Goal: Task Accomplishment & Management: Use online tool/utility

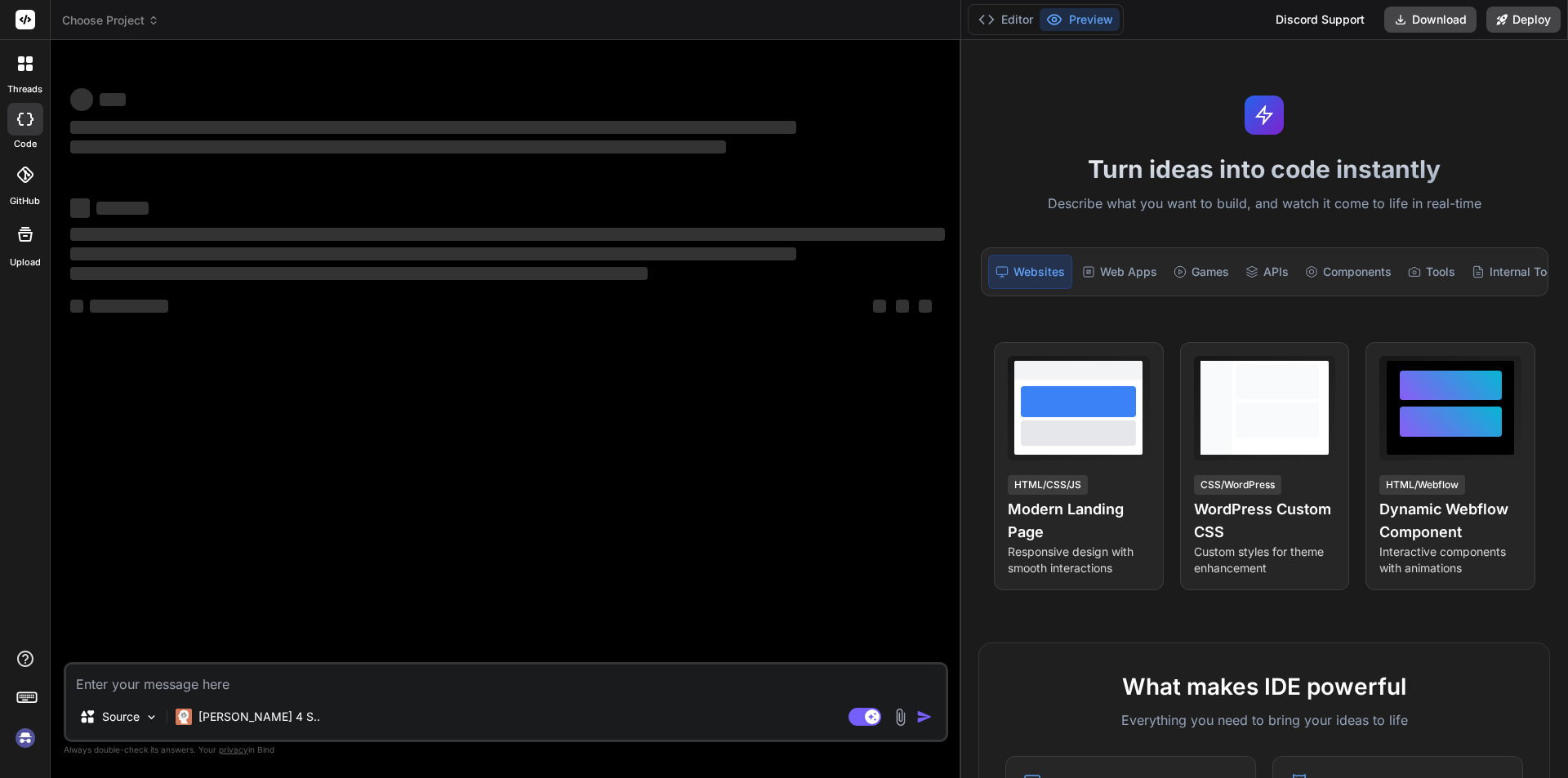
type textarea "x"
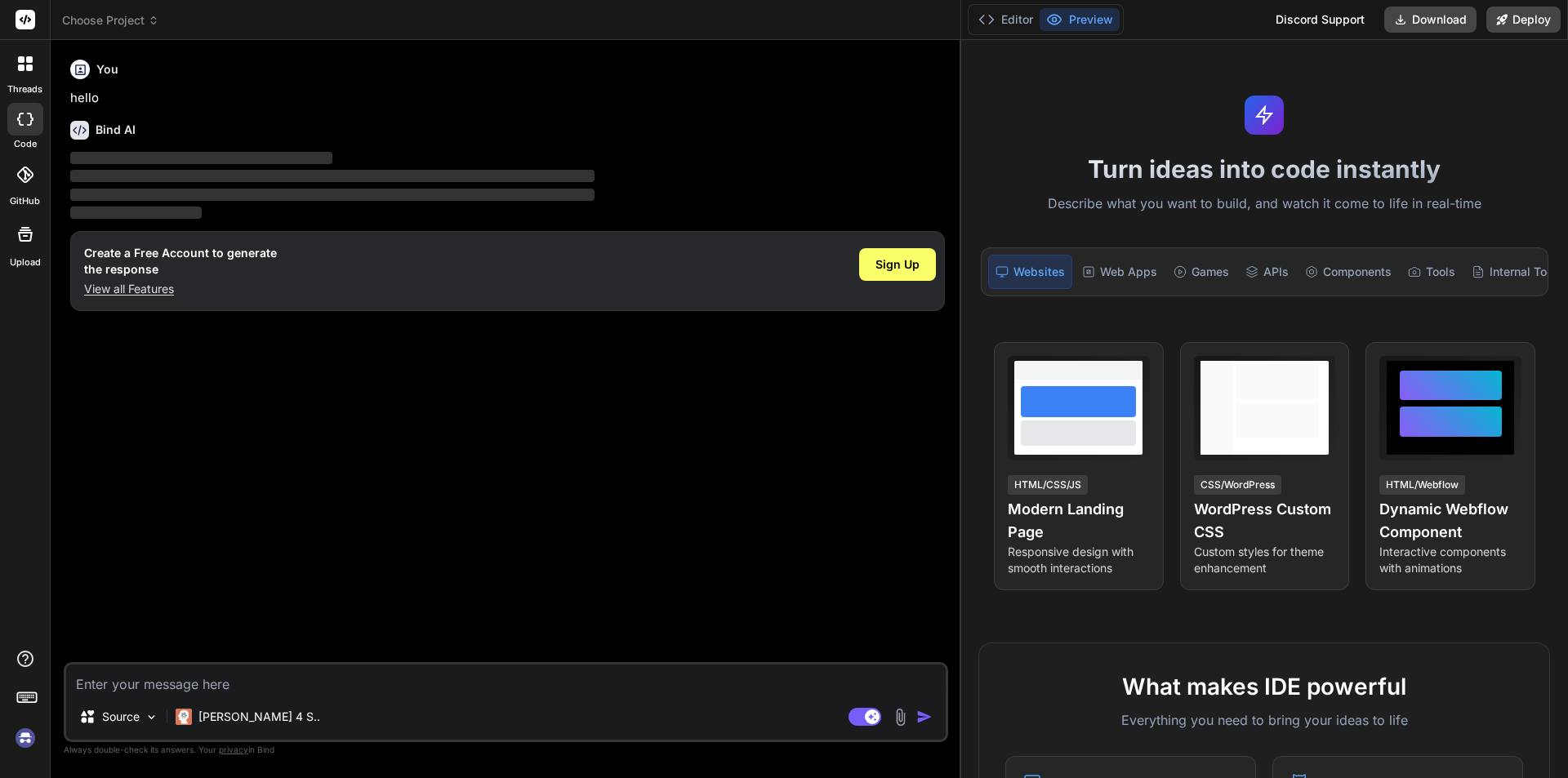
drag, startPoint x: 551, startPoint y: 309, endPoint x: 1210, endPoint y: 338, distance: 659.6
click at [1210, 338] on div "Choose Project Created with Pixso. Bind AI Web Search Created with Pixso. Code …" at bounding box center [809, 389] width 1517 height 778
click at [383, 683] on textarea at bounding box center [506, 679] width 880 height 30
paste textarea "Hi [PERSON_NAME], Hope this mail find you well."
type textarea "Hi [PERSON_NAME], Hope this mail find you well."
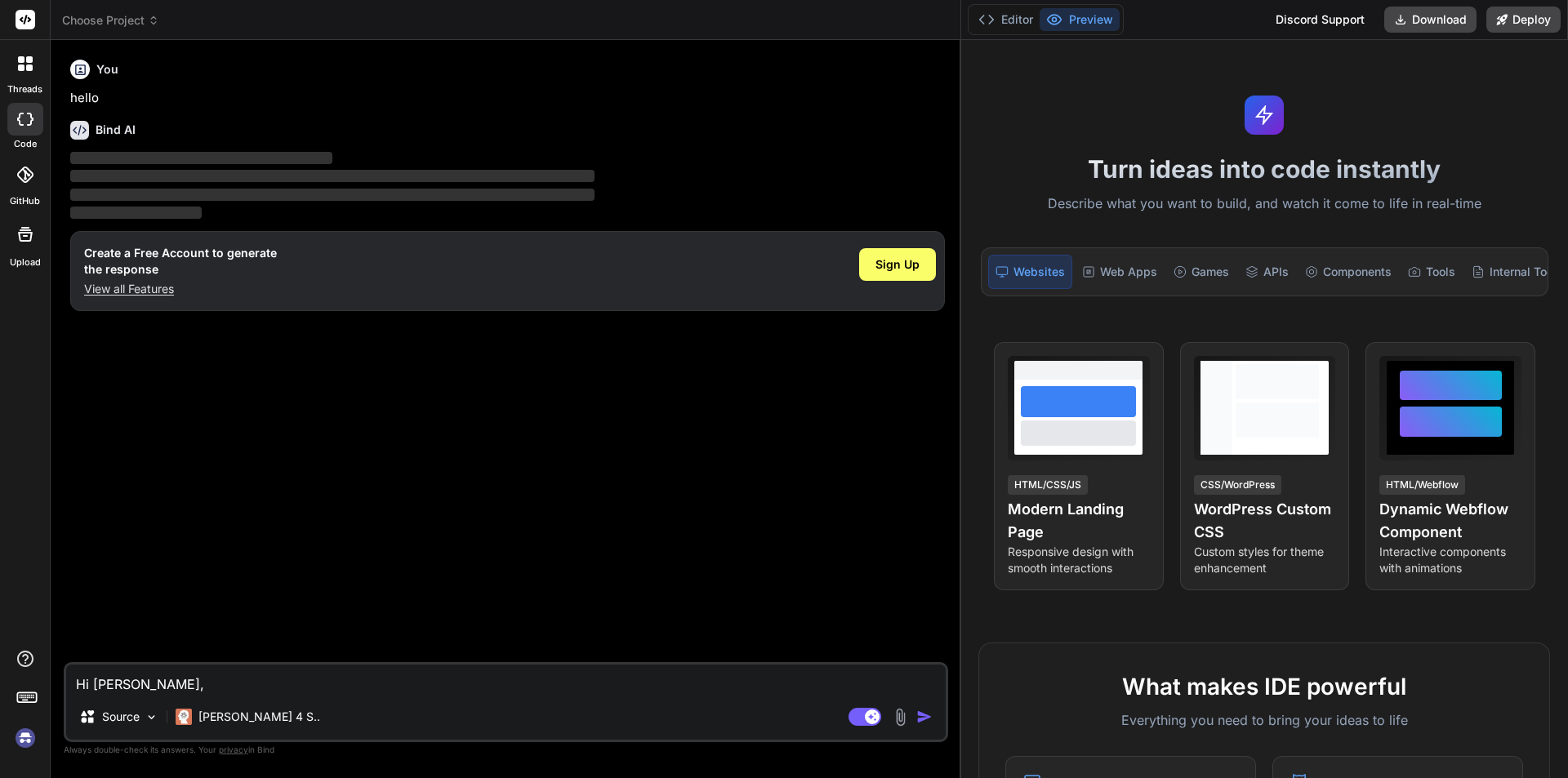
type textarea "x"
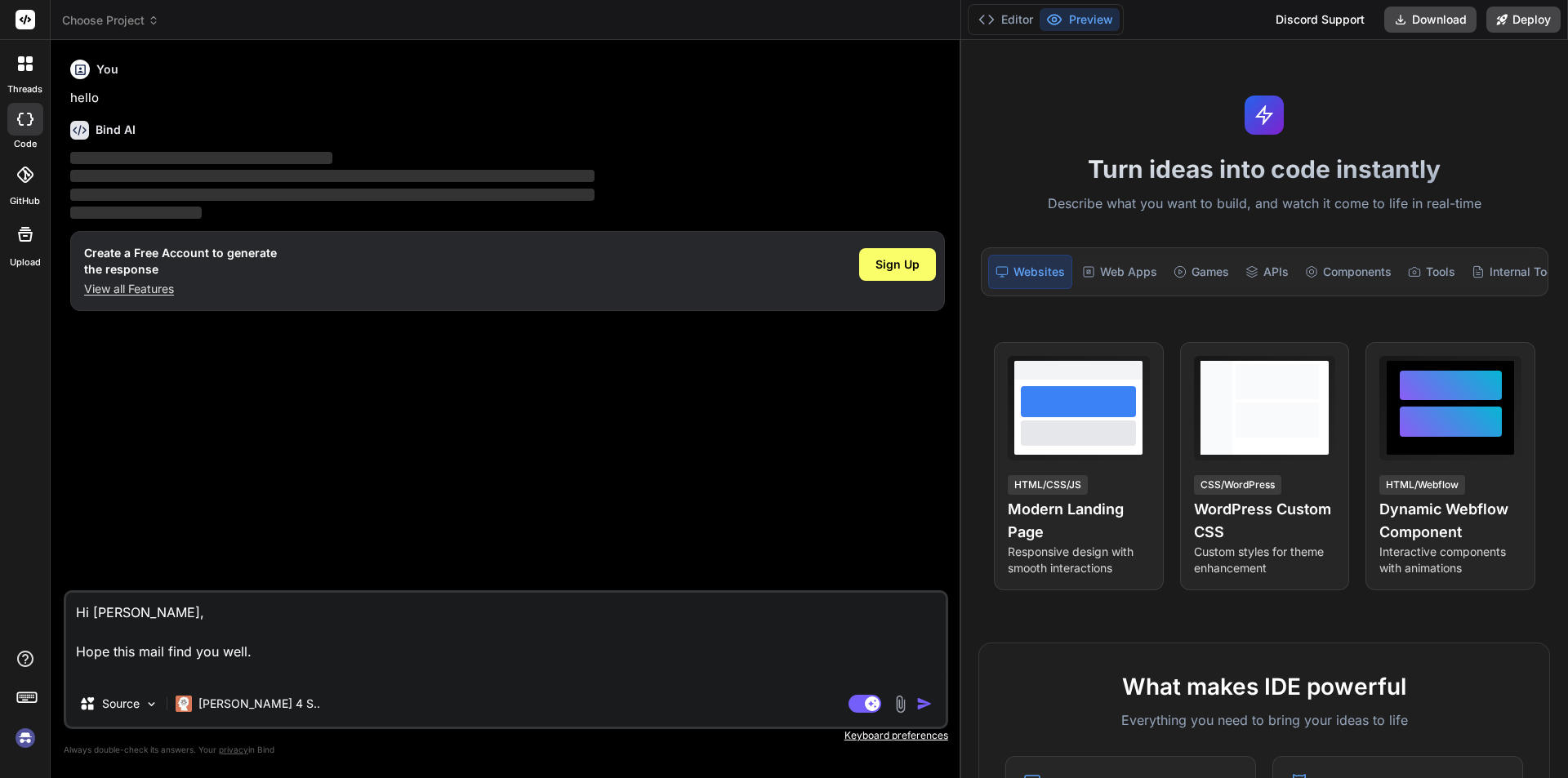
type textarea "Hi [PERSON_NAME], Hope this mail find you well. w"
type textarea "x"
type textarea "Hi [PERSON_NAME], Hope this mail find you well. wr"
type textarea "x"
type textarea "Hi [PERSON_NAME], Hope this mail find you well. wri"
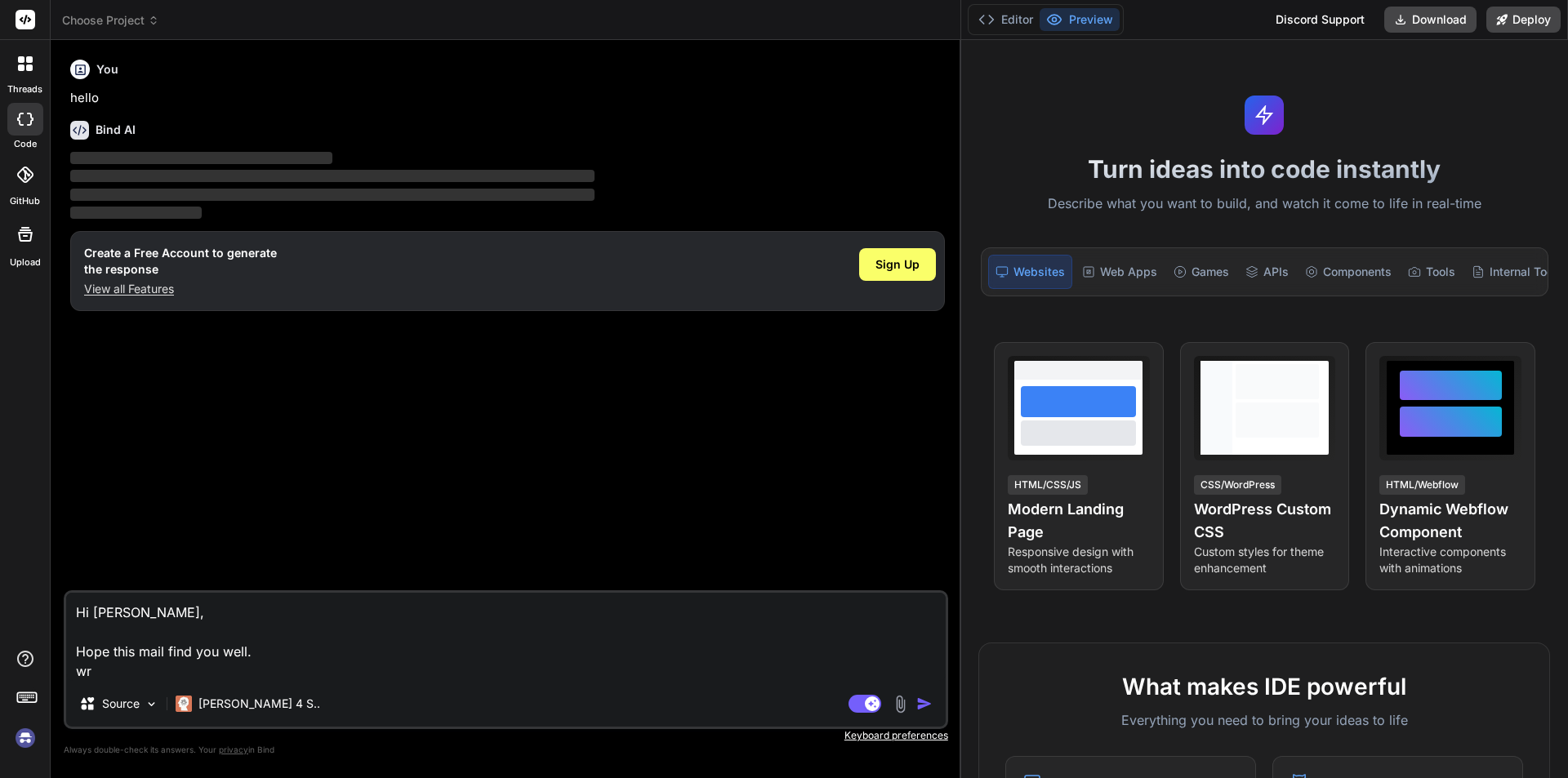
type textarea "x"
type textarea "Hi [PERSON_NAME], Hope this mail find you well. wriy"
type textarea "x"
type textarea "Hi [PERSON_NAME], Hope this mail find you well. [GEOGRAPHIC_DATA]"
type textarea "x"
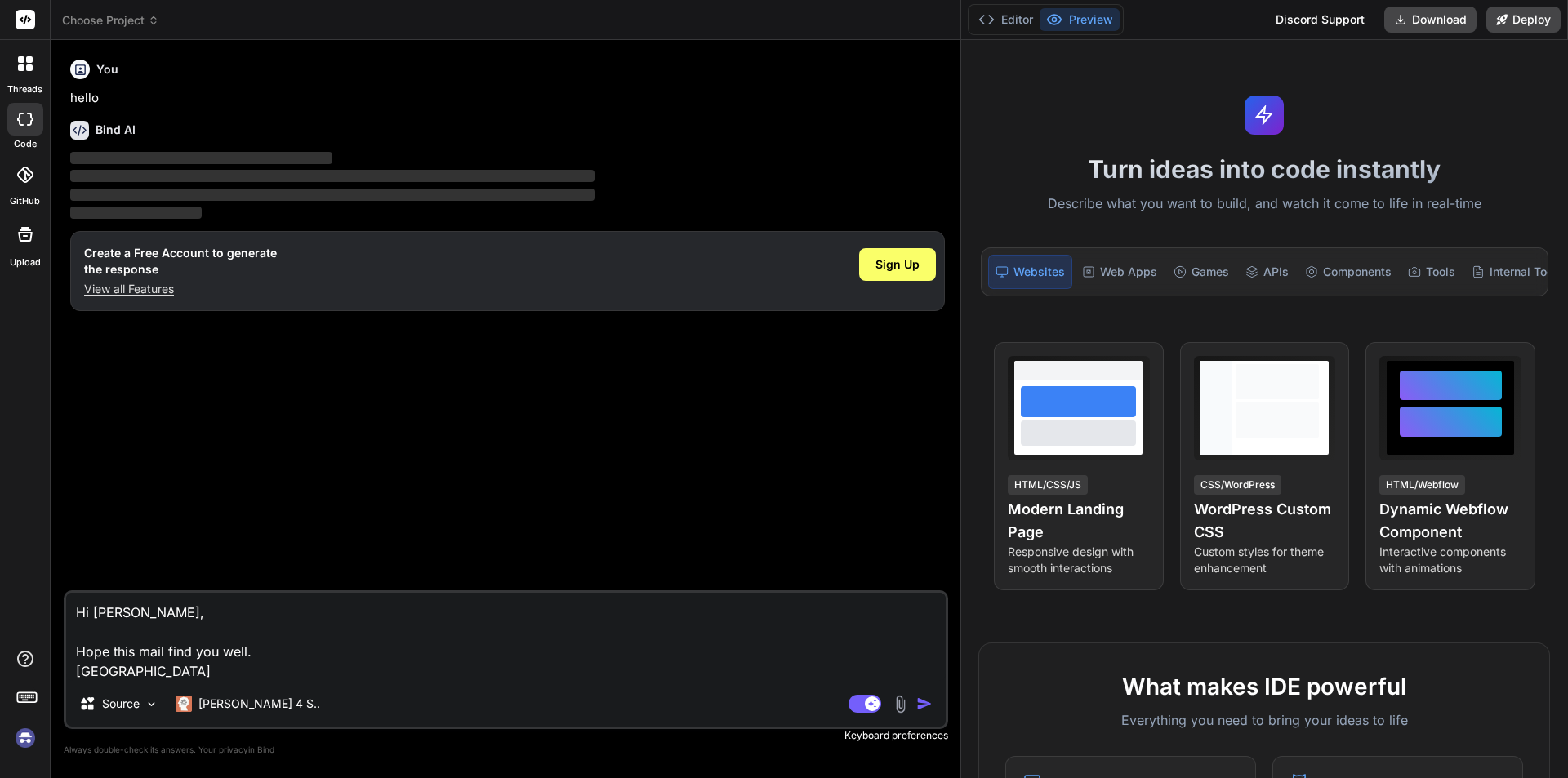
type textarea "Hi [PERSON_NAME], Hope this mail find you well. wriy"
type textarea "x"
type textarea "Hi [PERSON_NAME], Hope this mail find you well. wri"
type textarea "x"
type textarea "Hi [PERSON_NAME], Hope this mail find you well. writ"
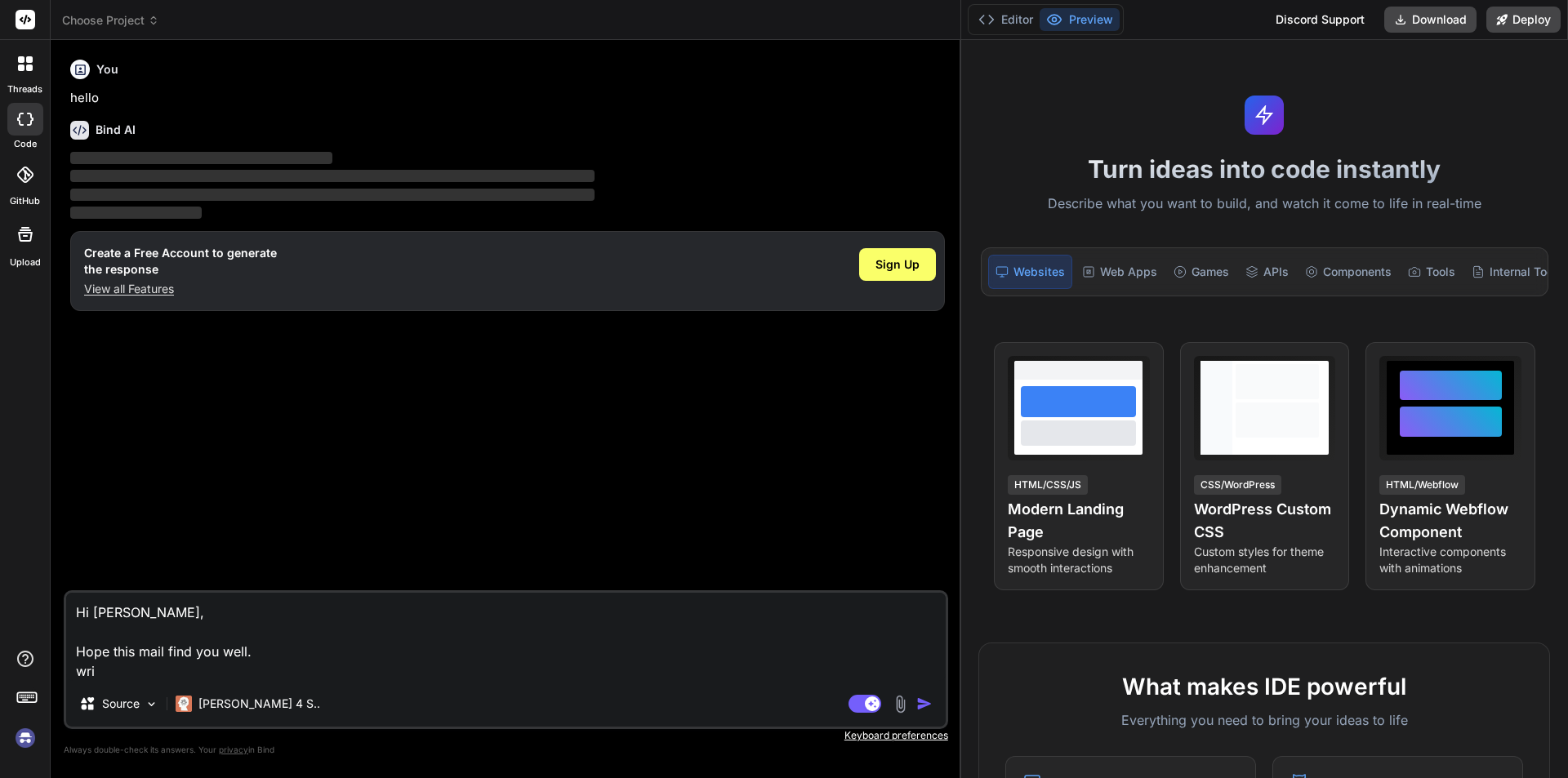
type textarea "x"
type textarea "Hi [PERSON_NAME], Hope this mail find you well. write"
type textarea "x"
type textarea "Hi [PERSON_NAME], Hope this mail find you well. write"
type textarea "x"
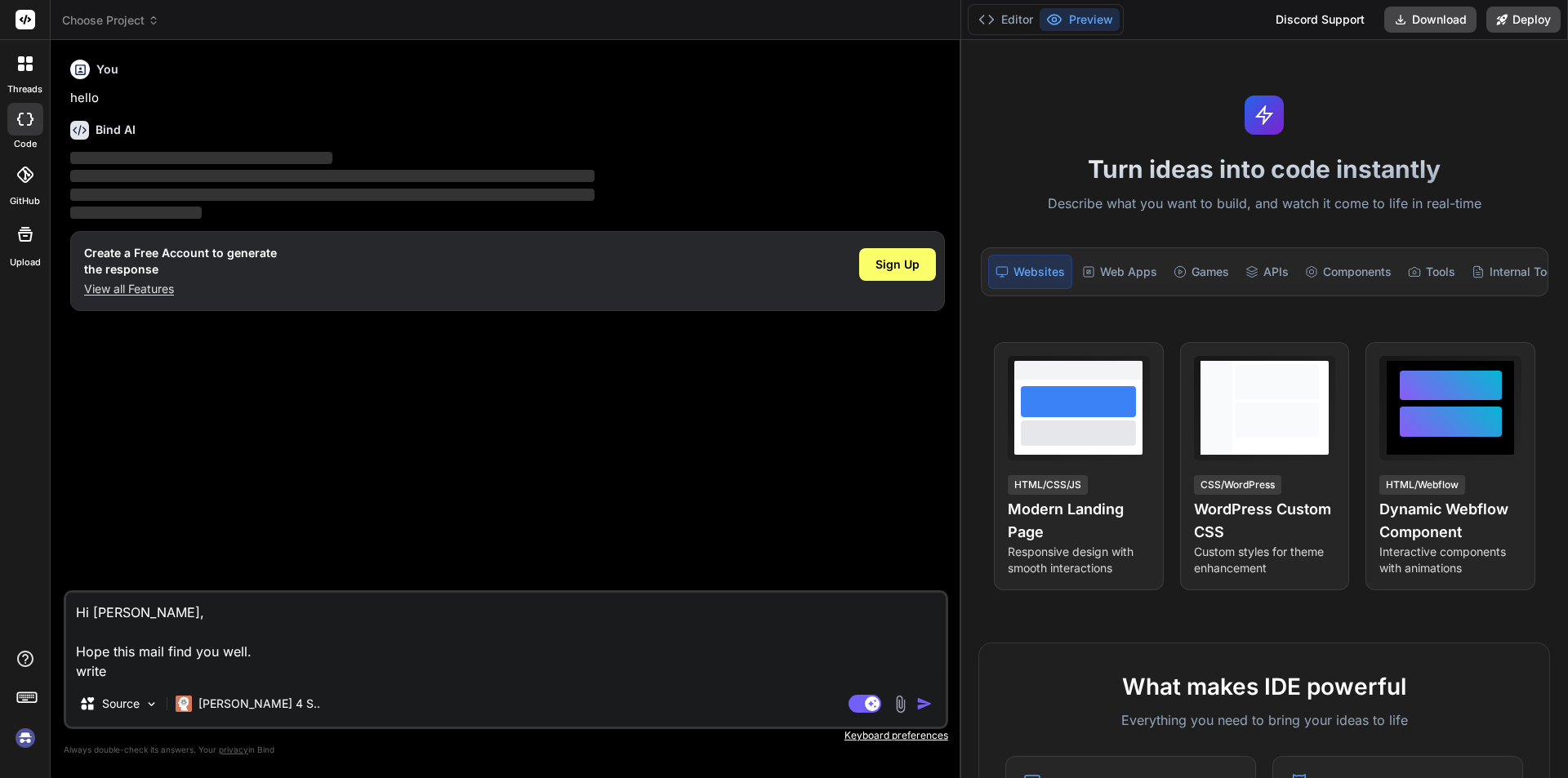
type textarea "Hi [PERSON_NAME], Hope this mail find you well. write a"
type textarea "x"
type textarea "Hi [PERSON_NAME], Hope this mail find you well. write a"
type textarea "x"
type textarea "Hi [PERSON_NAME], Hope this mail find you well. write a m"
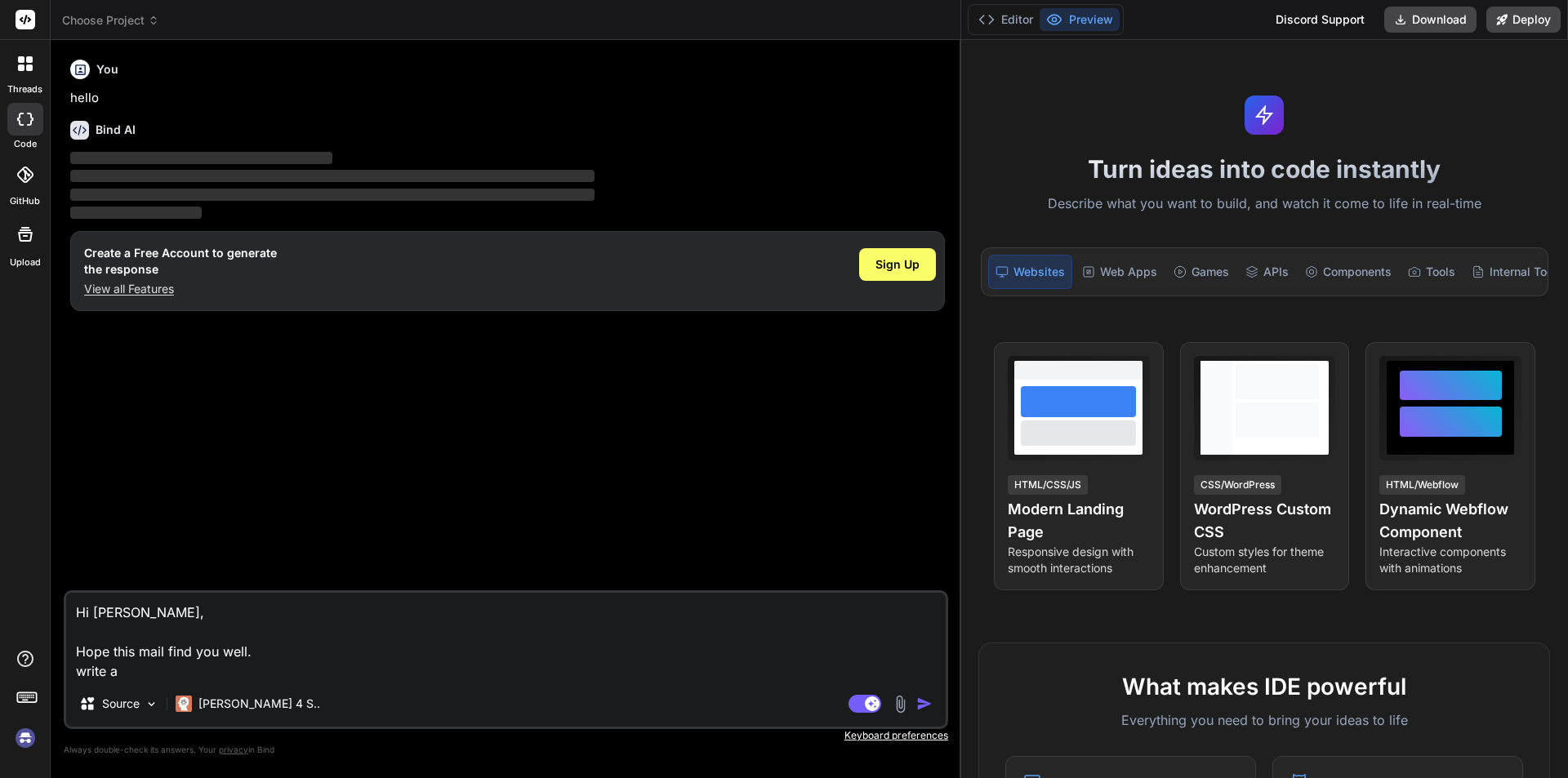
type textarea "x"
type textarea "Hi [PERSON_NAME], Hope this mail find you well. write a ma"
type textarea "x"
type textarea "Hi [PERSON_NAME], Hope this mail find you well. write a mai"
type textarea "x"
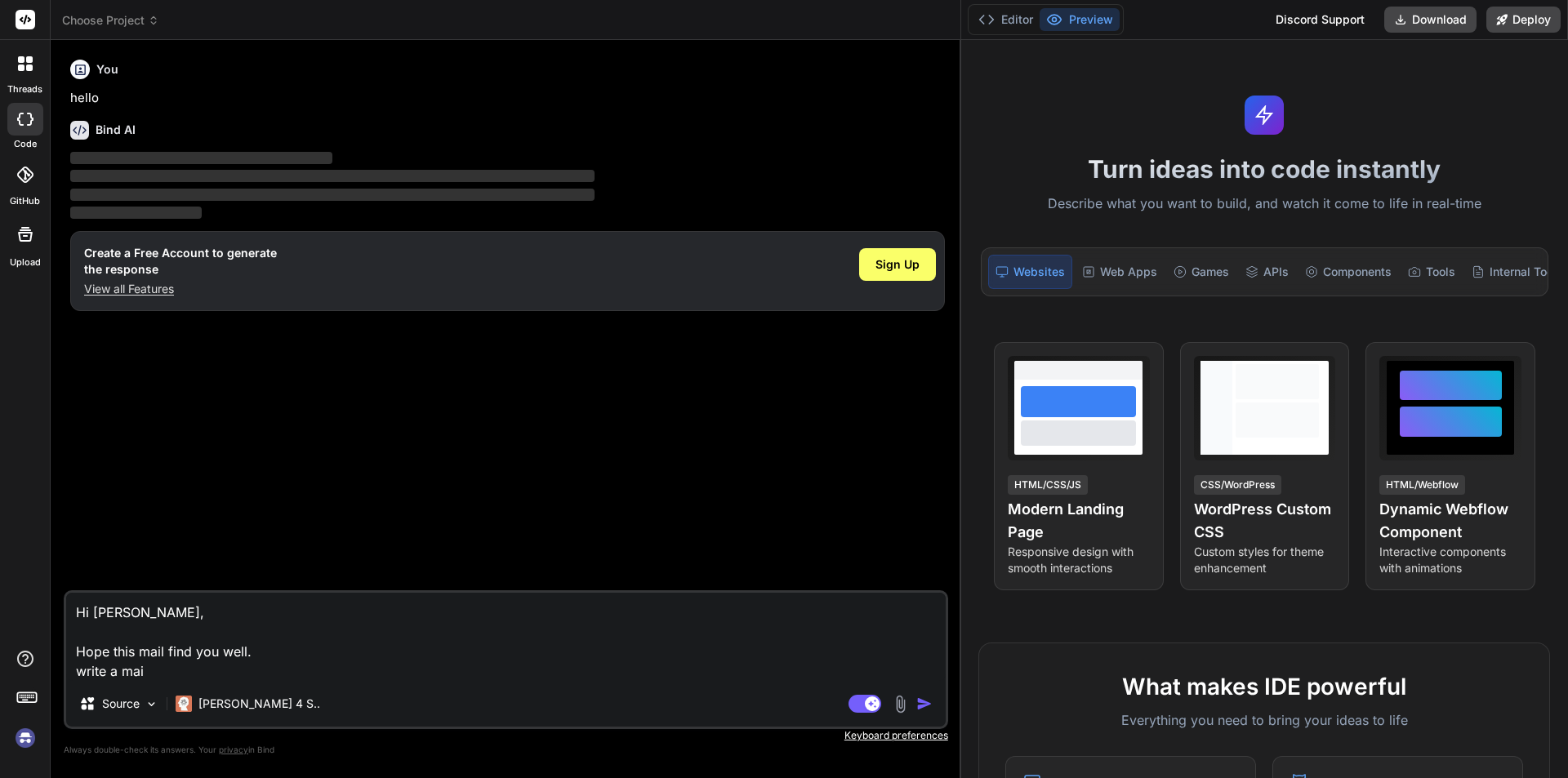
type textarea "Hi [PERSON_NAME], Hope this mail find you well. write a mail"
type textarea "x"
type textarea "Hi [PERSON_NAME], Hope this mail find you well. write a mail"
type textarea "x"
type textarea "Hi [PERSON_NAME], Hope this mail find you well. write a mail t"
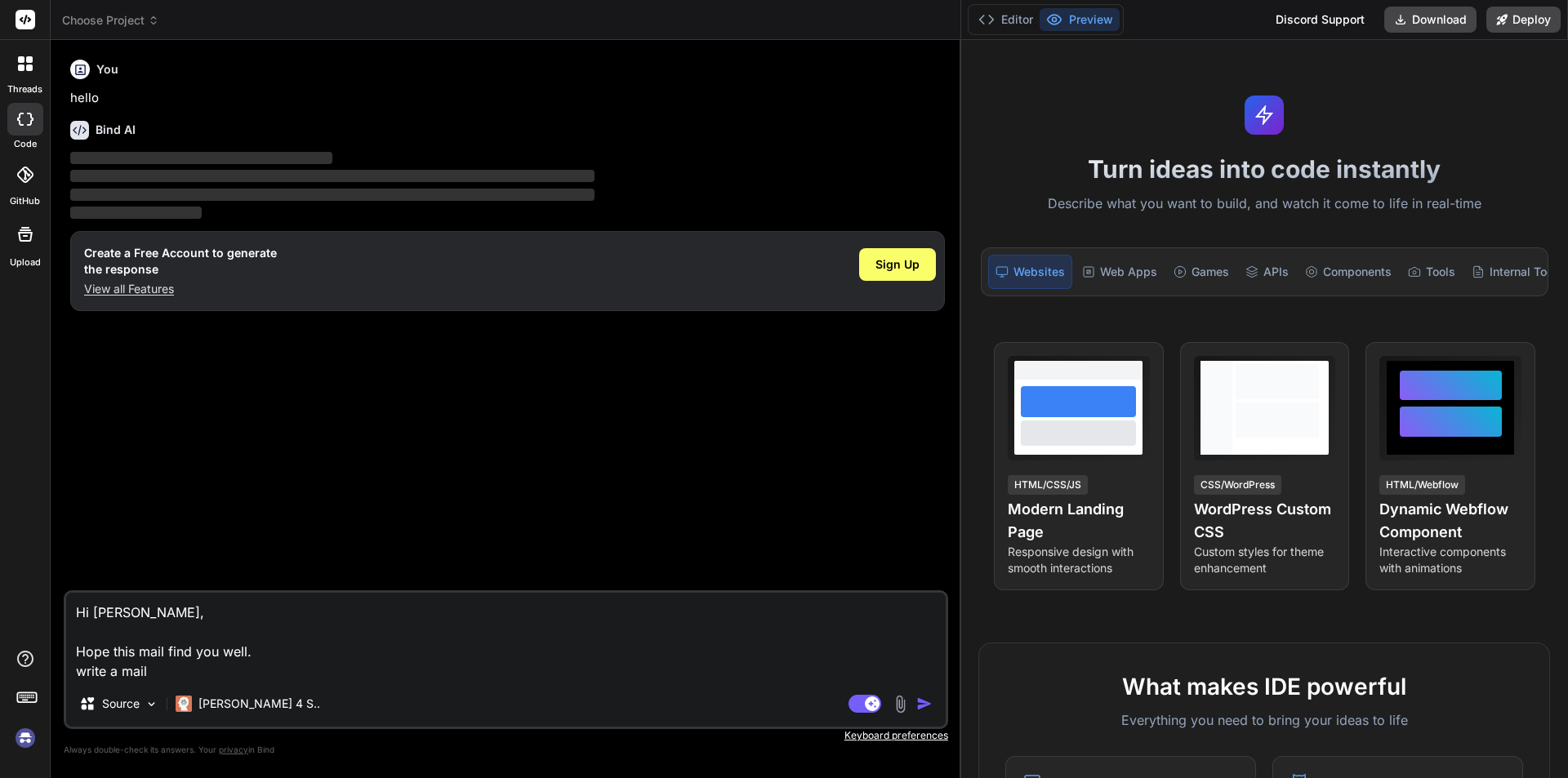
type textarea "x"
type textarea "Hi [PERSON_NAME], Hope this mail find you well. write a mail to"
type textarea "x"
type textarea "Hi [PERSON_NAME], Hope this mail find you well. write a mail to"
type textarea "x"
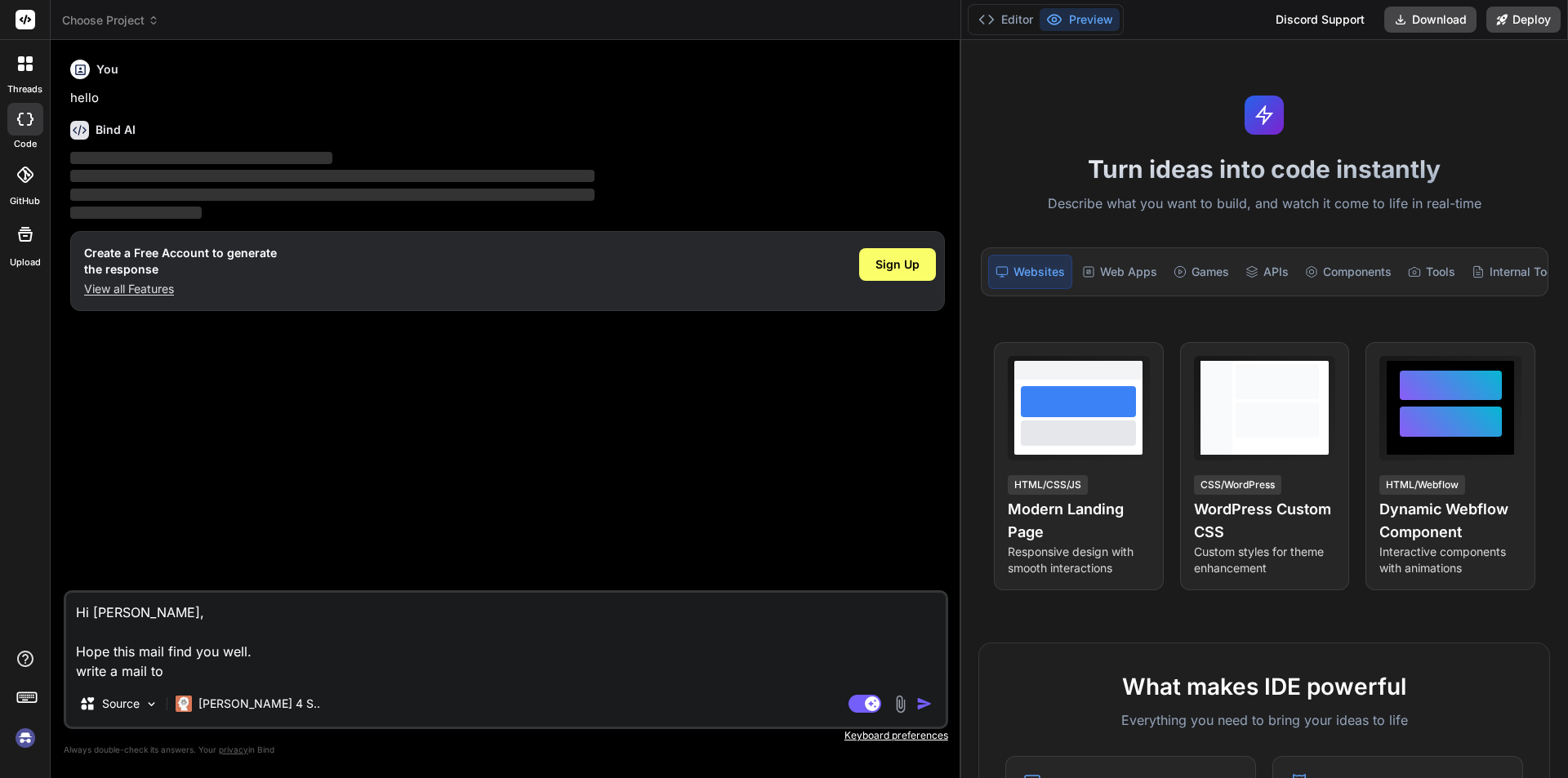
type textarea "Hi [PERSON_NAME], Hope this mail find you well. write a mail to a"
type textarea "x"
type textarea "Hi [PERSON_NAME], Hope this mail find you well. write a mail to ax"
type textarea "x"
type textarea "Hi [PERSON_NAME], Hope this mail find you well. write a mail to axe"
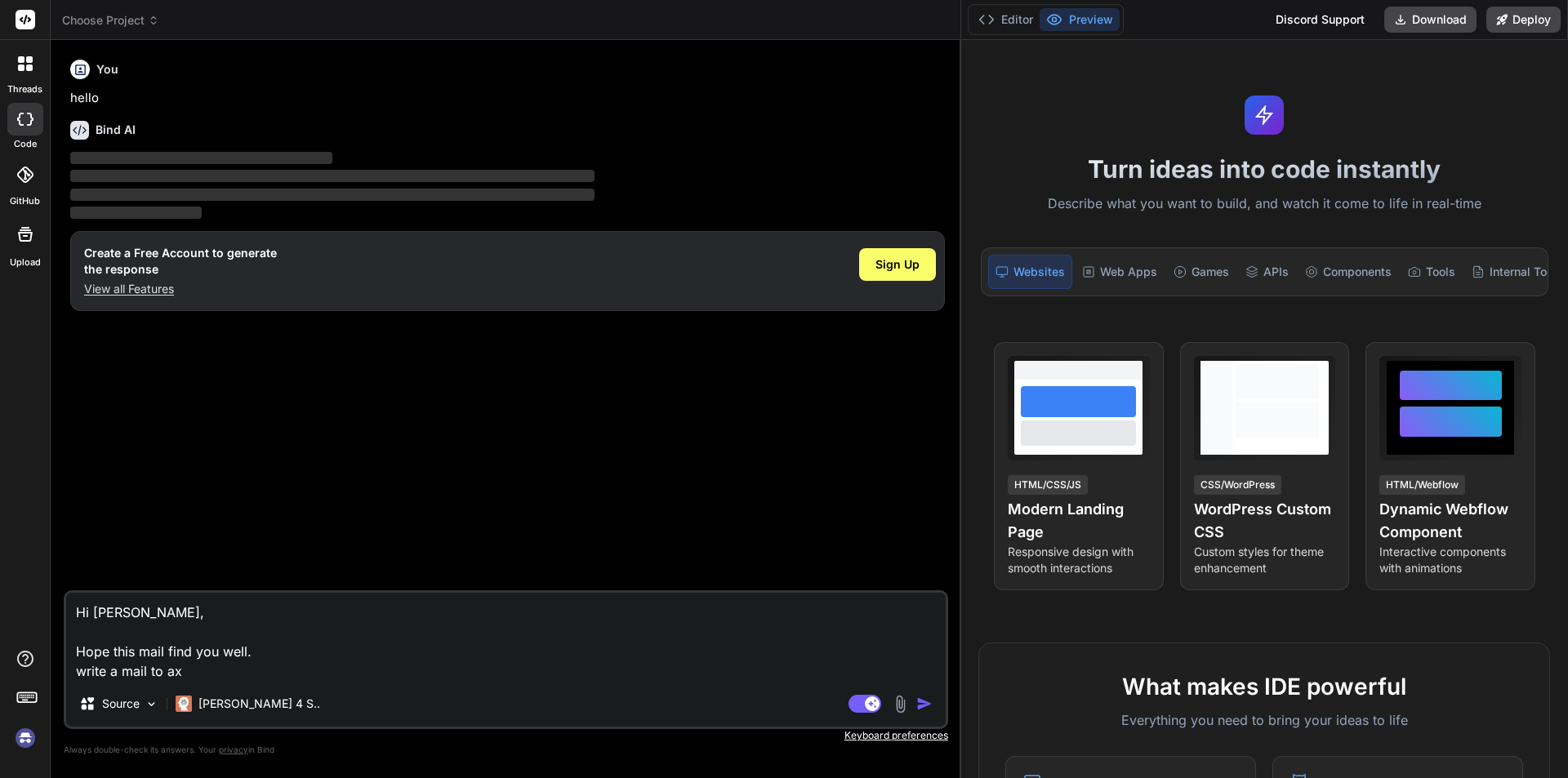
type textarea "x"
type textarea "Hi [PERSON_NAME], Hope this mail find you well. write a mail to axen"
type textarea "x"
type textarea "Hi [PERSON_NAME], Hope this mail find you well. write a mail to axend"
type textarea "x"
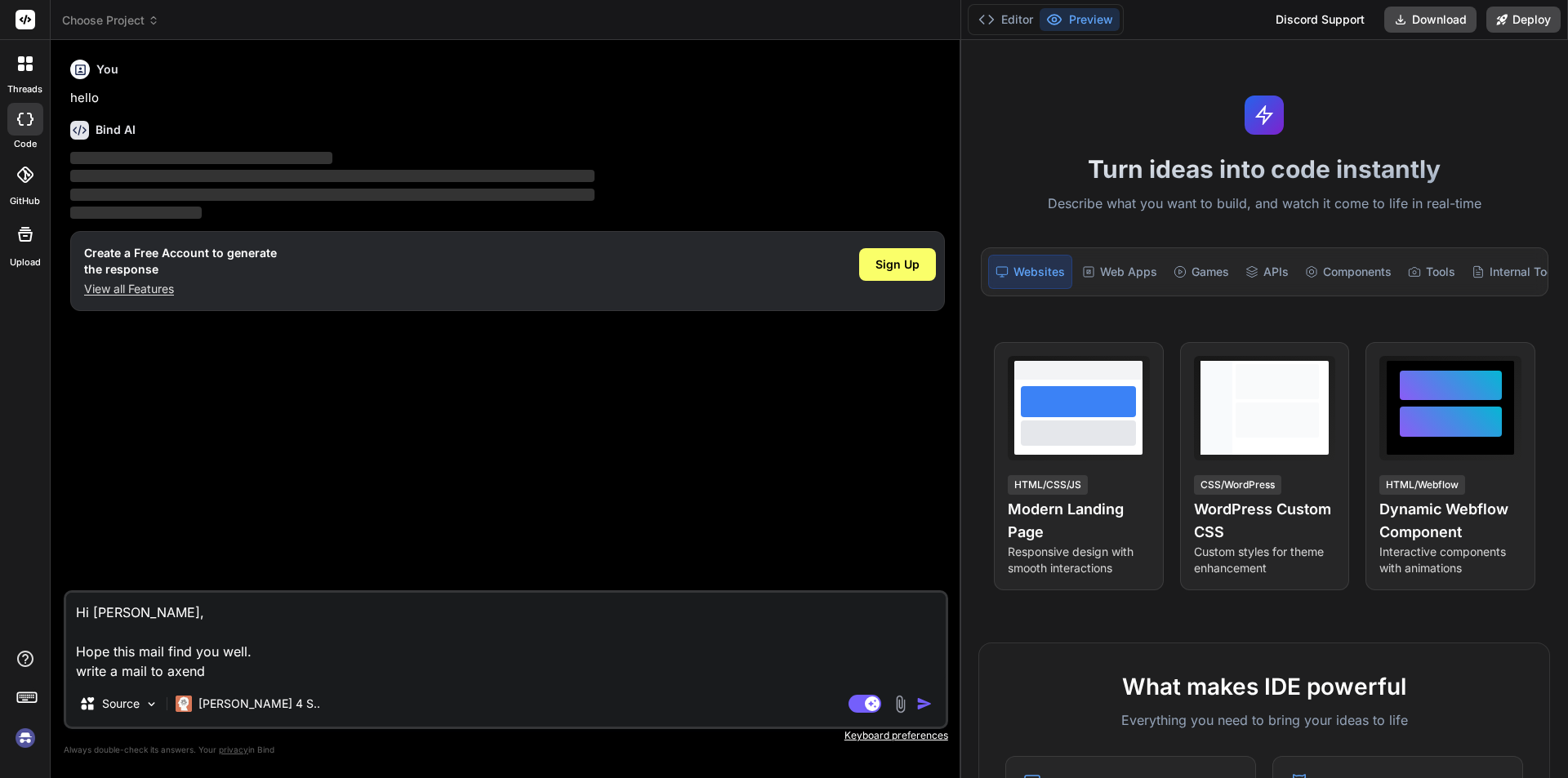
type textarea "Hi [PERSON_NAME], Hope this mail find you well. write a mail to axendr"
type textarea "x"
type textarea "Hi [PERSON_NAME], Hope this mail find you well. write a mail to axendre"
type textarea "x"
click at [140, 617] on textarea "Hi [PERSON_NAME], Hope this mail find you well. write a mail to axendre" at bounding box center [506, 636] width 880 height 88
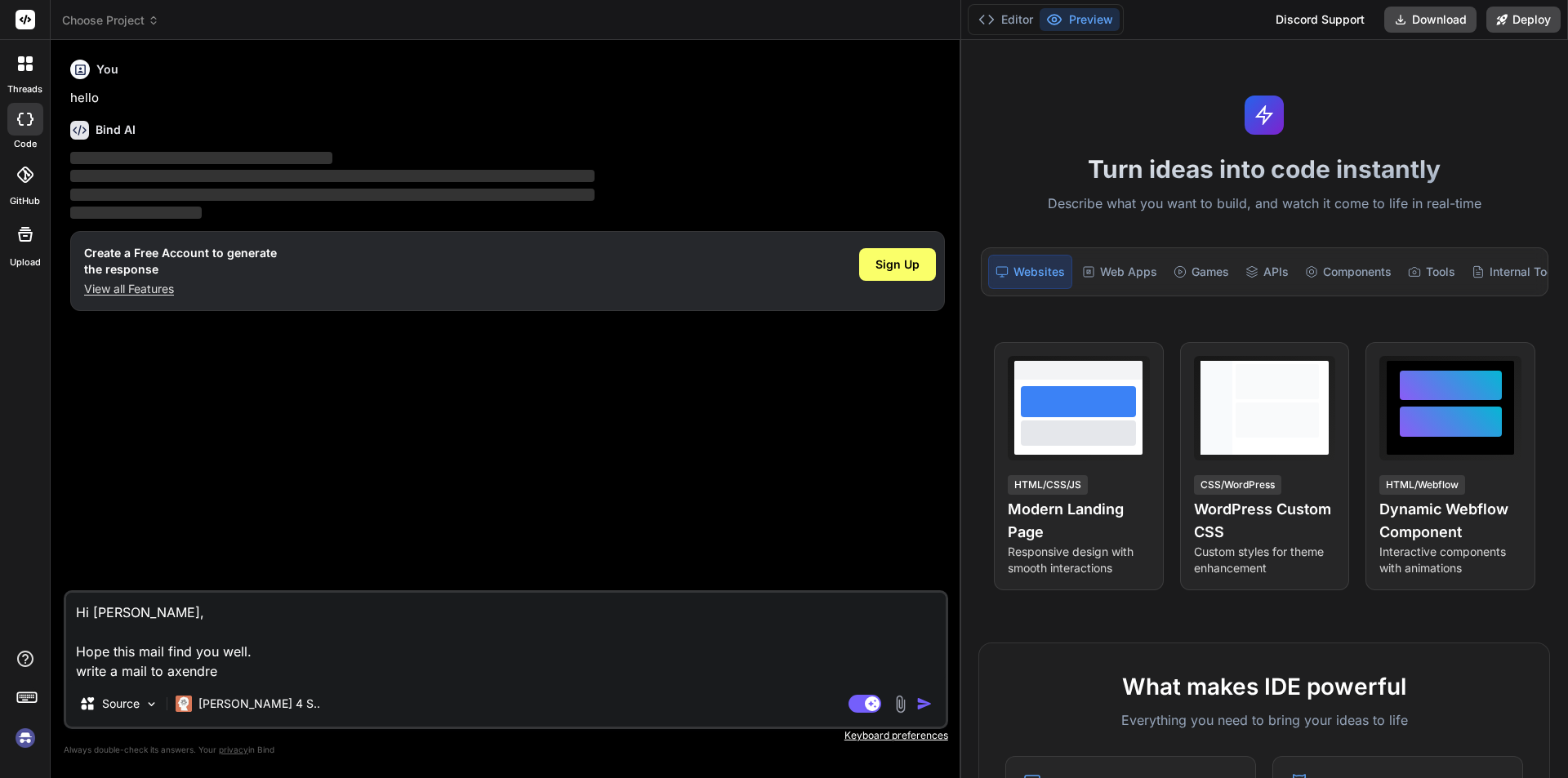
click at [140, 617] on textarea "Hi [PERSON_NAME], Hope this mail find you well. write a mail to axendre" at bounding box center [506, 636] width 880 height 88
click at [197, 673] on textarea "Hi [PERSON_NAME], Hope this mail find you well. write a mail to axendre" at bounding box center [506, 636] width 880 height 88
paste textarea "Alexa"
type textarea "Hi [PERSON_NAME], Hope this mail find you well. write a mail to [PERSON_NAME]"
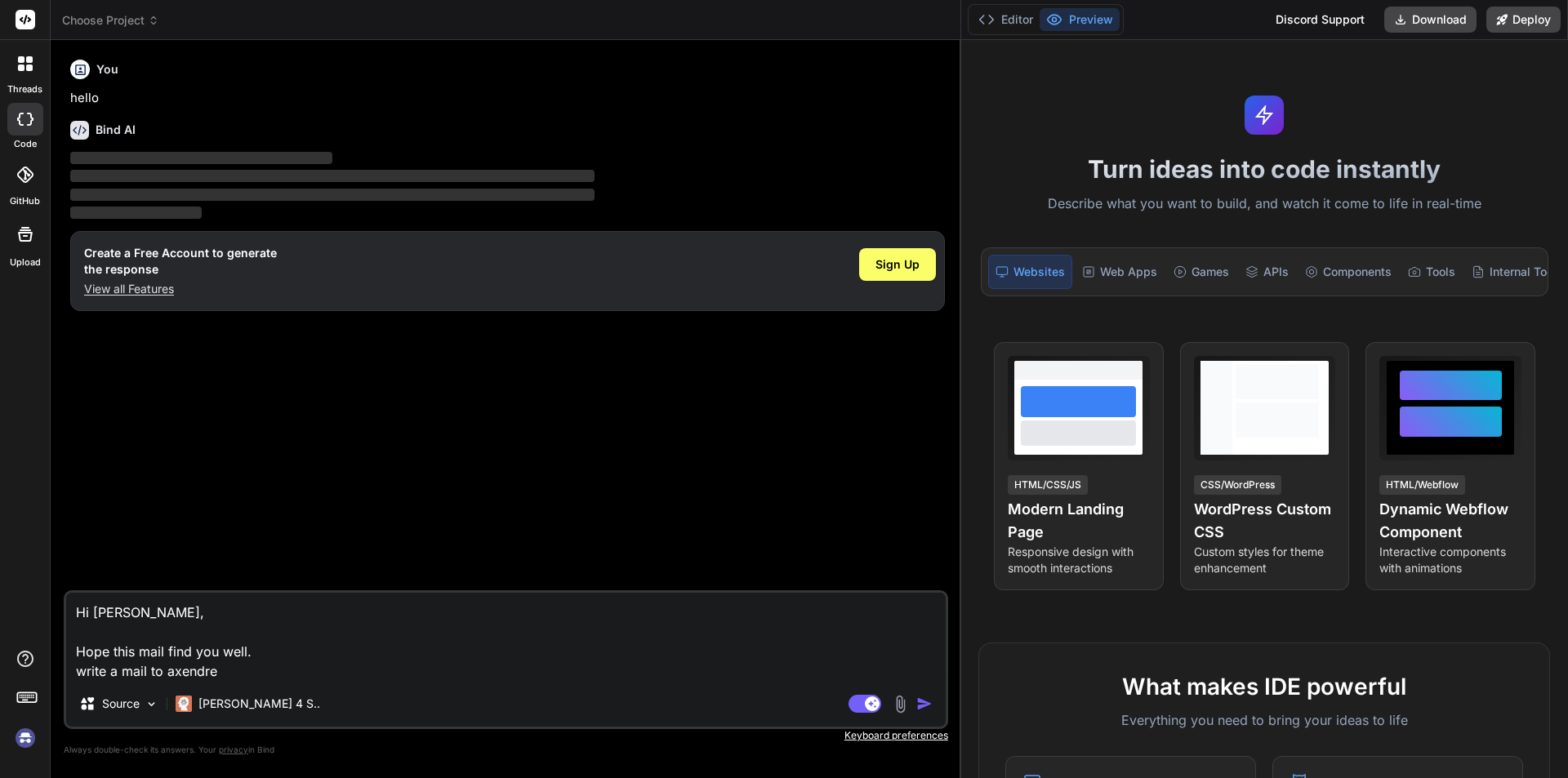
type textarea "x"
click at [230, 666] on textarea "Hi [PERSON_NAME], Hope this mail find you well. write a mail to [PERSON_NAME]" at bounding box center [506, 636] width 880 height 88
type textarea "Hi [PERSON_NAME], Hope this mail find you well. write a mail to [PERSON_NAME]"
type textarea "x"
type textarea "Hi [PERSON_NAME], Hope this mail find you well. write a mail to [PERSON_NAME]"
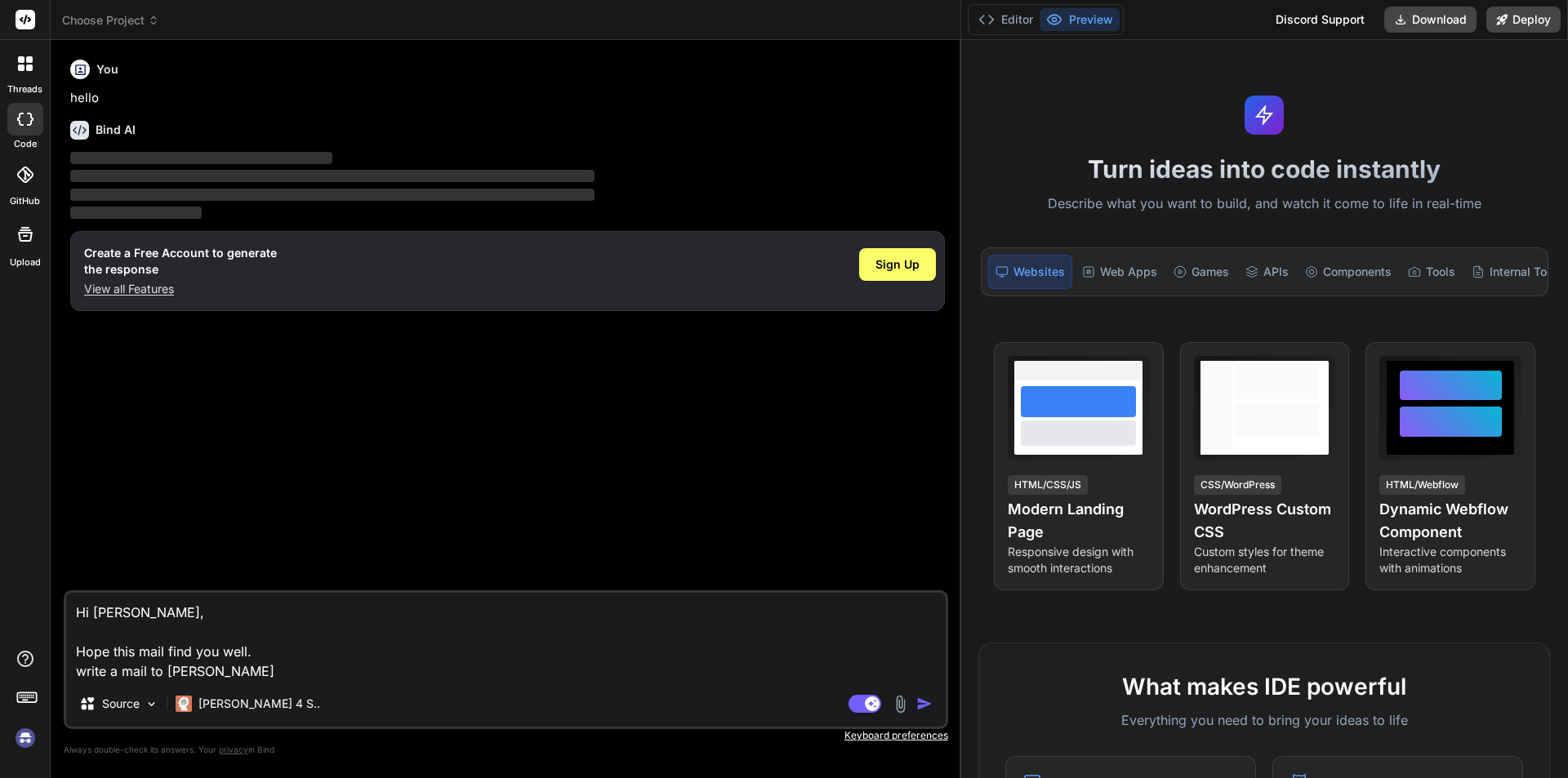
type textarea "x"
type textarea "Hi [PERSON_NAME], Hope this mail find you well. write a mail to [PERSON_NAME]"
type textarea "x"
type textarea "Hi [PERSON_NAME], Hope this mail find you well. write a mail to [PERSON_NAME]"
type textarea "x"
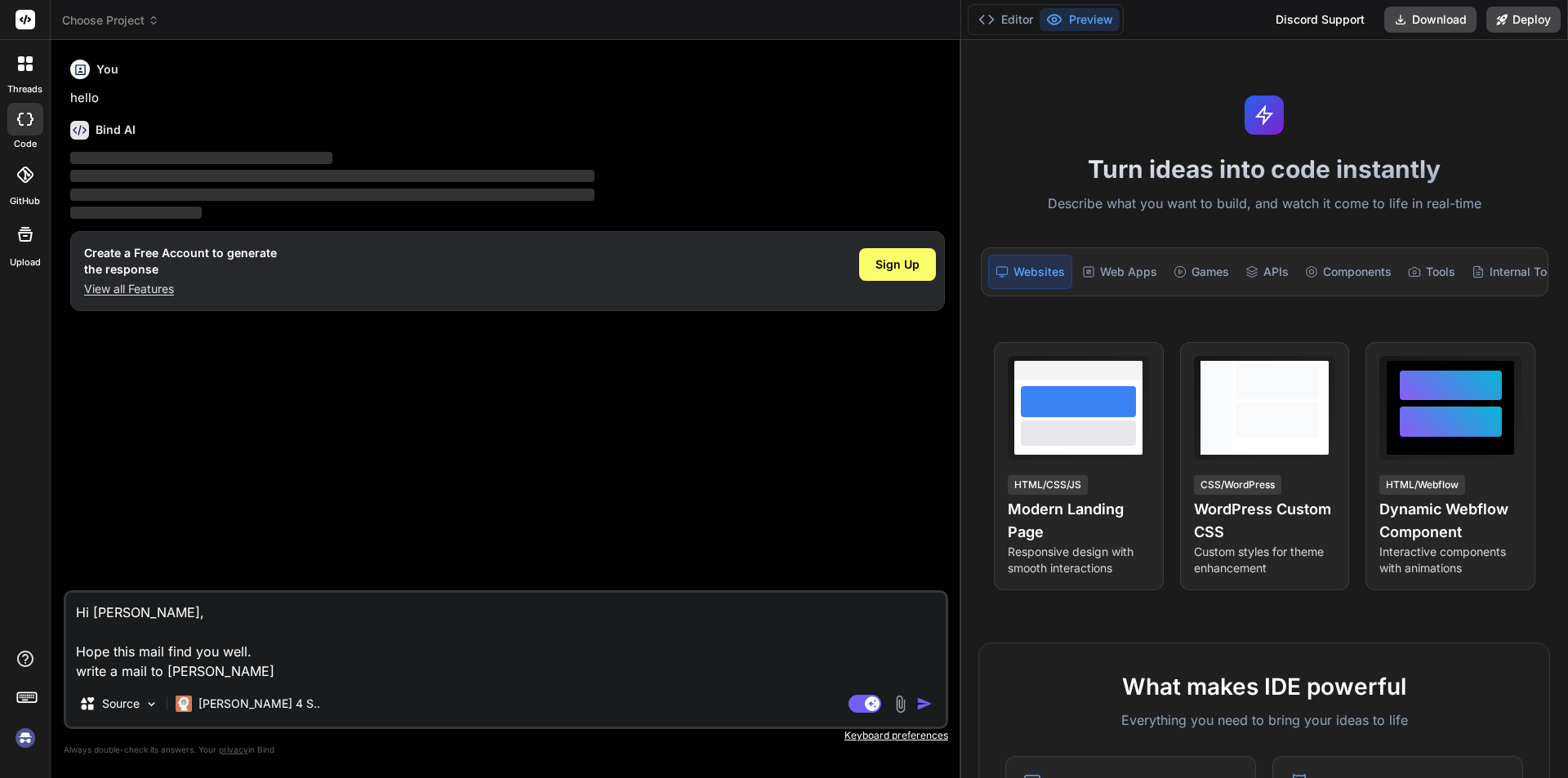
type textarea "Hi [PERSON_NAME], Hope this mail find you well. write a mail to [PERSON_NAME] ab"
type textarea "x"
type textarea "Hi [PERSON_NAME], Hope this mail find you well. write a mail to [PERSON_NAME]"
type textarea "x"
type textarea "Hi [PERSON_NAME], Hope this mail find you well. write a mail to [PERSON_NAME]"
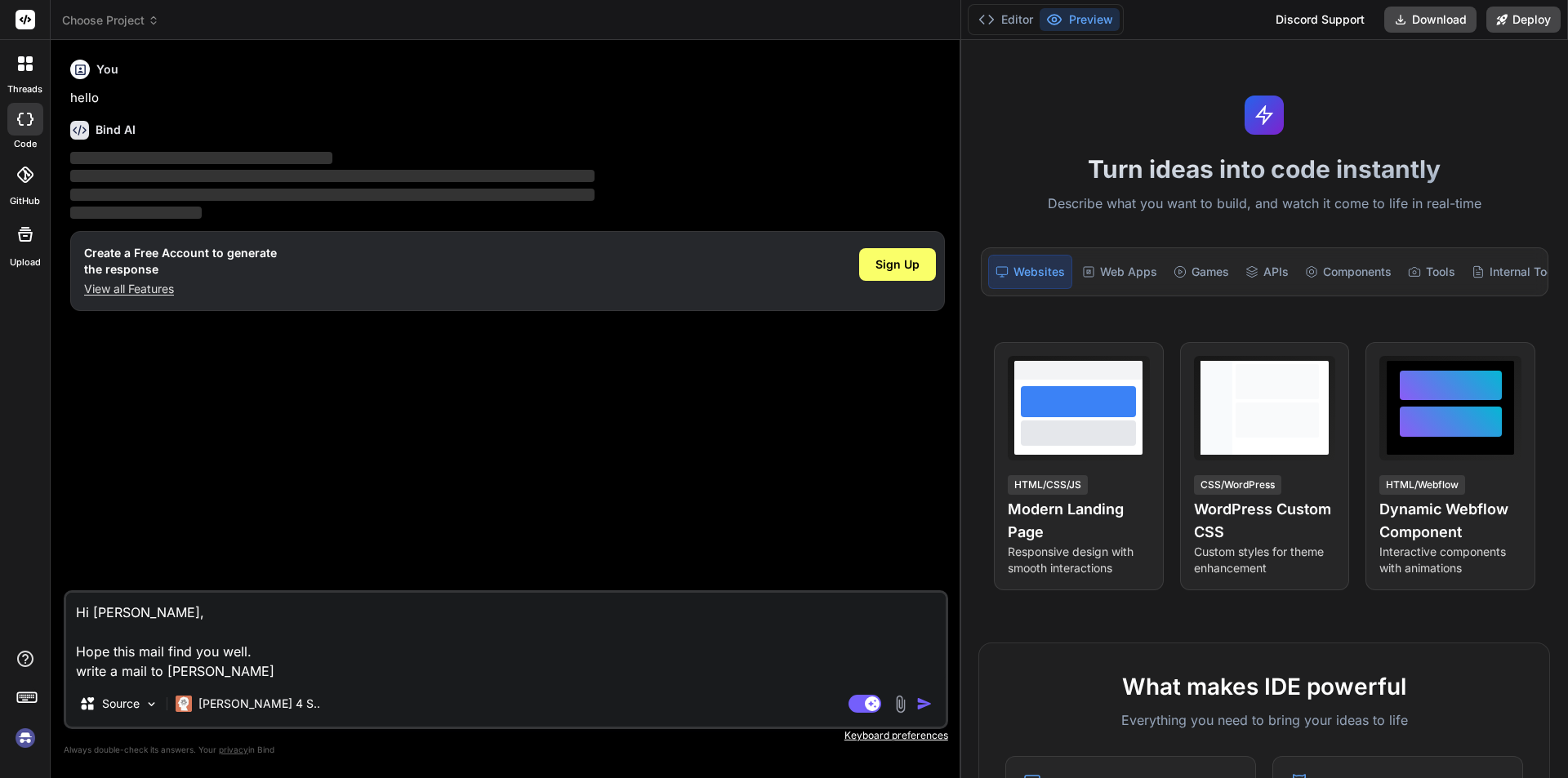
type textarea "x"
type textarea "Hi [PERSON_NAME], Hope this mail find you well. write a mail to [PERSON_NAME] a…"
type textarea "x"
type textarea "Hi [PERSON_NAME], Hope this mail find you well. write a mail to [PERSON_NAME] a…"
type textarea "x"
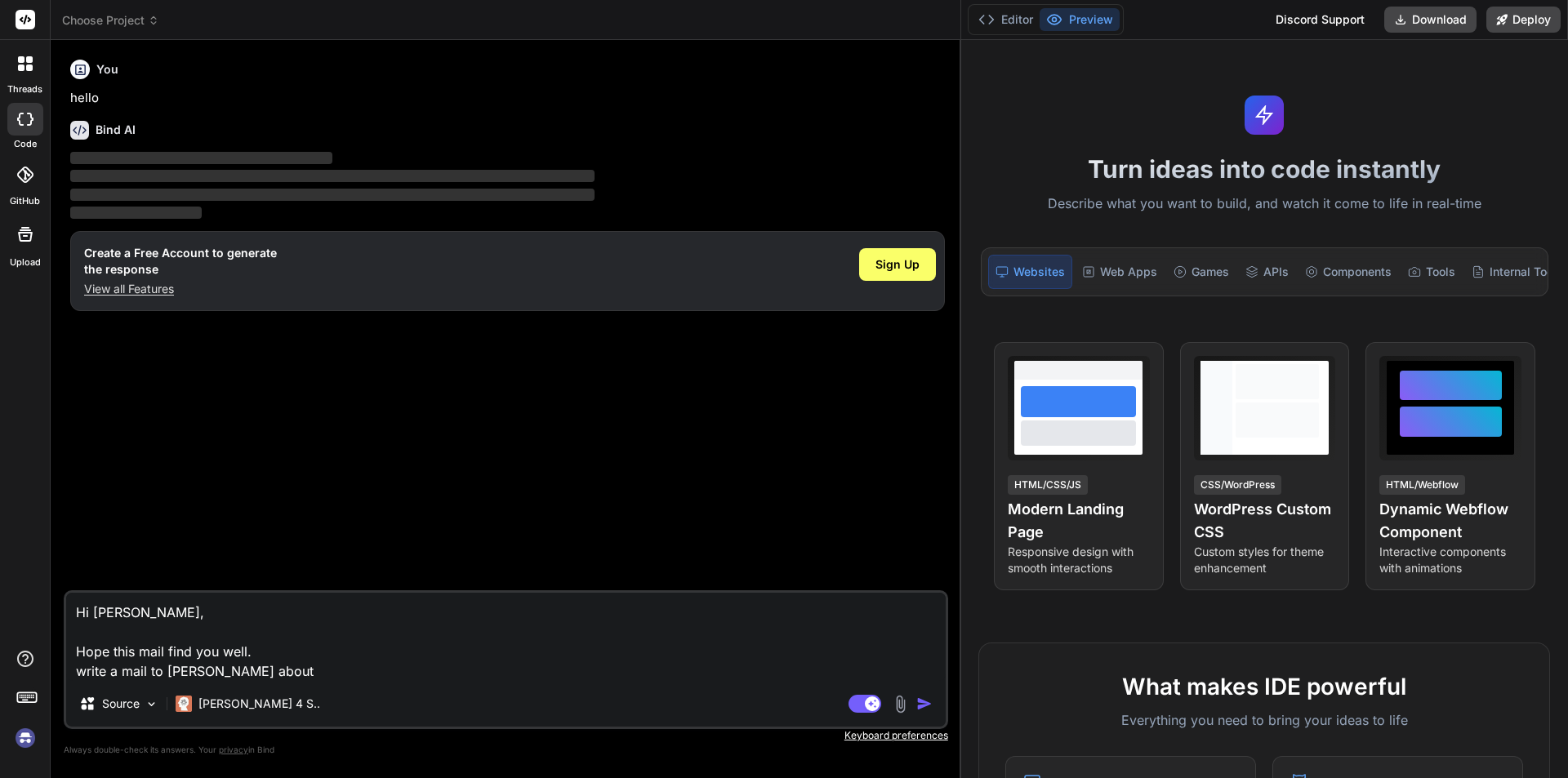
type textarea "Hi [PERSON_NAME], Hope this mail find you well. write a mail to [PERSON_NAME] a…"
type textarea "x"
type textarea "Hi [PERSON_NAME], Hope this mail find you well. write a mail to [PERSON_NAME] a…"
type textarea "x"
type textarea "Hi [PERSON_NAME], Hope this mail find you well. write a mail to [PERSON_NAME] a…"
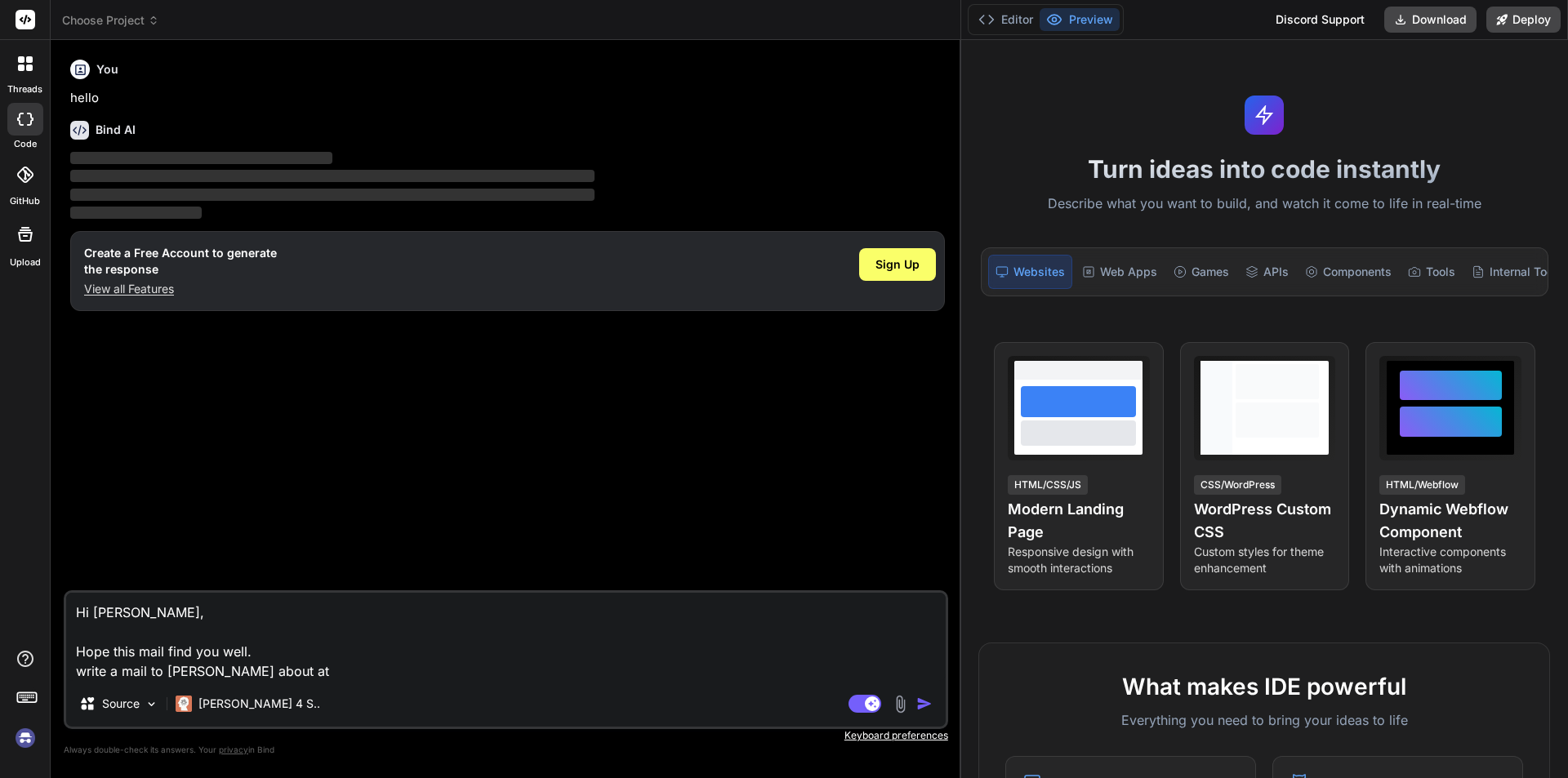
type textarea "x"
type textarea "Hi [PERSON_NAME], Hope this mail find you well. write a mail to [PERSON_NAME] a…"
type textarea "x"
type textarea "Hi [PERSON_NAME], Hope this mail find you well. write a mail to [PERSON_NAME] a…"
type textarea "x"
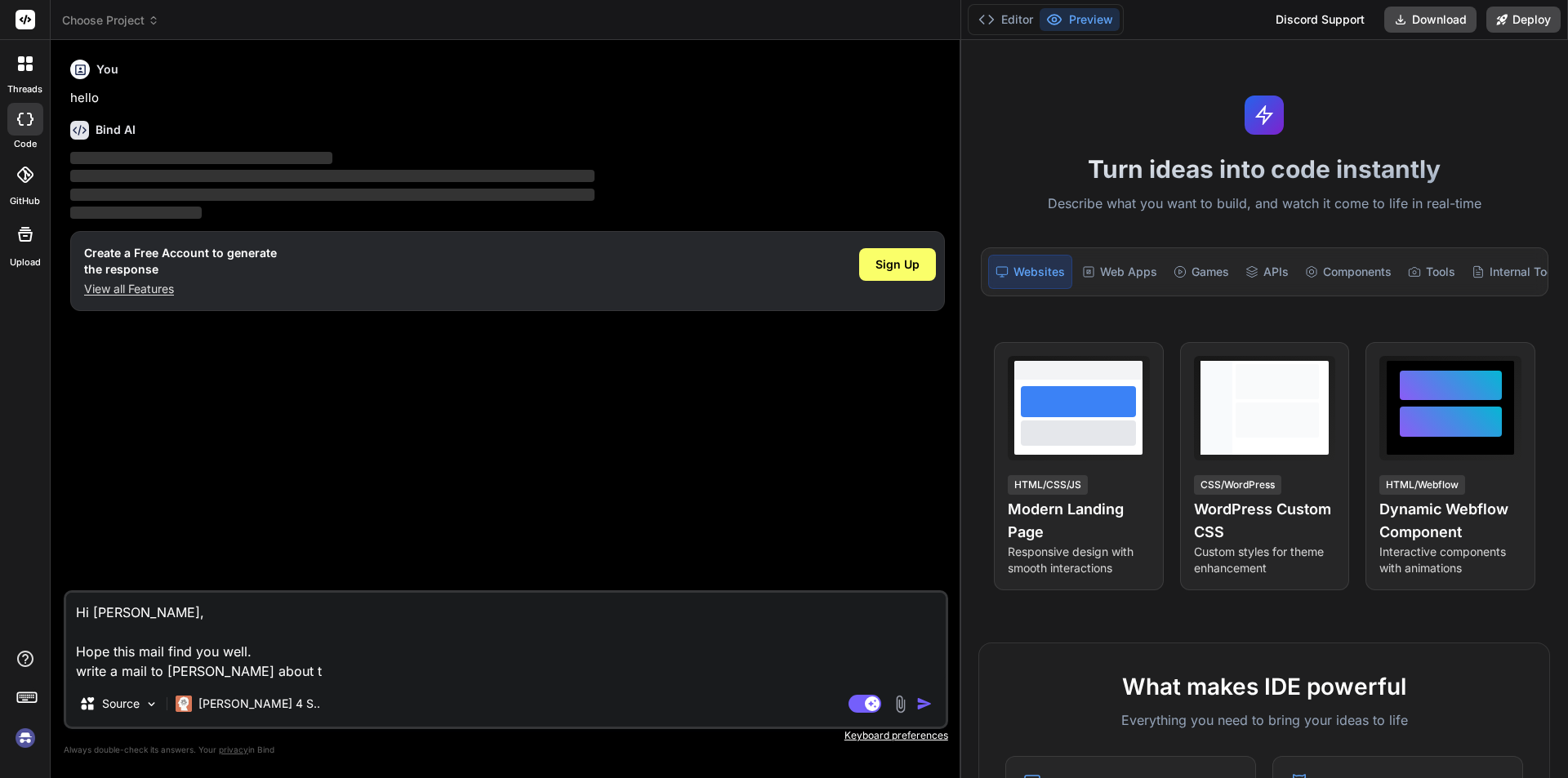
type textarea "Hi [PERSON_NAME], Hope this mail find you well. write a mail to [PERSON_NAME] a…"
type textarea "x"
type textarea "Hi [PERSON_NAME], Hope this mail find you well. write a mail to [PERSON_NAME] a…"
type textarea "x"
type textarea "Hi [PERSON_NAME], Hope this mail find you well. write a mail to [PERSON_NAME] a…"
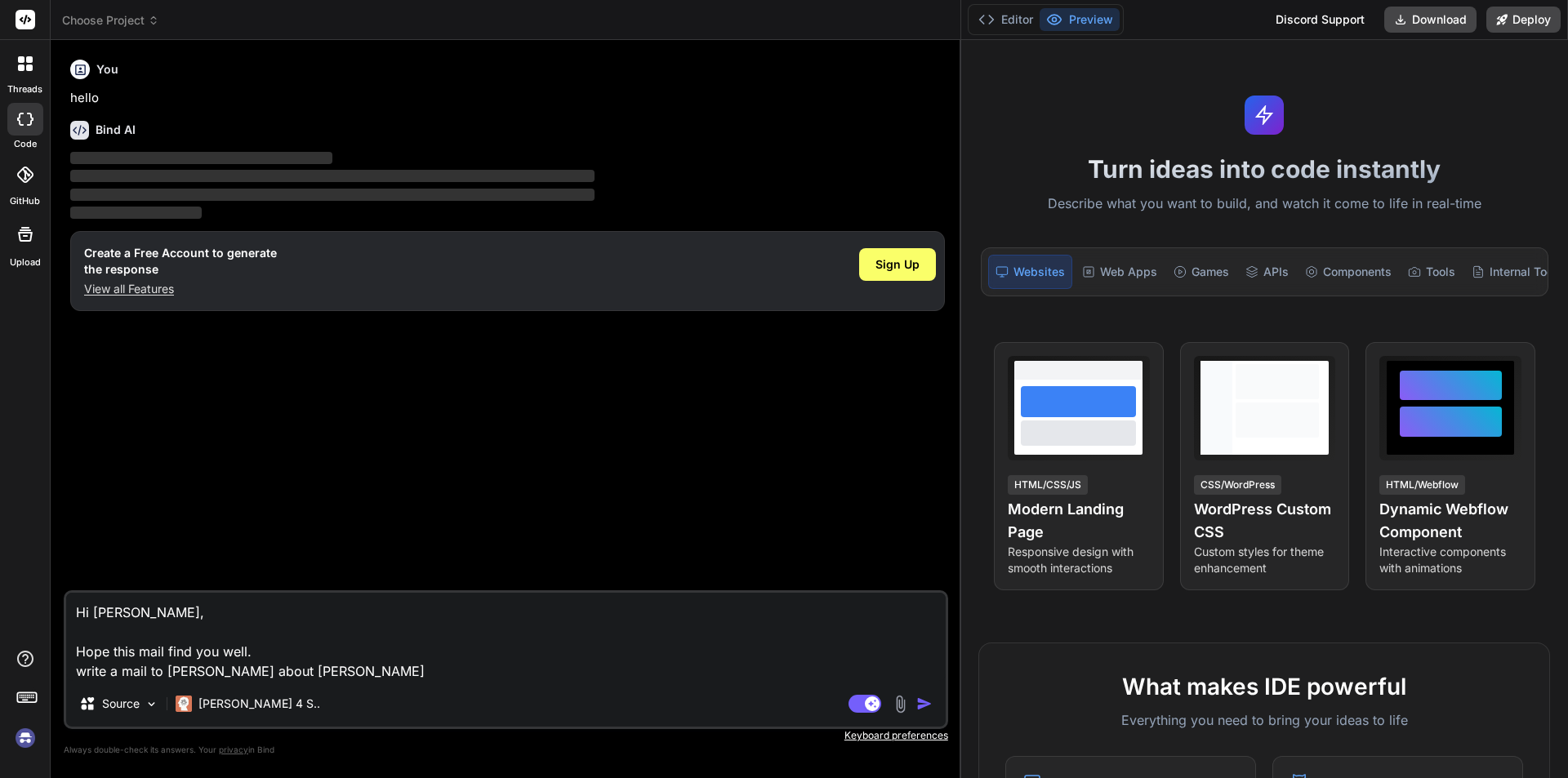
type textarea "x"
type textarea "Hi [PERSON_NAME], Hope this mail find you well. write a mail to [PERSON_NAME] a…"
type textarea "x"
type textarea "Hi [PERSON_NAME], Hope this mail find you well. write a mail to [PERSON_NAME] a…"
type textarea "x"
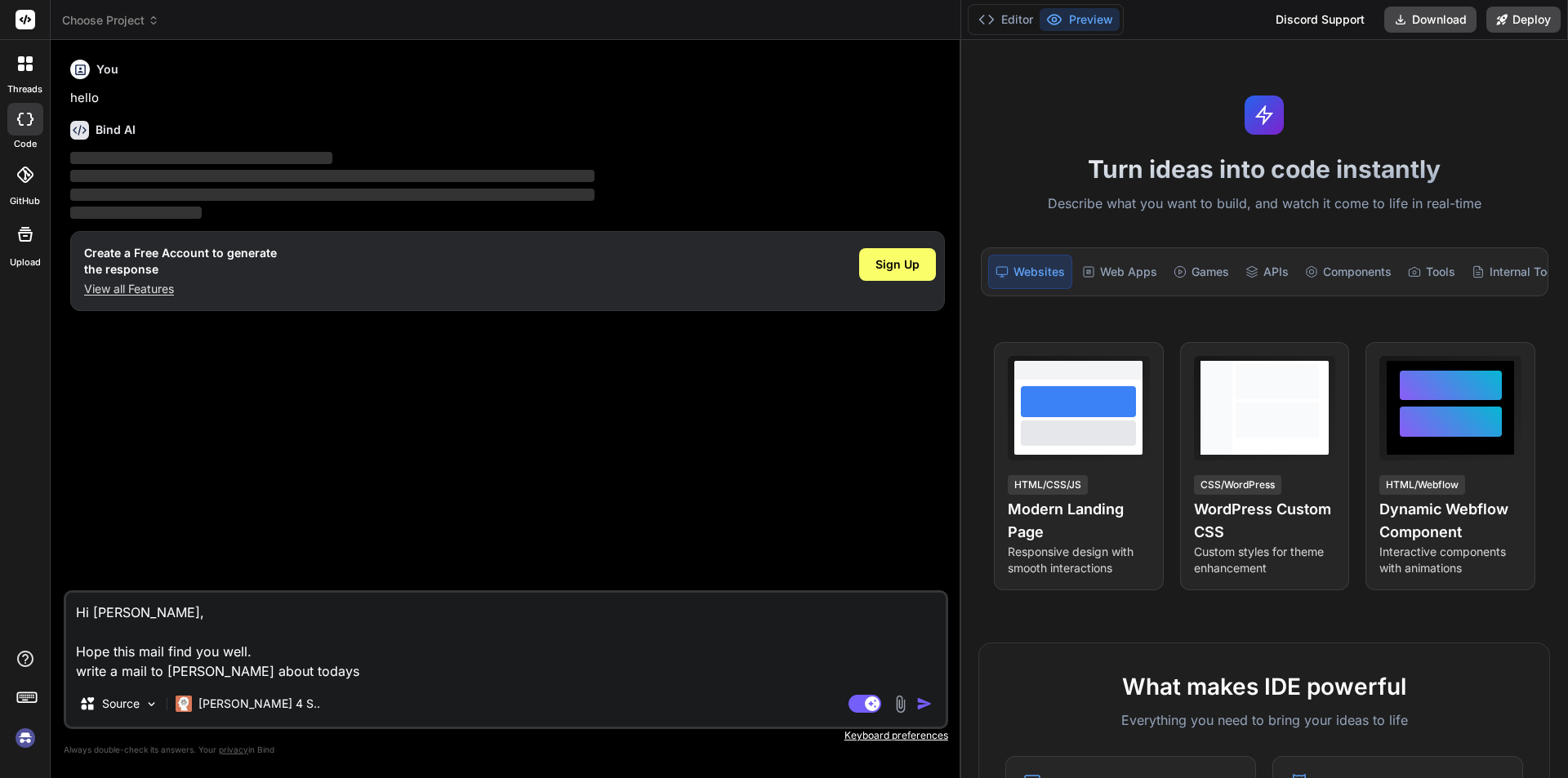
type textarea "Hi [PERSON_NAME], Hope this mail find you well. write a mail to [PERSON_NAME] a…"
type textarea "x"
type textarea "Hi [PERSON_NAME], Hope this mail find you well. write a mail to [PERSON_NAME] a…"
type textarea "x"
type textarea "Hi [PERSON_NAME], Hope this mail find you well. write a mail to [PERSON_NAME] a…"
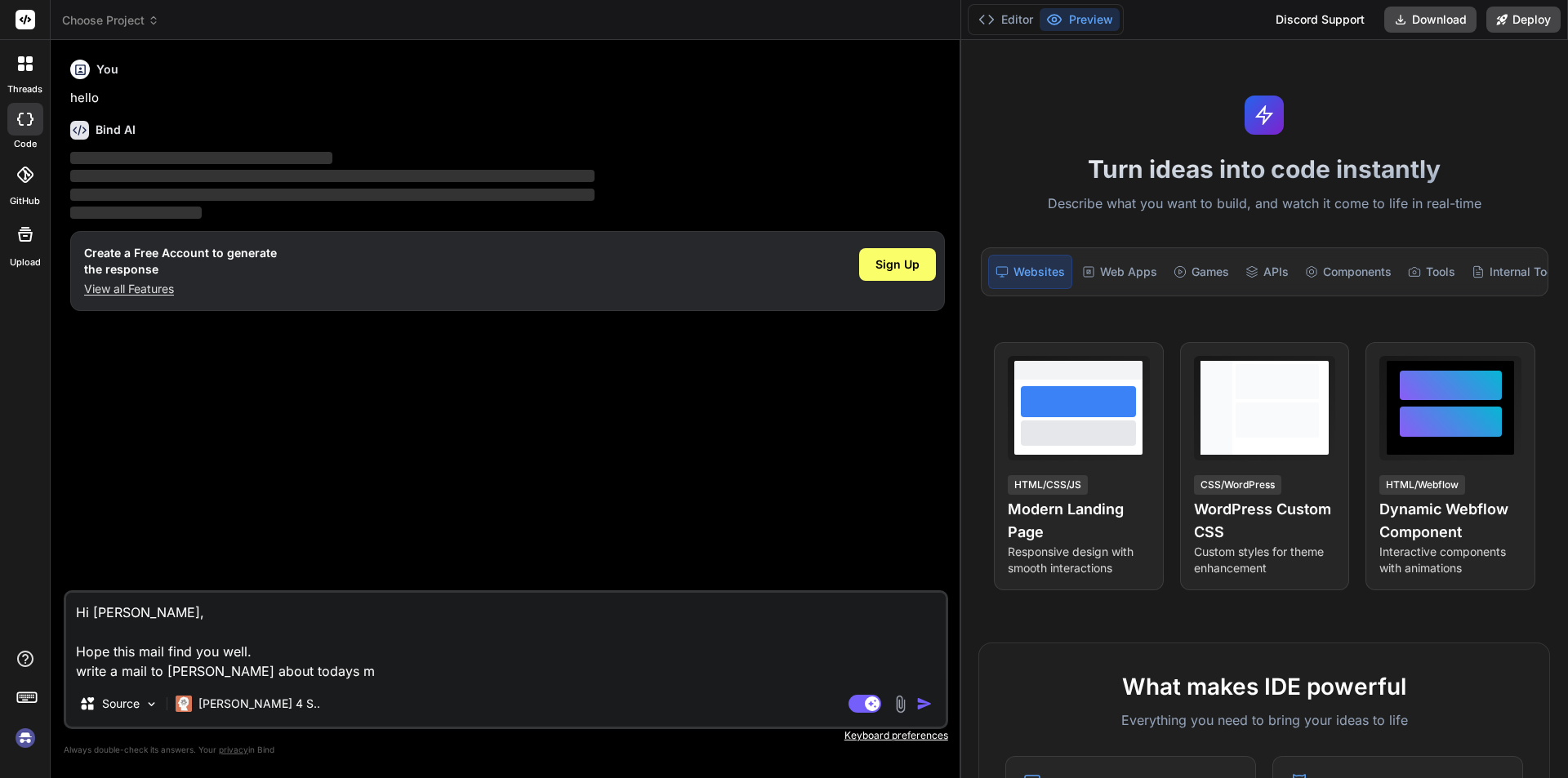
type textarea "x"
type textarea "Hi [PERSON_NAME], Hope this mail find you well. write a mail to [PERSON_NAME] a…"
type textarea "x"
type textarea "Hi [PERSON_NAME], Hope this mail find you well. write a mail to [PERSON_NAME] a…"
type textarea "x"
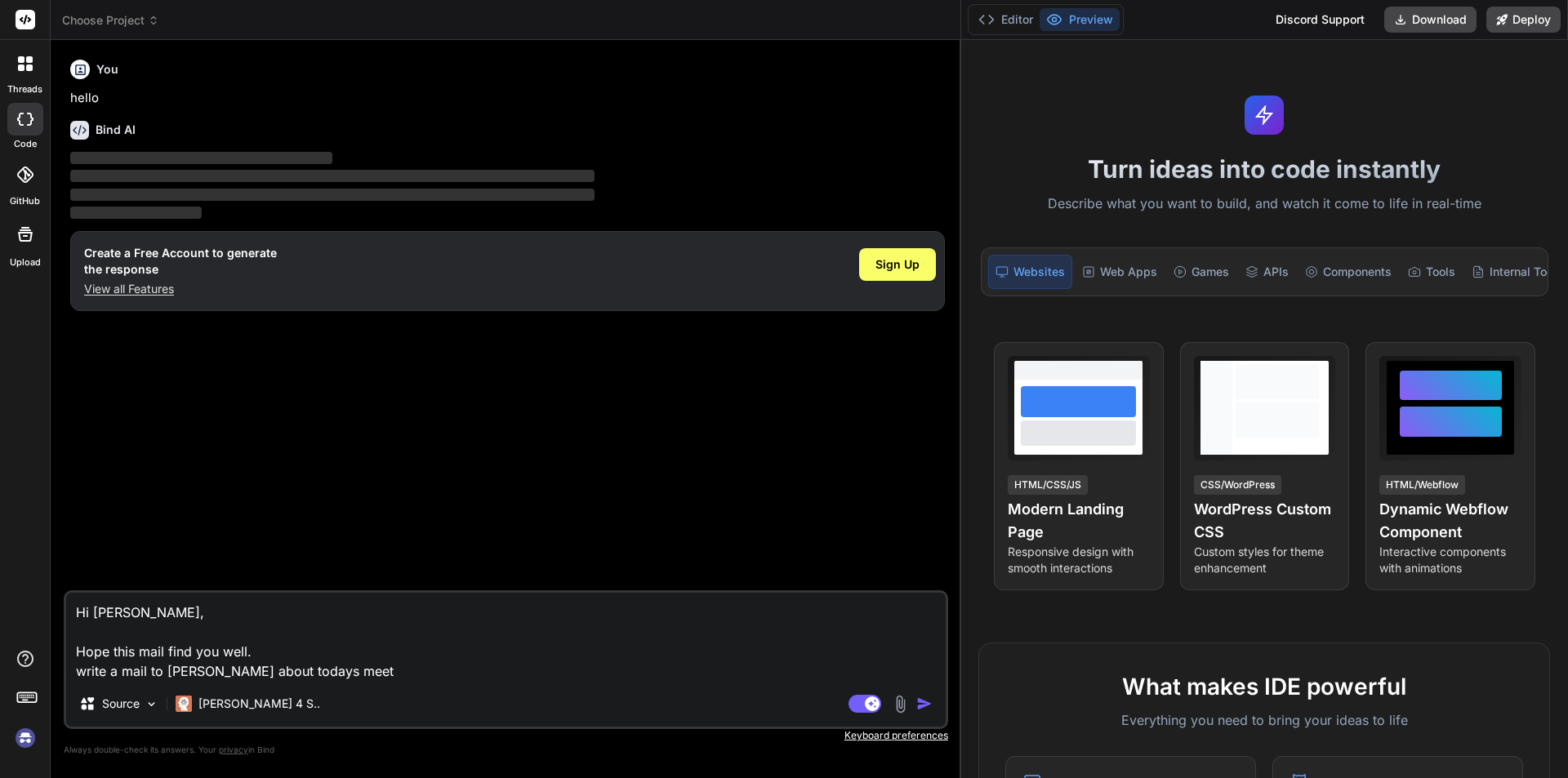
type textarea "Hi [PERSON_NAME], Hope this mail find you well. write a mail to [PERSON_NAME] a…"
type textarea "x"
type textarea "Hi [PERSON_NAME], Hope this mail find you well. write a mail to [PERSON_NAME] a…"
type textarea "x"
type textarea "Hi [PERSON_NAME], Hope this mail find you well. write a mail to [PERSON_NAME] a…"
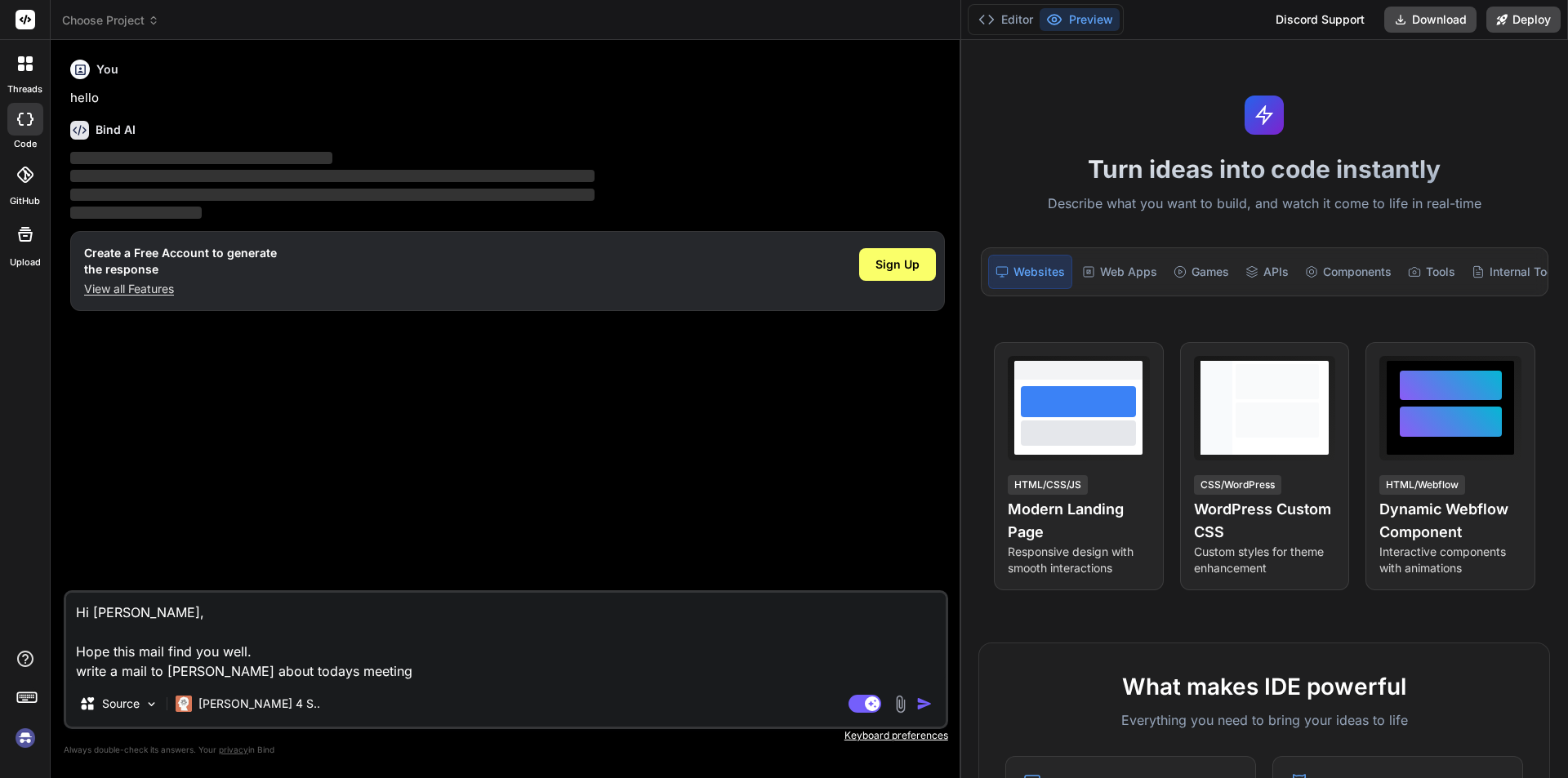
type textarea "x"
type textarea "Hi [PERSON_NAME], Hope this mail find you well. write a mail to [PERSON_NAME] a…"
type textarea "x"
type textarea "Hi [PERSON_NAME], Hope this mail find you well. write a mail to [PERSON_NAME] a…"
type textarea "x"
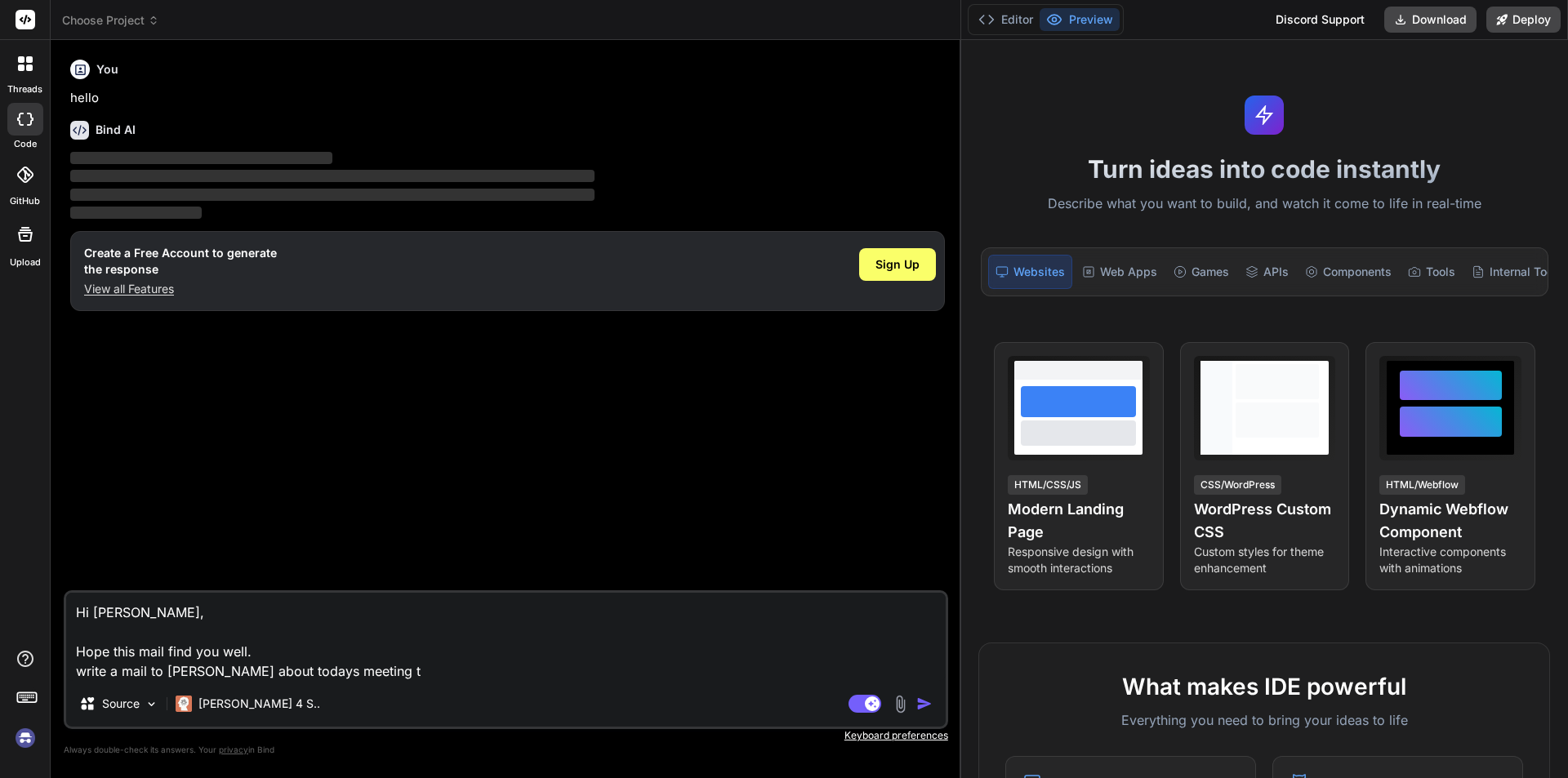
type textarea "Hi [PERSON_NAME], Hope this mail find you well. write a mail to [PERSON_NAME] a…"
type textarea "x"
type textarea "Hi [PERSON_NAME], Hope this mail find you well. write a mail to [PERSON_NAME] a…"
type textarea "x"
type textarea "Hi [PERSON_NAME], Hope this mail find you well. write a mail to [PERSON_NAME] a…"
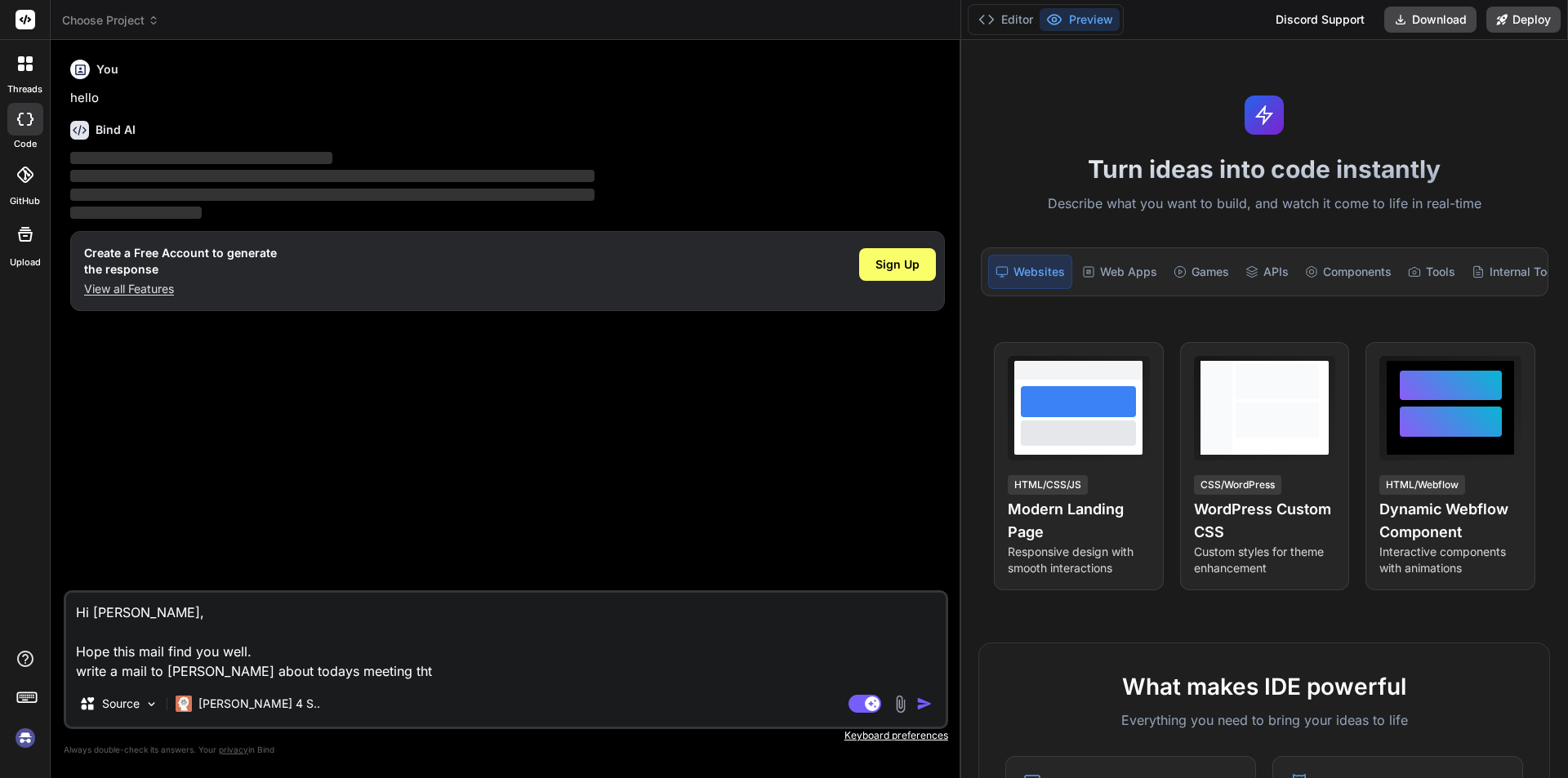
type textarea "x"
type textarea "Hi [PERSON_NAME], Hope this mail find you well. write a mail to [PERSON_NAME] a…"
type textarea "x"
type textarea "Hi [PERSON_NAME], Hope this mail find you well. write a mail to [PERSON_NAME] a…"
type textarea "x"
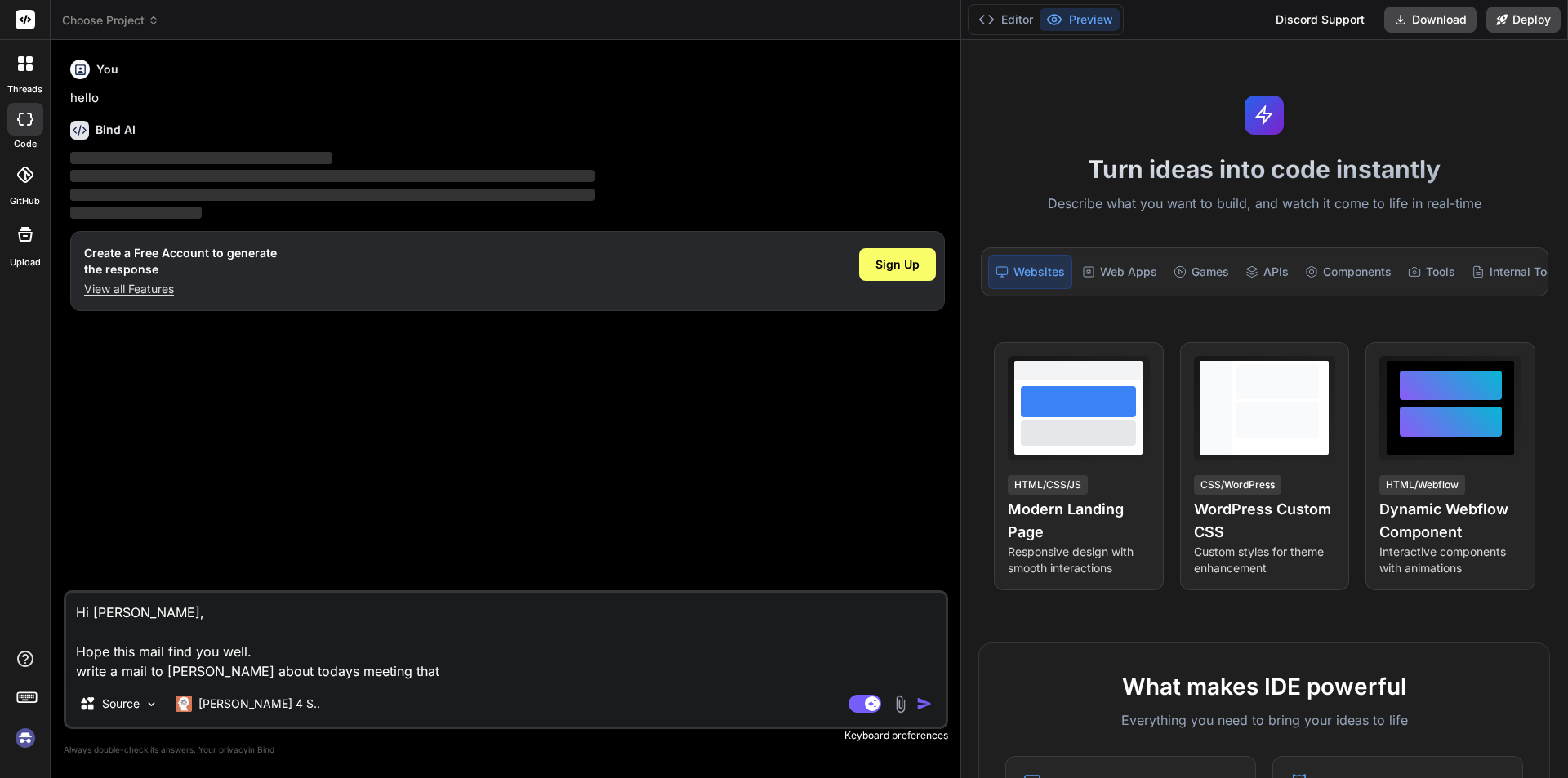
type textarea "Hi [PERSON_NAME], Hope this mail find you well. write a mail to [PERSON_NAME] a…"
type textarea "x"
type textarea "Hi [PERSON_NAME], Hope this mail find you well. write a mail to [PERSON_NAME] a…"
type textarea "x"
type textarea "Hi [PERSON_NAME], Hope this mail find you well. write a mail to [PERSON_NAME] a…"
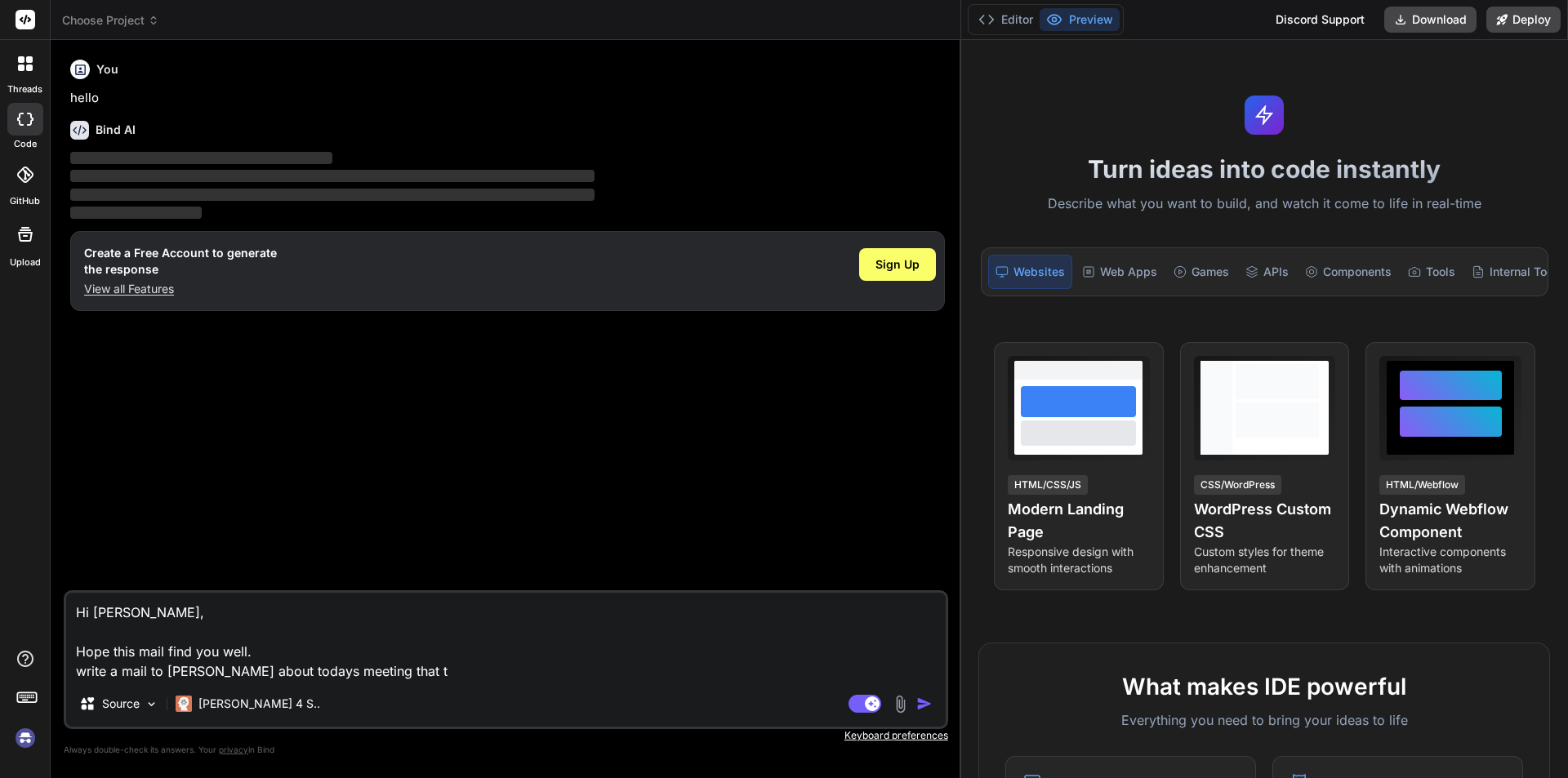
type textarea "x"
type textarea "Hi [PERSON_NAME], Hope this mail find you well. write a mail to [PERSON_NAME] a…"
type textarea "x"
type textarea "Hi [PERSON_NAME], Hope this mail find you well. write a mail to [PERSON_NAME] a…"
type textarea "x"
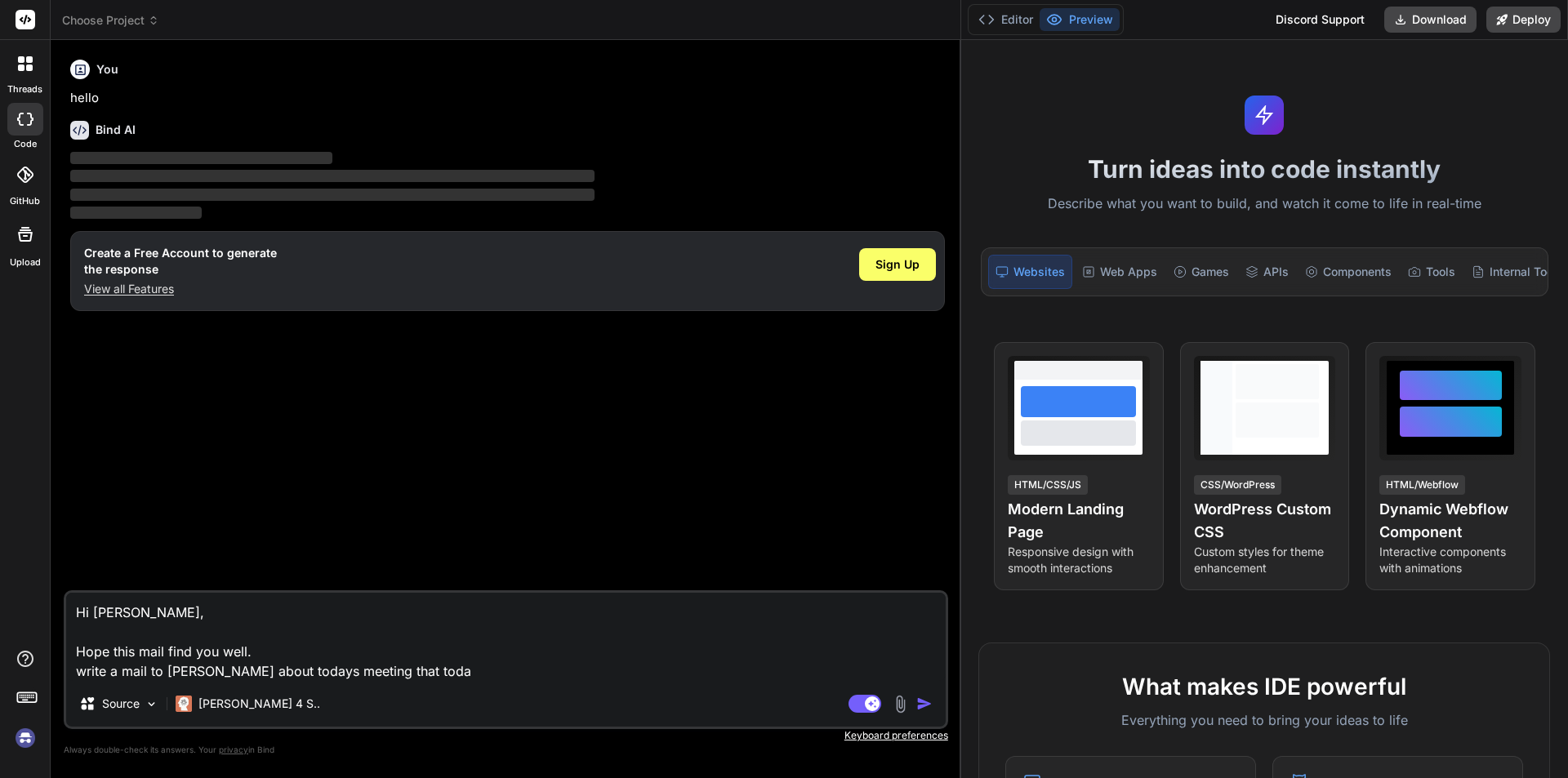
type textarea "Hi [PERSON_NAME], Hope this mail find you well. write a mail to [PERSON_NAME] a…"
type textarea "x"
type textarea "Hi [PERSON_NAME], Hope this mail find you well. write a mail to [PERSON_NAME] a…"
type textarea "x"
type textarea "Hi [PERSON_NAME], Hope this mail find you well. write a mail to [PERSON_NAME] a…"
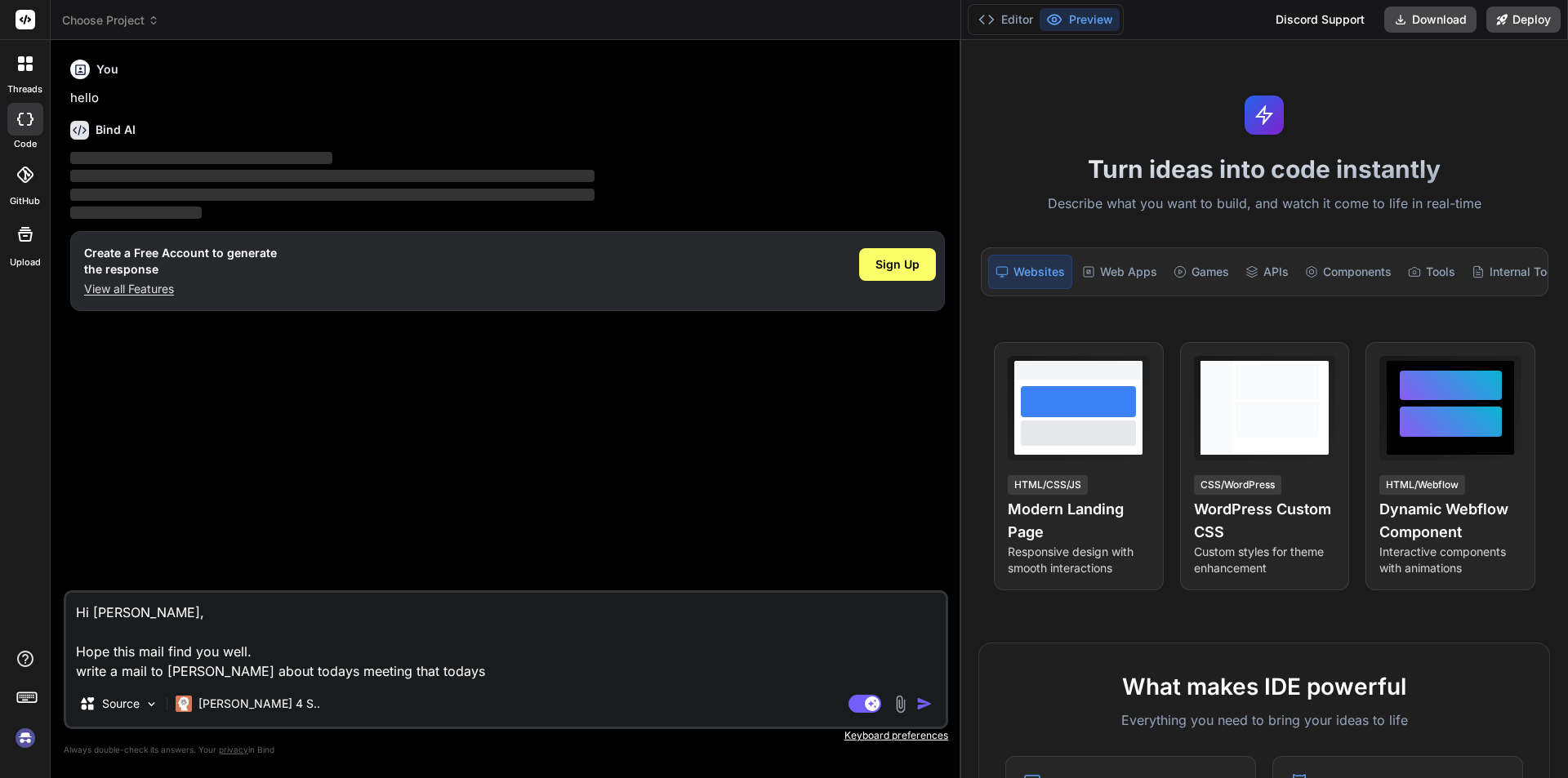
type textarea "x"
type textarea "Hi [PERSON_NAME], Hope this mail find you well. write a mail to [PERSON_NAME] a…"
type textarea "x"
type textarea "Hi [PERSON_NAME], Hope this mail find you well. write a mail to [PERSON_NAME] a…"
type textarea "x"
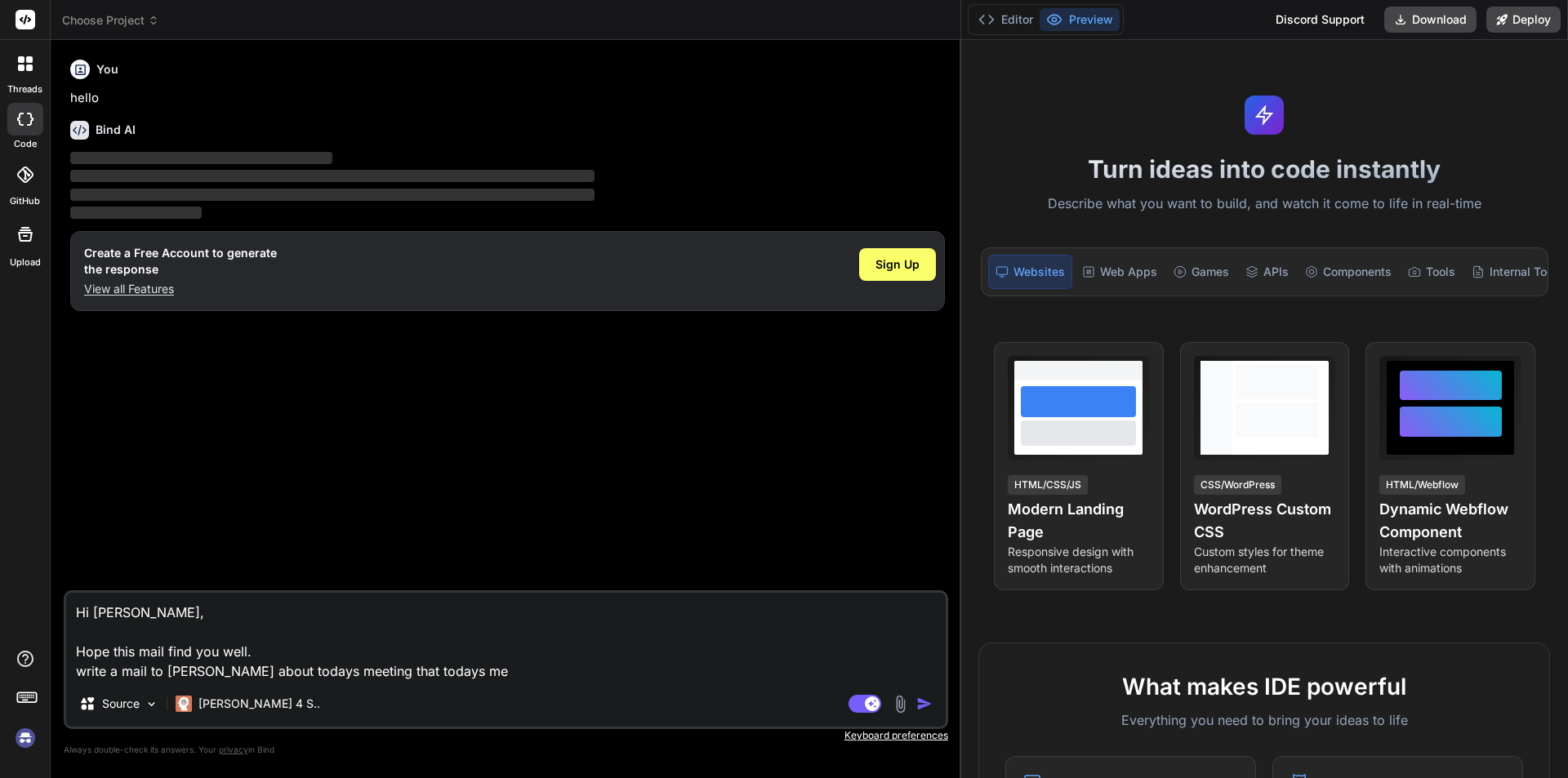
type textarea "Hi [PERSON_NAME], Hope this mail find you well. write a mail to [PERSON_NAME] a…"
type textarea "x"
type textarea "Hi [PERSON_NAME], Hope this mail find you well. write a mail to [PERSON_NAME] a…"
type textarea "x"
type textarea "Hi [PERSON_NAME], Hope this mail find you well. write a mail to [PERSON_NAME] a…"
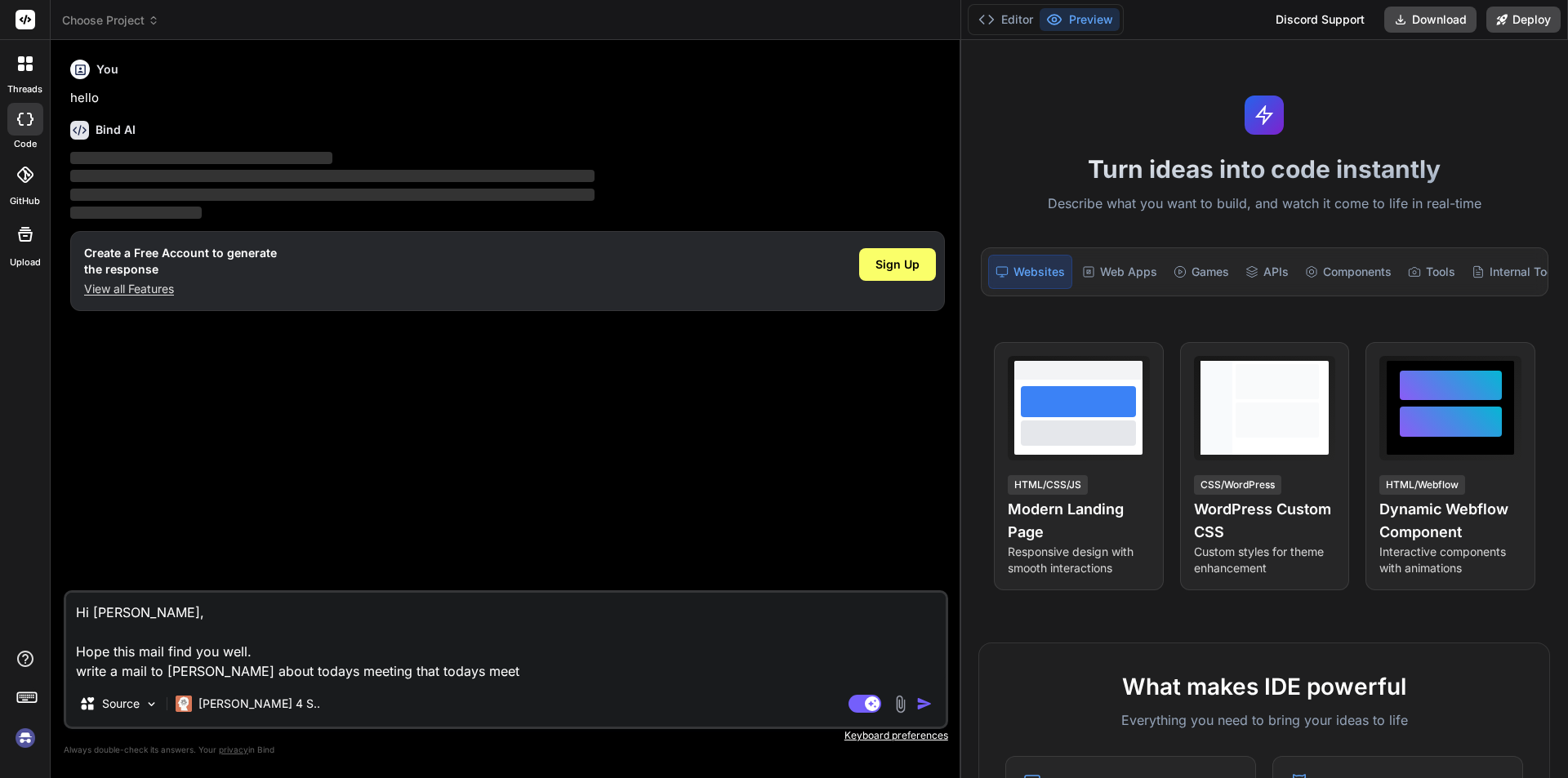
type textarea "x"
type textarea "Hi [PERSON_NAME], Hope this mail find you well. write a mail to [PERSON_NAME] a…"
type textarea "x"
type textarea "Hi [PERSON_NAME], Hope this mail find you well. write a mail to [PERSON_NAME] a…"
type textarea "x"
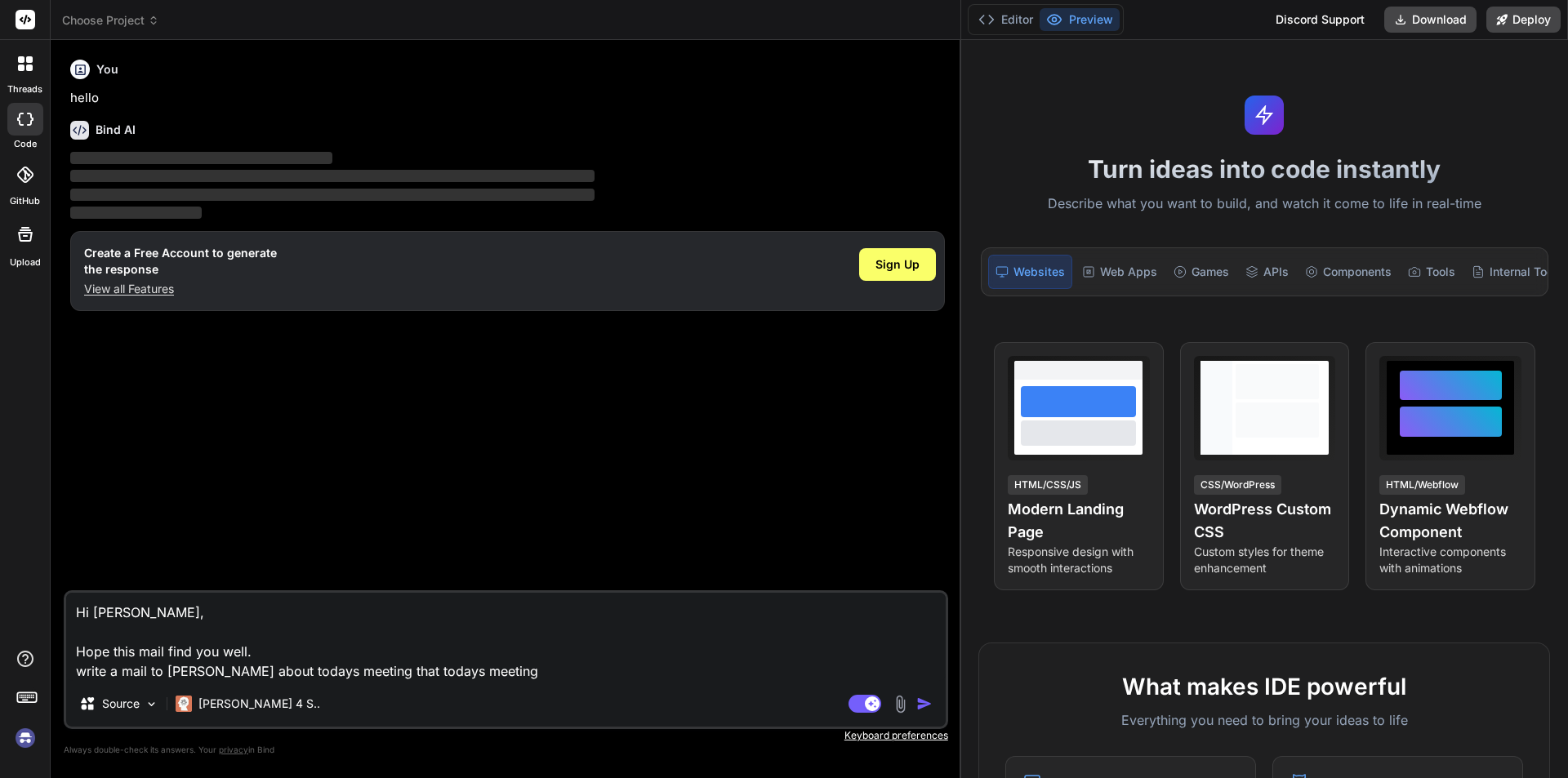
type textarea "Hi [PERSON_NAME], Hope this mail find you well. write a mail to [PERSON_NAME] a…"
type textarea "x"
type textarea "Hi [PERSON_NAME], Hope this mail find you well. write a mail to [PERSON_NAME] a…"
type textarea "x"
type textarea "Hi [PERSON_NAME], Hope this mail find you well. write a mail to [PERSON_NAME] a…"
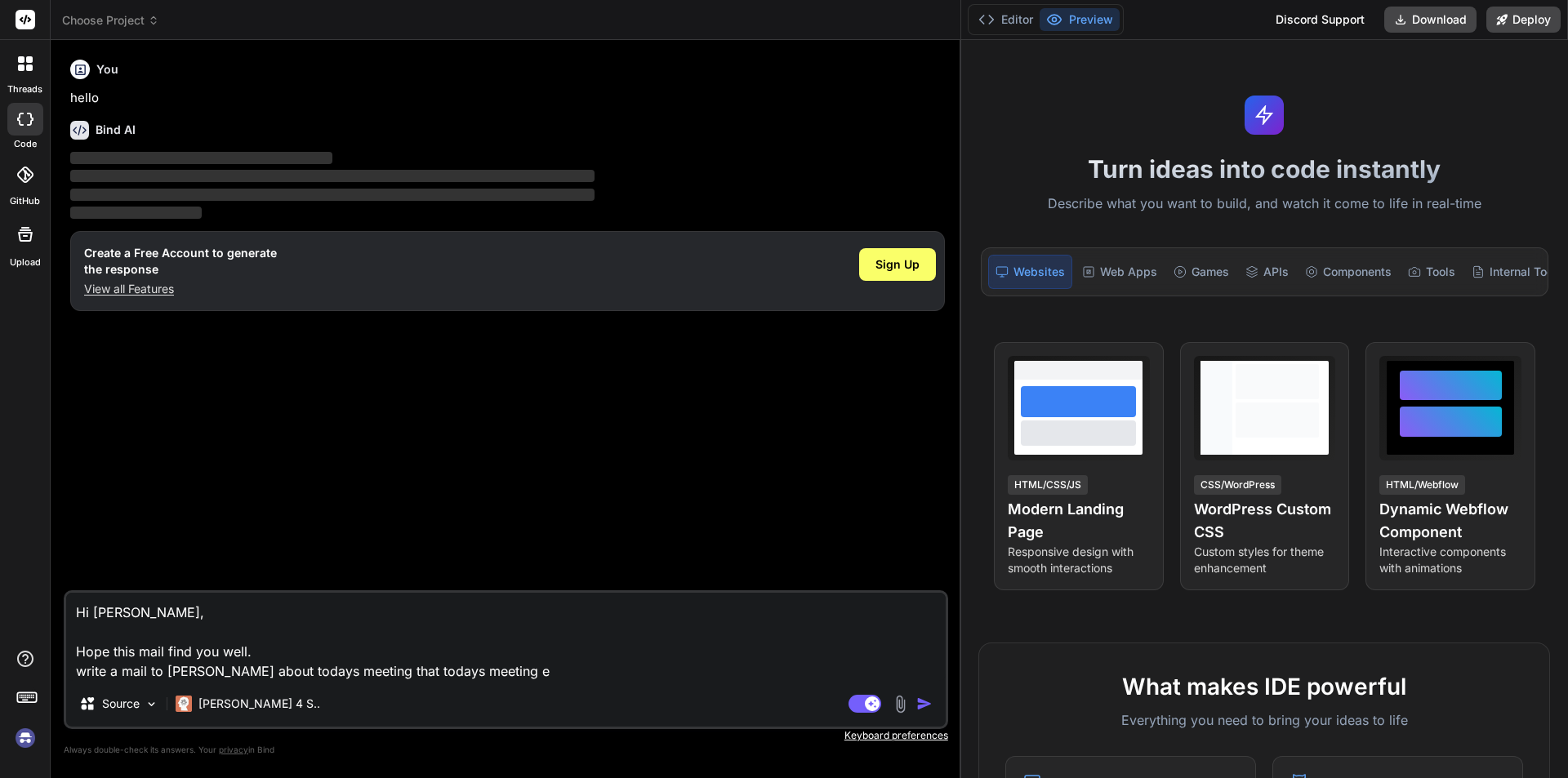
type textarea "x"
type textarea "Hi [PERSON_NAME], Hope this mail find you well. write a mail to [PERSON_NAME] a…"
type textarea "x"
type textarea "Hi [PERSON_NAME], Hope this mail find you well. write a mail to [PERSON_NAME] a…"
type textarea "x"
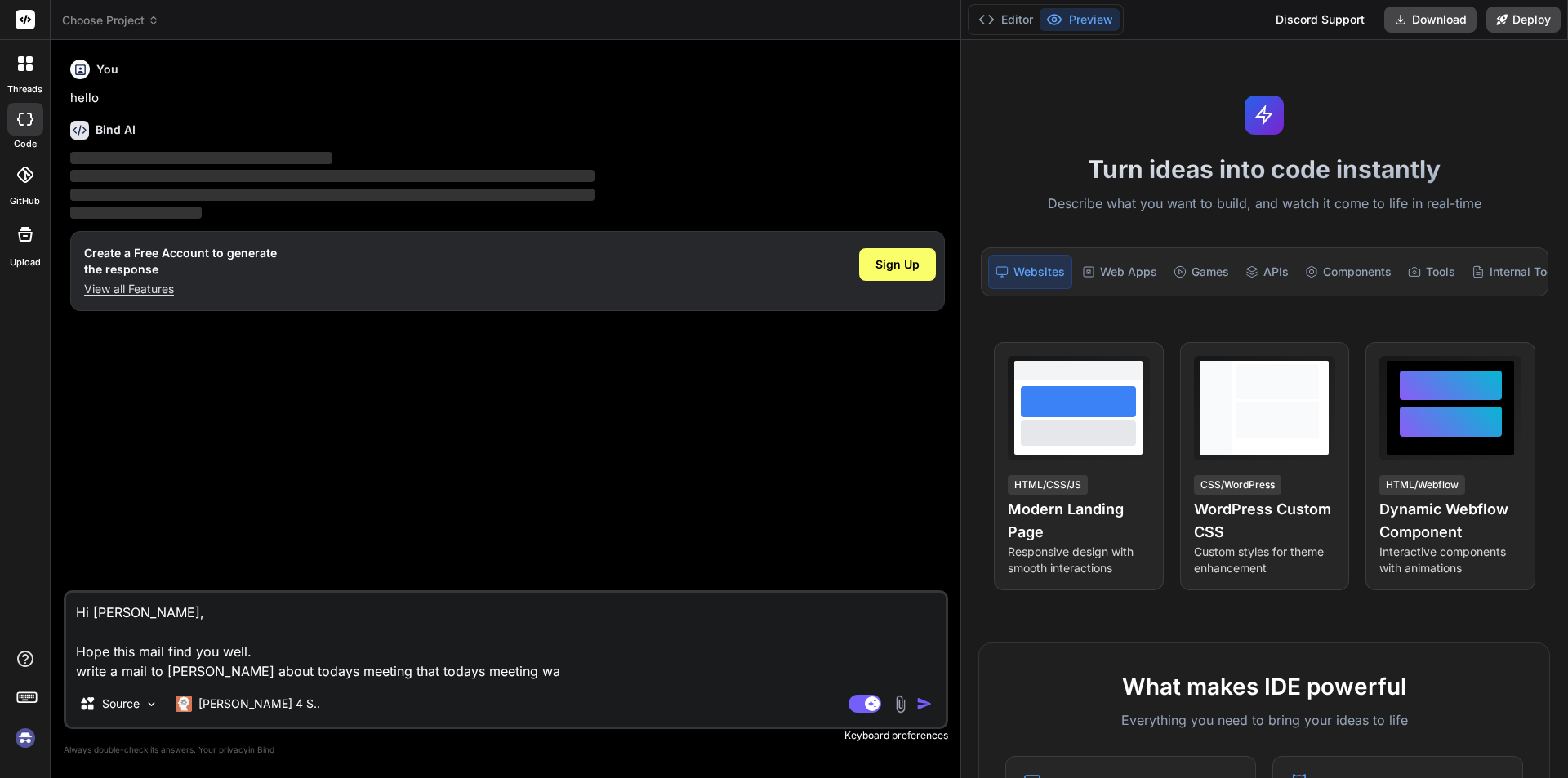
type textarea "Hi [PERSON_NAME], Hope this mail find you well. write a mail to [PERSON_NAME] a…"
type textarea "x"
type textarea "Hi [PERSON_NAME], Hope this mail find you well. write a mail to [PERSON_NAME] a…"
type textarea "x"
type textarea "Hi [PERSON_NAME], Hope this mail find you well. write a mail to [PERSON_NAME] a…"
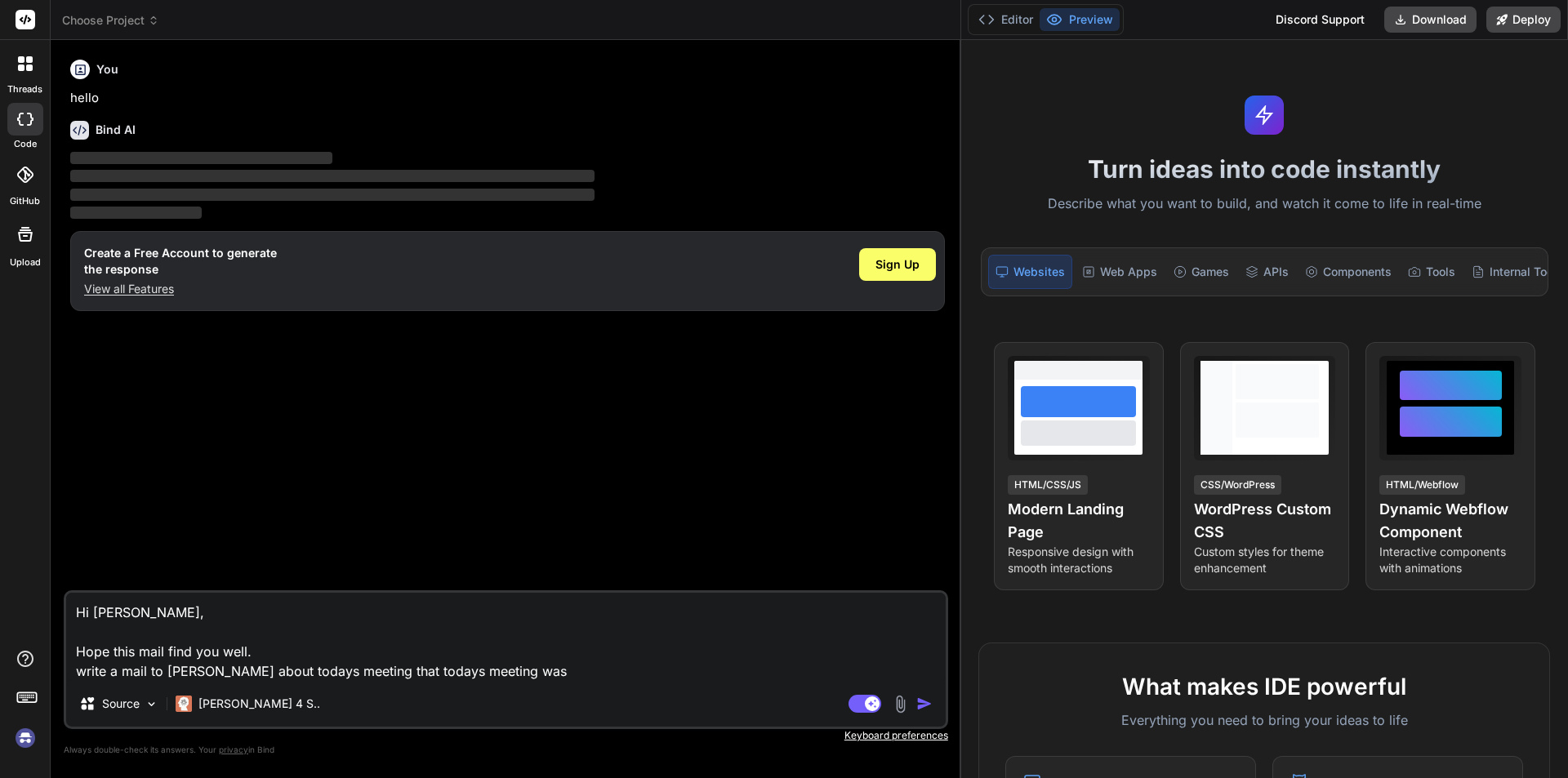
type textarea "x"
type textarea "Hi [PERSON_NAME], Hope this mail find you well. write a mail to [PERSON_NAME] a…"
type textarea "x"
type textarea "Hi [PERSON_NAME], Hope this mail find you well. write a mail to [PERSON_NAME] a…"
type textarea "x"
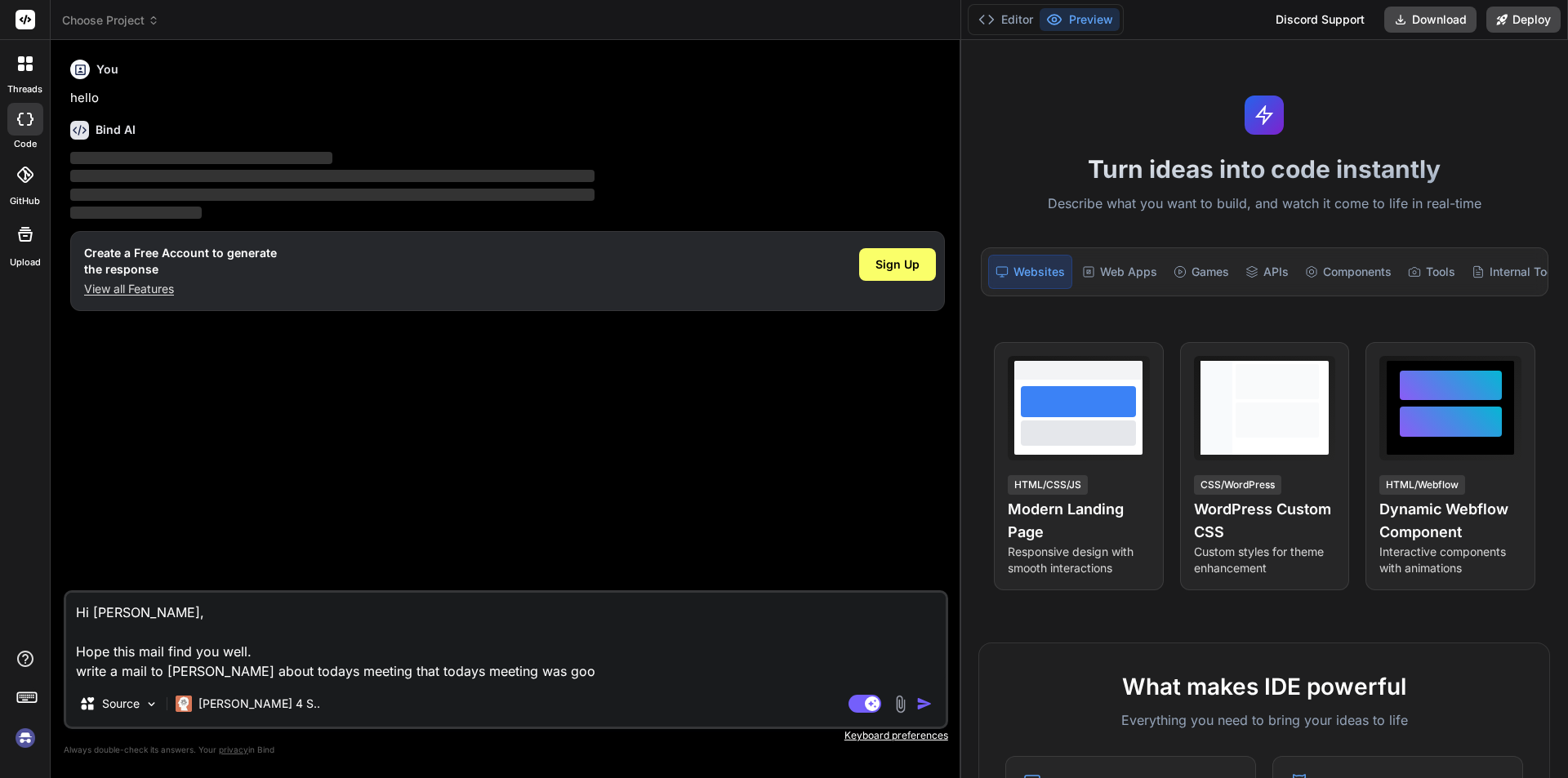
type textarea "Hi [PERSON_NAME], Hope this mail find you well. write a mail to [PERSON_NAME] a…"
type textarea "x"
type textarea "Hi [PERSON_NAME], Hope this mail find you well. write a mail to [PERSON_NAME] a…"
type textarea "x"
type textarea "Hi [PERSON_NAME], Hope this mail find you well. write a mail to [PERSON_NAME] a…"
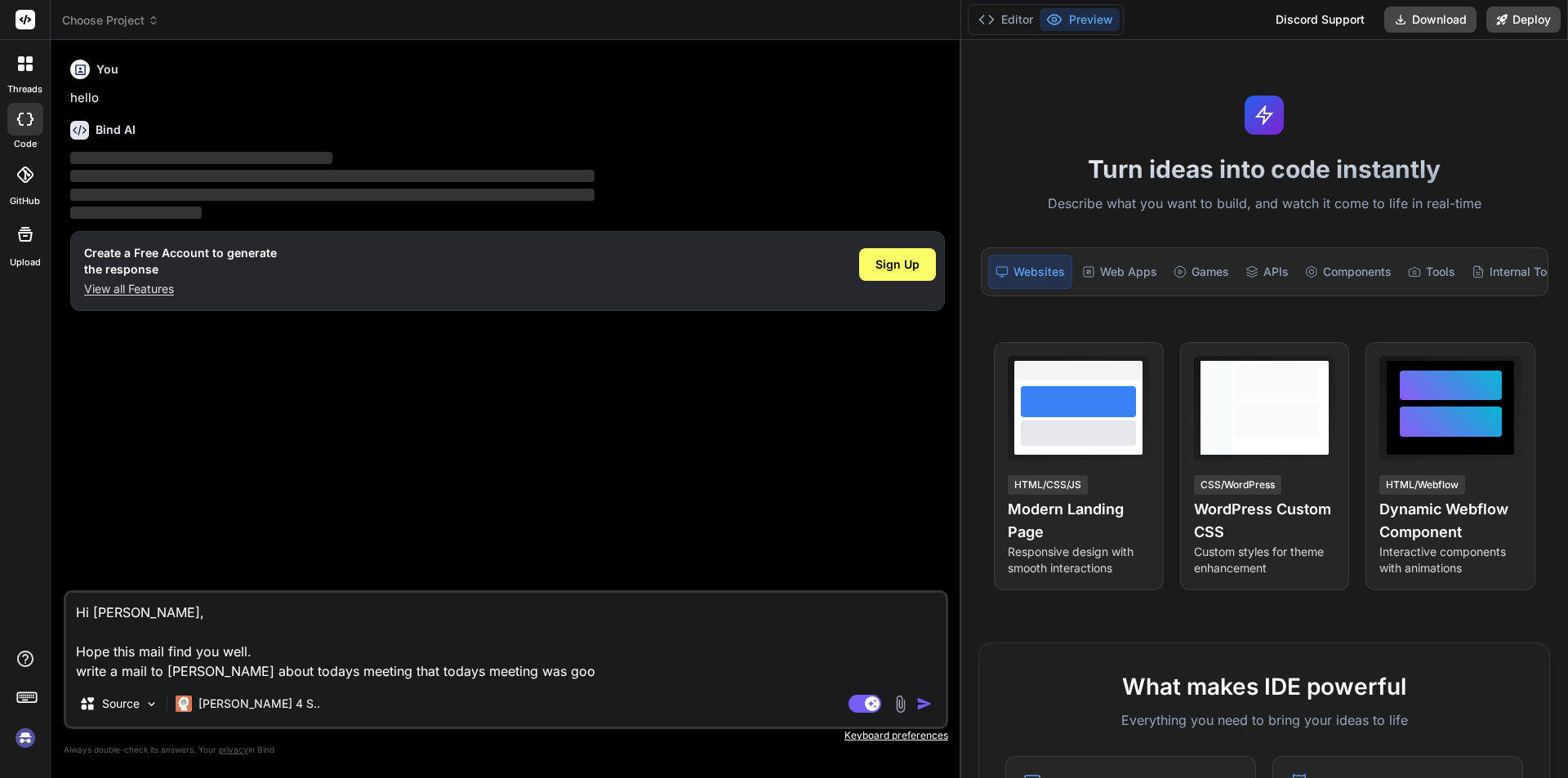
type textarea "x"
type textarea "Hi [PERSON_NAME], Hope this mail find you well. write a mail to [PERSON_NAME] a…"
type textarea "x"
type textarea "Hi [PERSON_NAME], Hope this mail find you well. write a mail to [PERSON_NAME] a…"
type textarea "x"
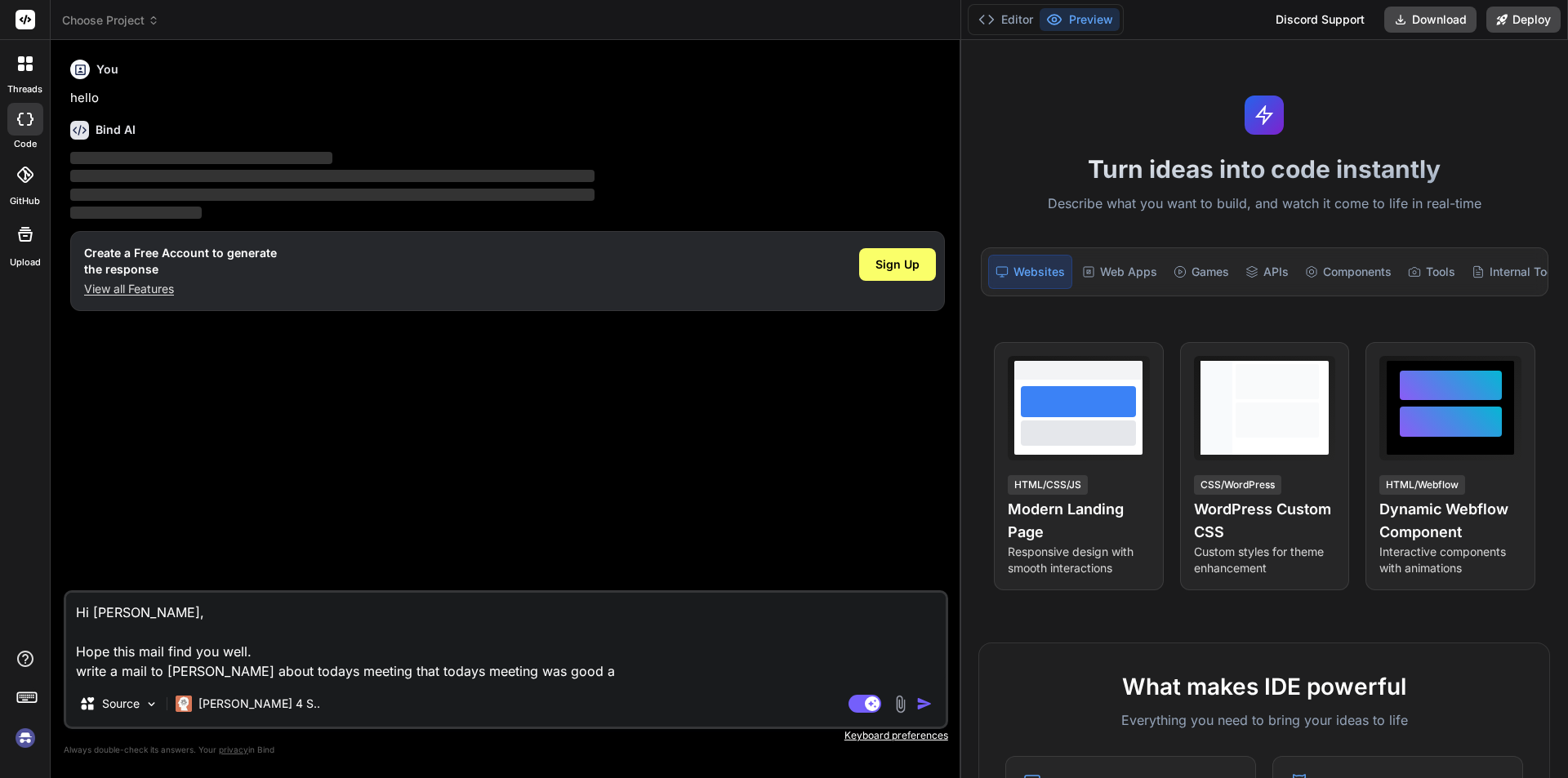
type textarea "Hi [PERSON_NAME], Hope this mail find you well. write a mail to [PERSON_NAME] a…"
type textarea "x"
type textarea "Hi [PERSON_NAME], Hope this mail find you well. write a mail to [PERSON_NAME] a…"
type textarea "x"
type textarea "Hi [PERSON_NAME], Hope this mail find you well. write a mail to [PERSON_NAME] a…"
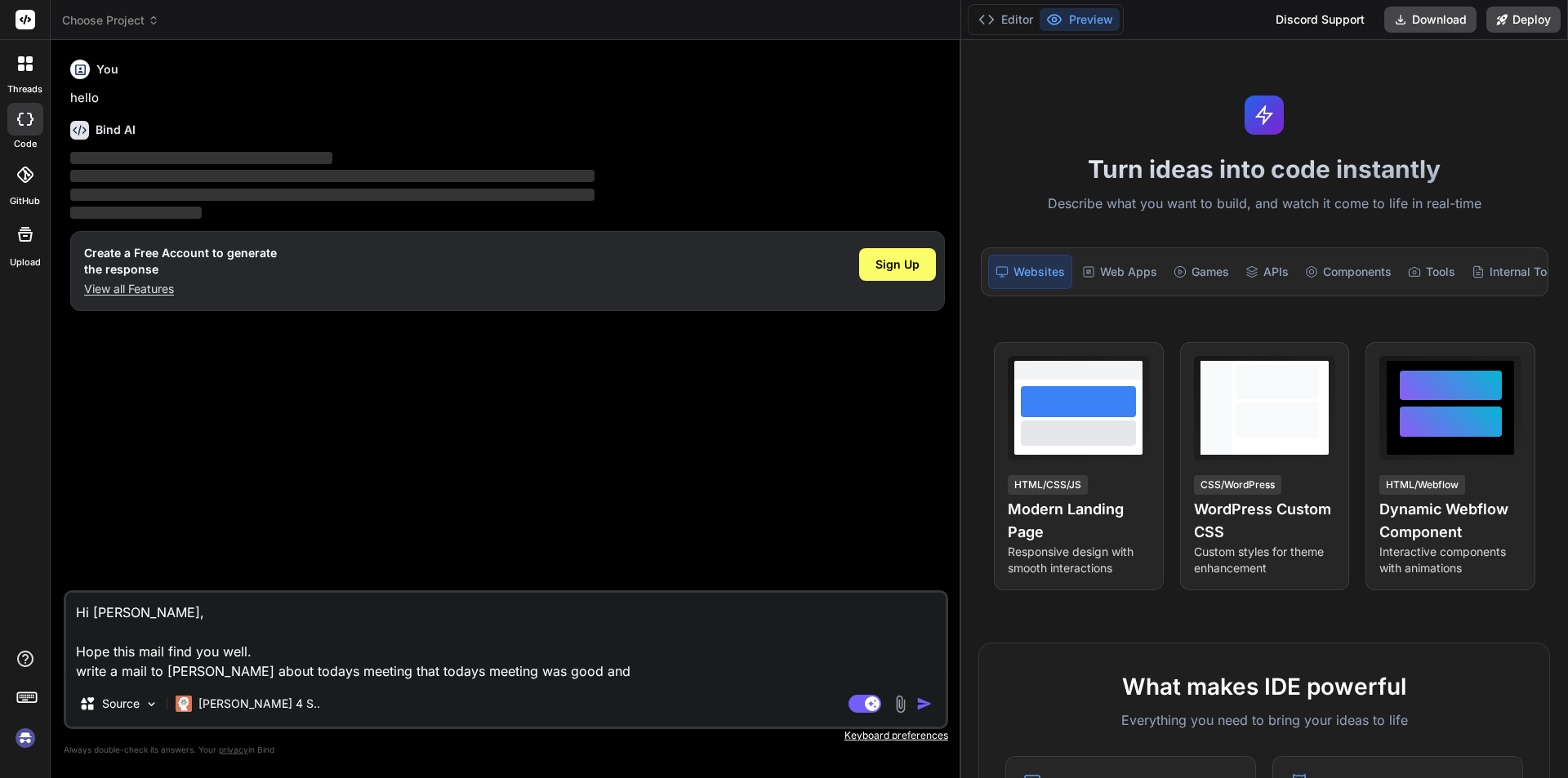
type textarea "x"
type textarea "Hi [PERSON_NAME], Hope this mail find you well. write a mail to [PERSON_NAME] a…"
type textarea "x"
type textarea "Hi [PERSON_NAME], Hope this mail find you well. write a mail to [PERSON_NAME] a…"
type textarea "x"
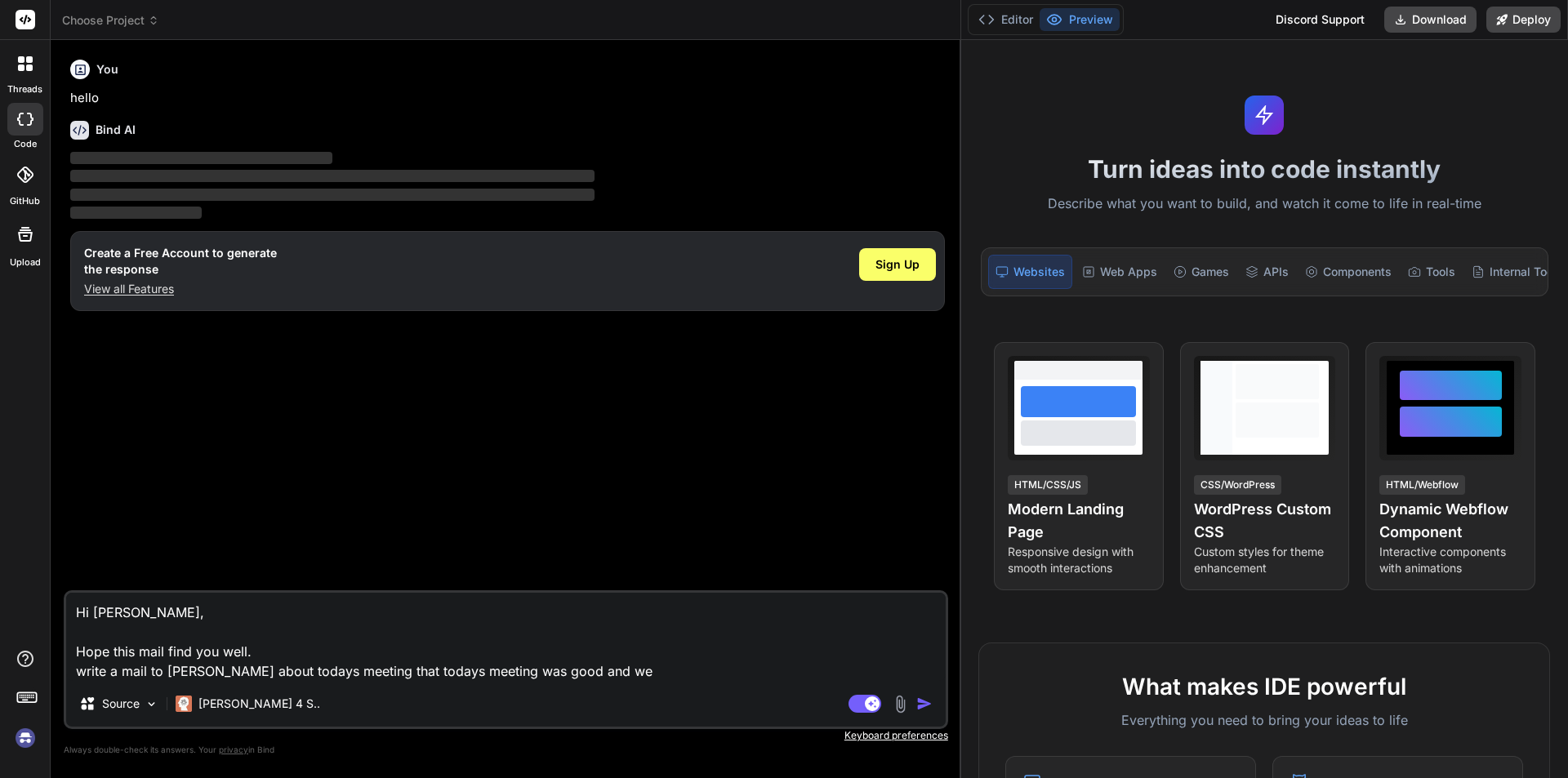
type textarea "Hi [PERSON_NAME], Hope this mail find you well. write a mail to [PERSON_NAME] a…"
type textarea "x"
type textarea "Hi [PERSON_NAME], Hope this mail find you well. write a mail to [PERSON_NAME] a…"
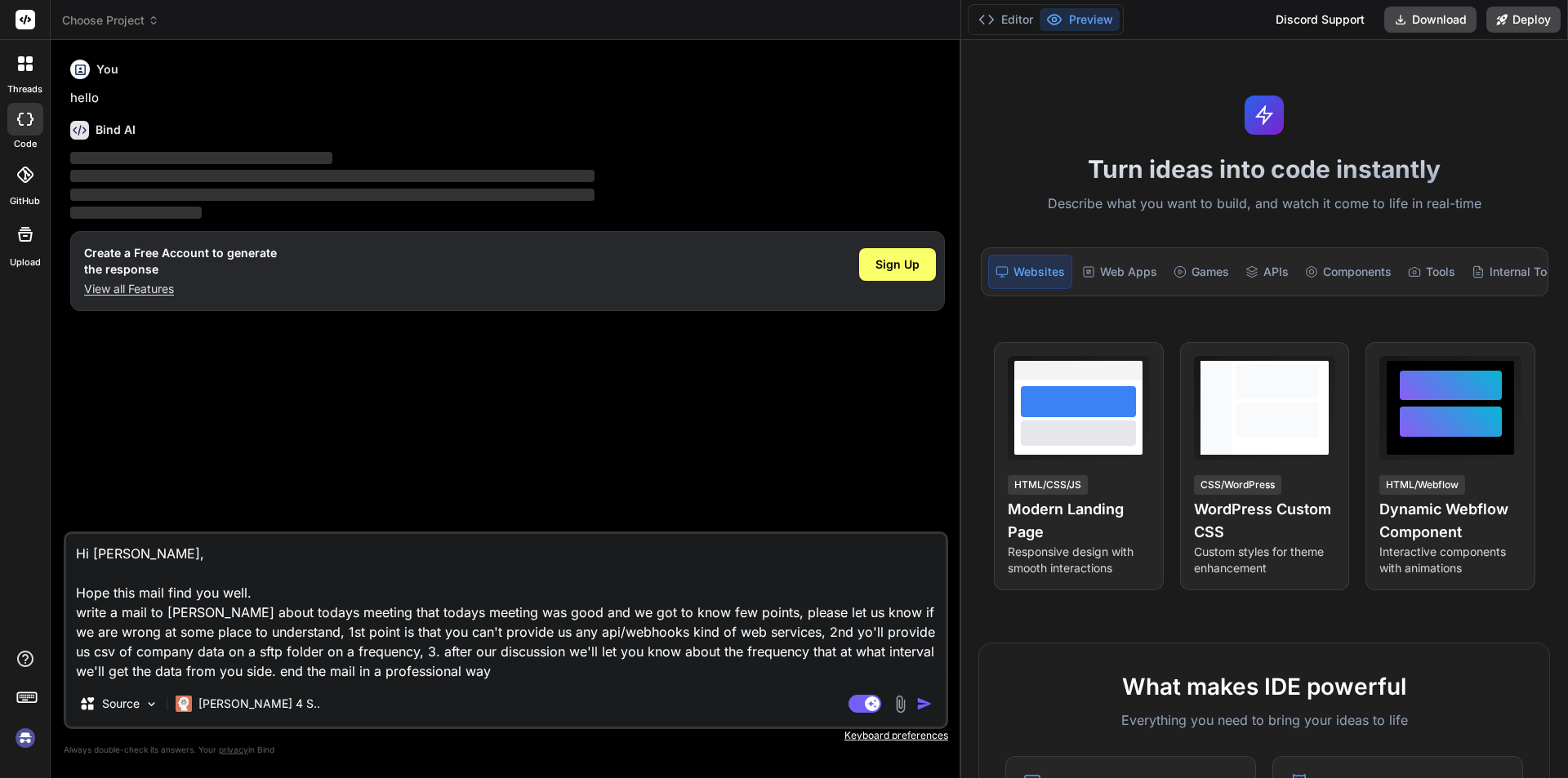
click at [916, 702] on img "button" at bounding box center [924, 704] width 17 height 17
click at [258, 693] on div "[PERSON_NAME] 4 S.." at bounding box center [248, 704] width 158 height 33
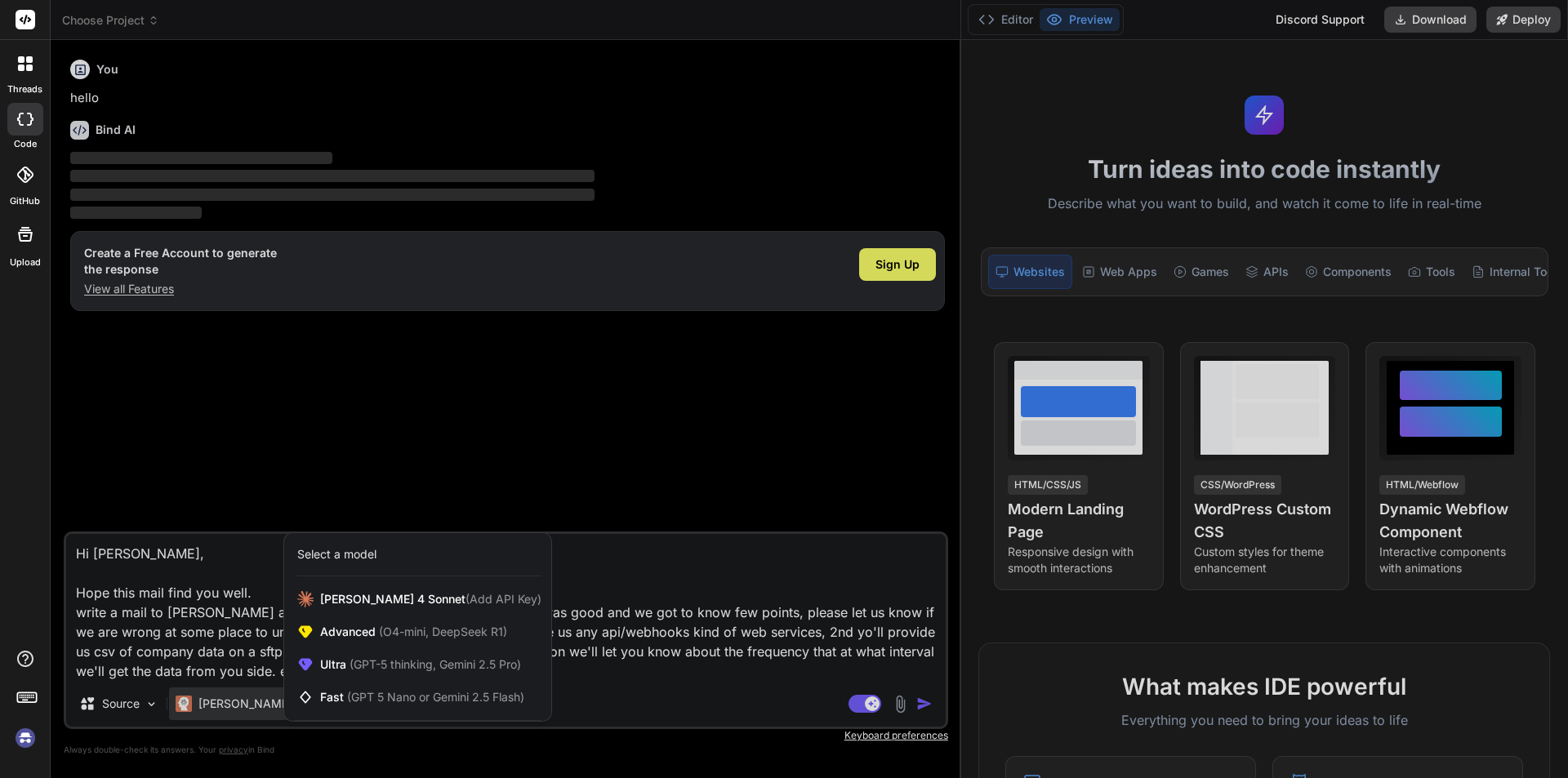
click at [620, 681] on div at bounding box center [784, 389] width 1568 height 778
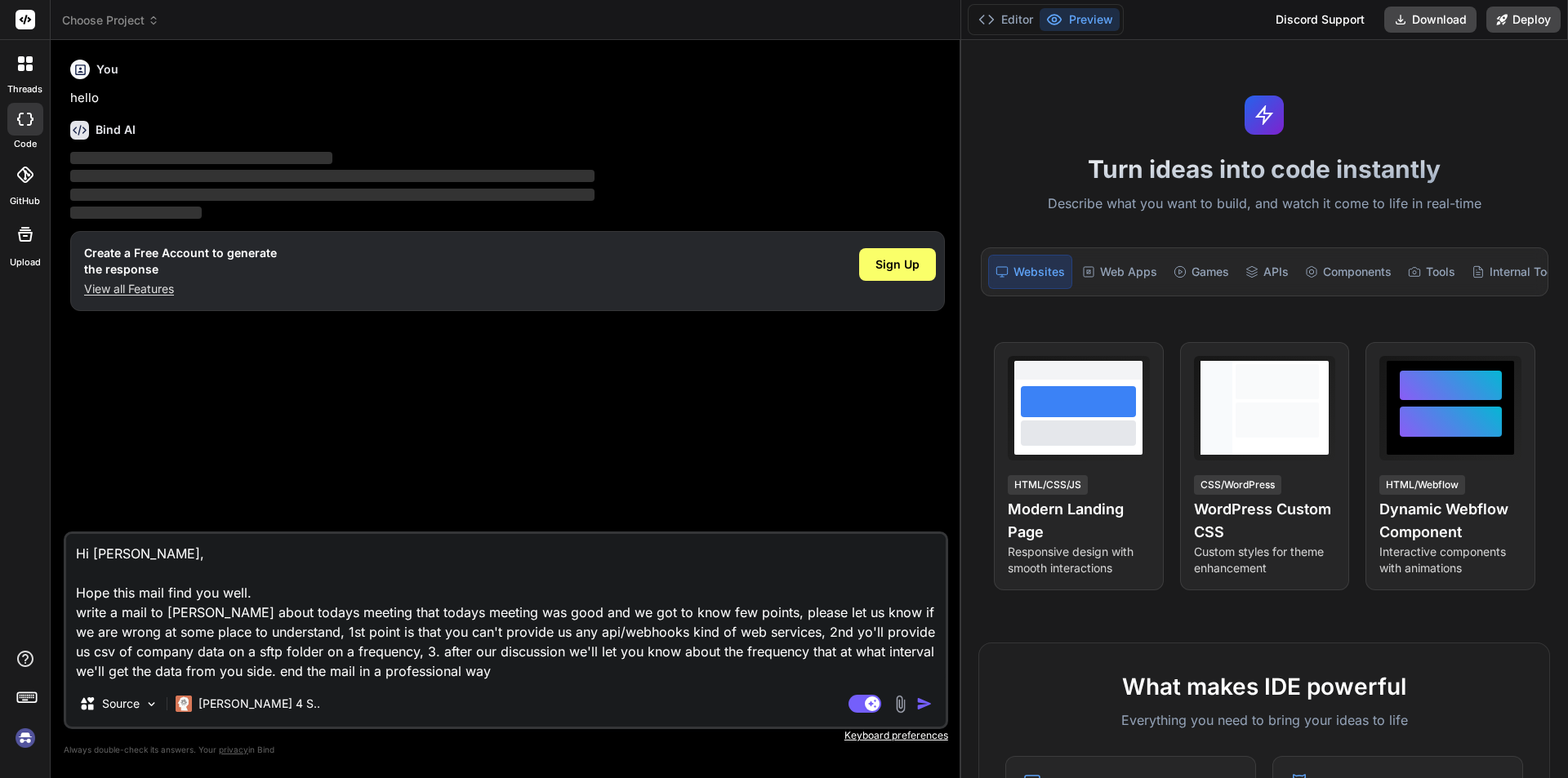
click at [25, 743] on img at bounding box center [26, 738] width 28 height 28
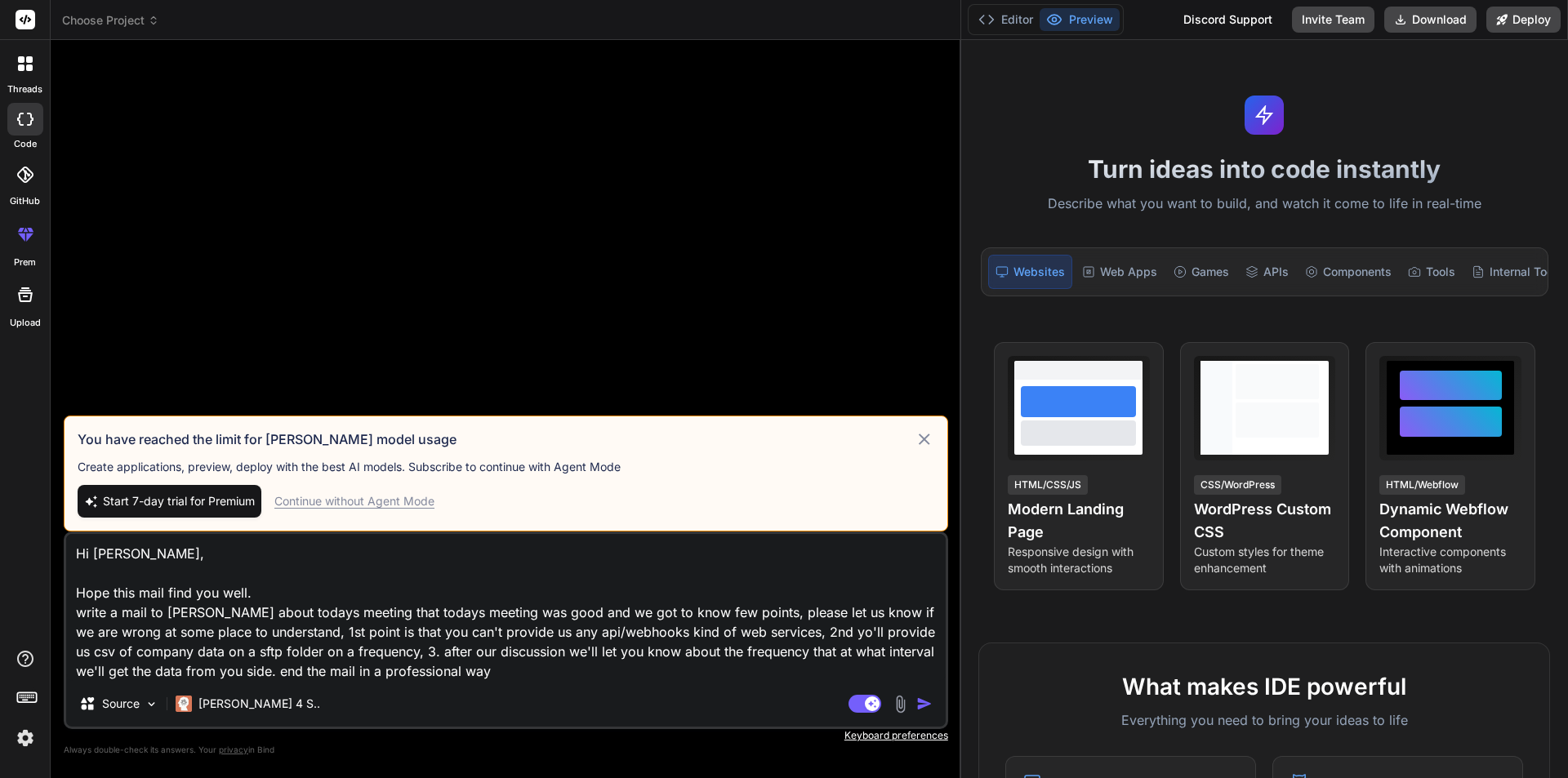
click at [599, 687] on div "Source [PERSON_NAME] 4 S.." at bounding box center [506, 706] width 880 height 39
click at [569, 672] on textarea "Hi [PERSON_NAME], Hope this mail find you well. write a mail to [PERSON_NAME] a…" at bounding box center [506, 607] width 880 height 147
drag, startPoint x: 569, startPoint y: 672, endPoint x: 0, endPoint y: 540, distance: 584.1
click at [0, 540] on div "threads code GitHub prem Upload Choose Project Created with Pixso. Bind AI Web …" at bounding box center [784, 389] width 1568 height 778
click at [466, 662] on textarea "Hi [PERSON_NAME], Hope this mail find you well. write a mail to [PERSON_NAME] a…" at bounding box center [506, 607] width 880 height 147
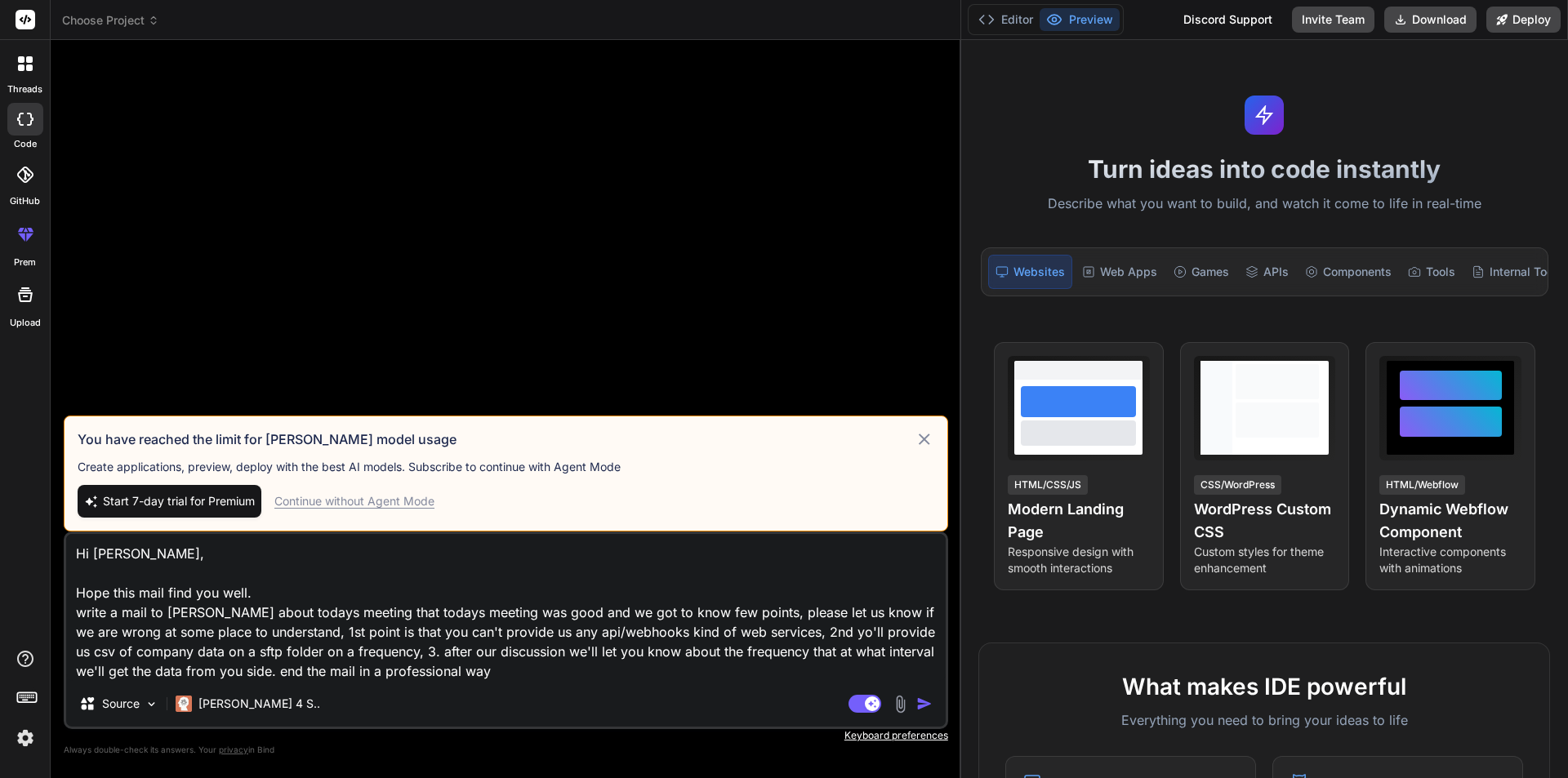
click at [927, 695] on img "button" at bounding box center [924, 704] width 17 height 17
click at [198, 701] on p "[PERSON_NAME] 4 S.." at bounding box center [258, 704] width 121 height 17
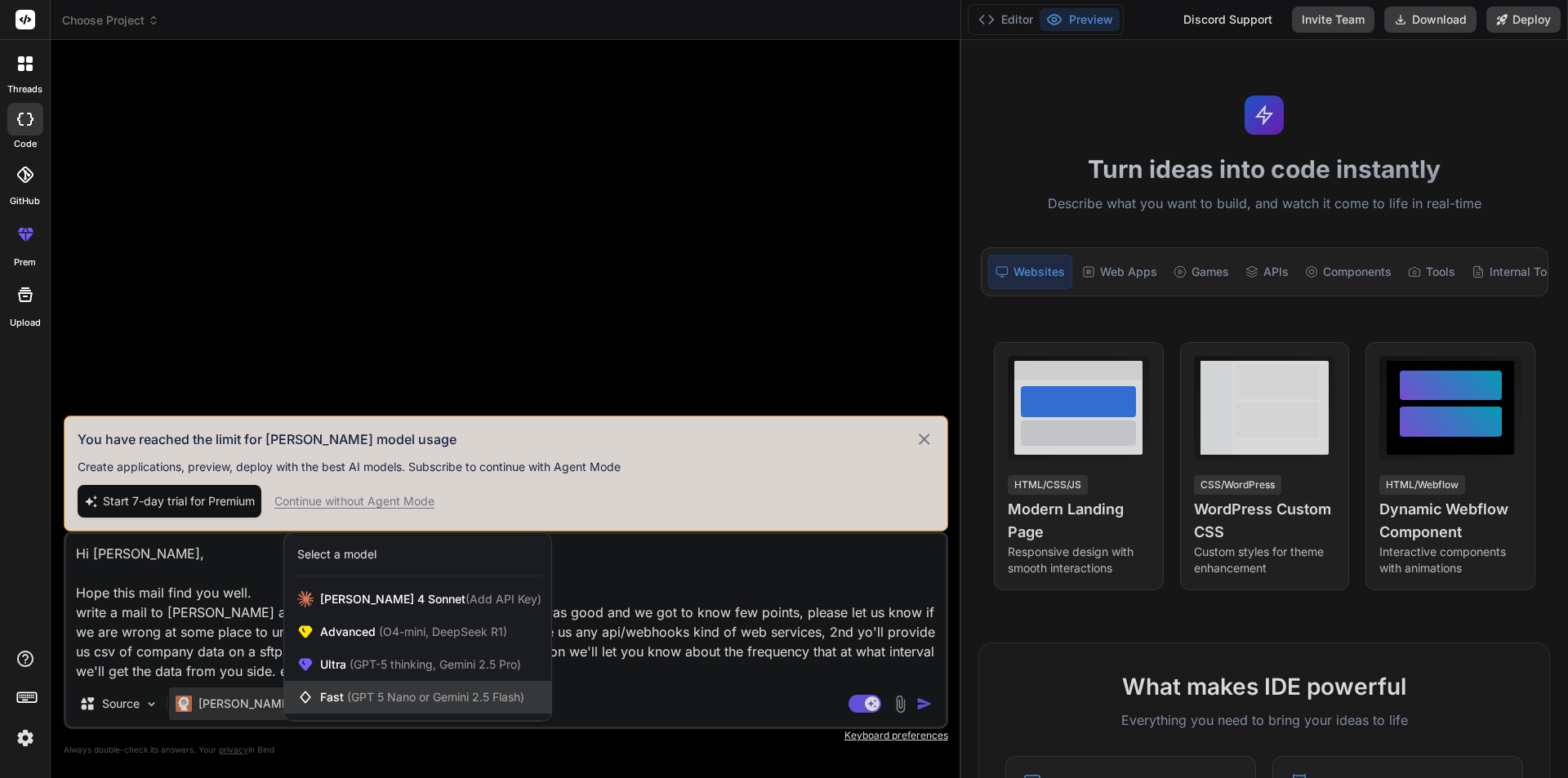
click at [342, 708] on div "Fast (GPT 5 Nano or Gemini 2.5 Flash)" at bounding box center [418, 697] width 267 height 33
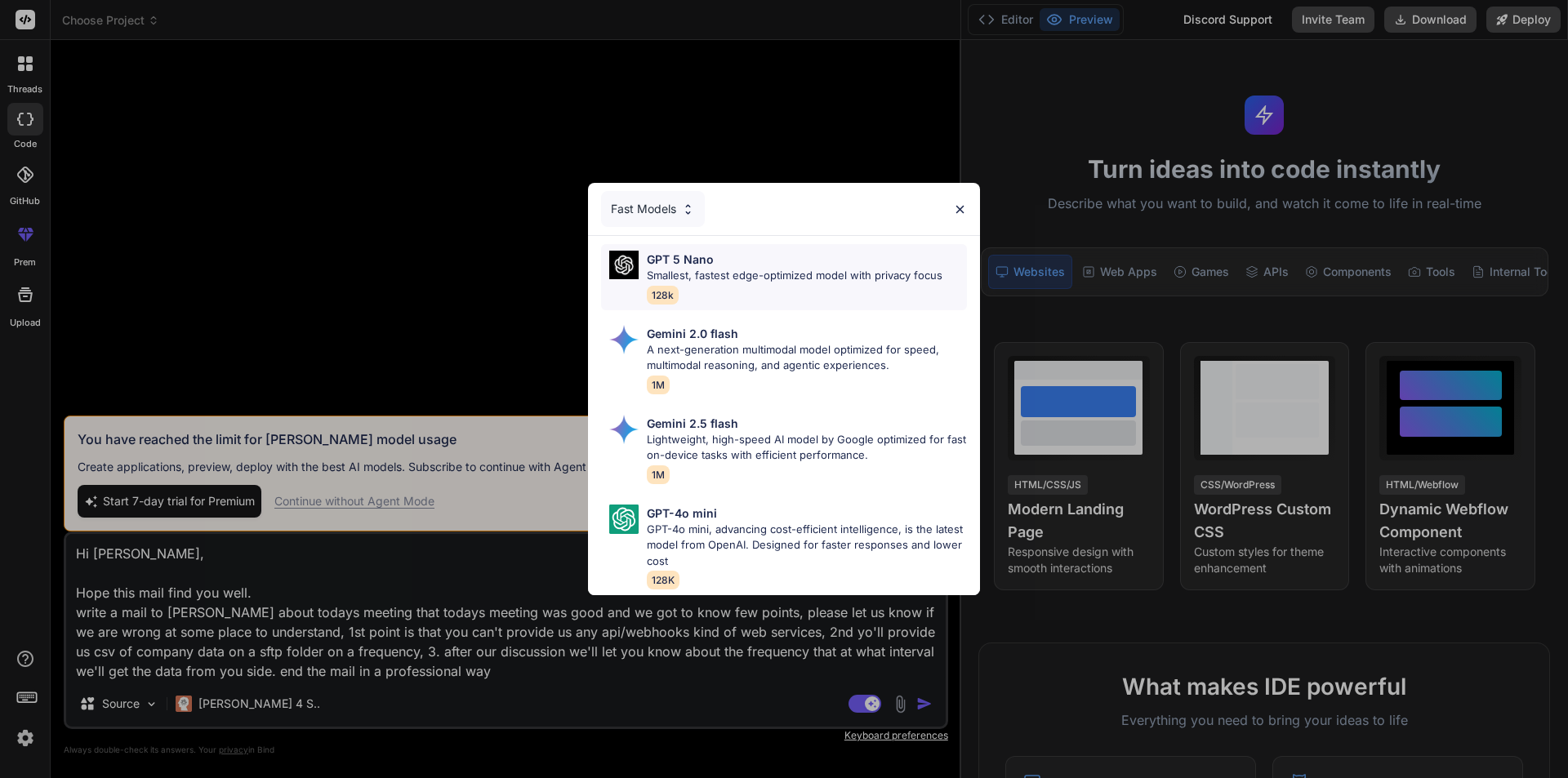
click at [711, 280] on div "GPT 5 Nano Smallest, fastest edge-optimized model with privacy focus 128k" at bounding box center [795, 277] width 295 height 53
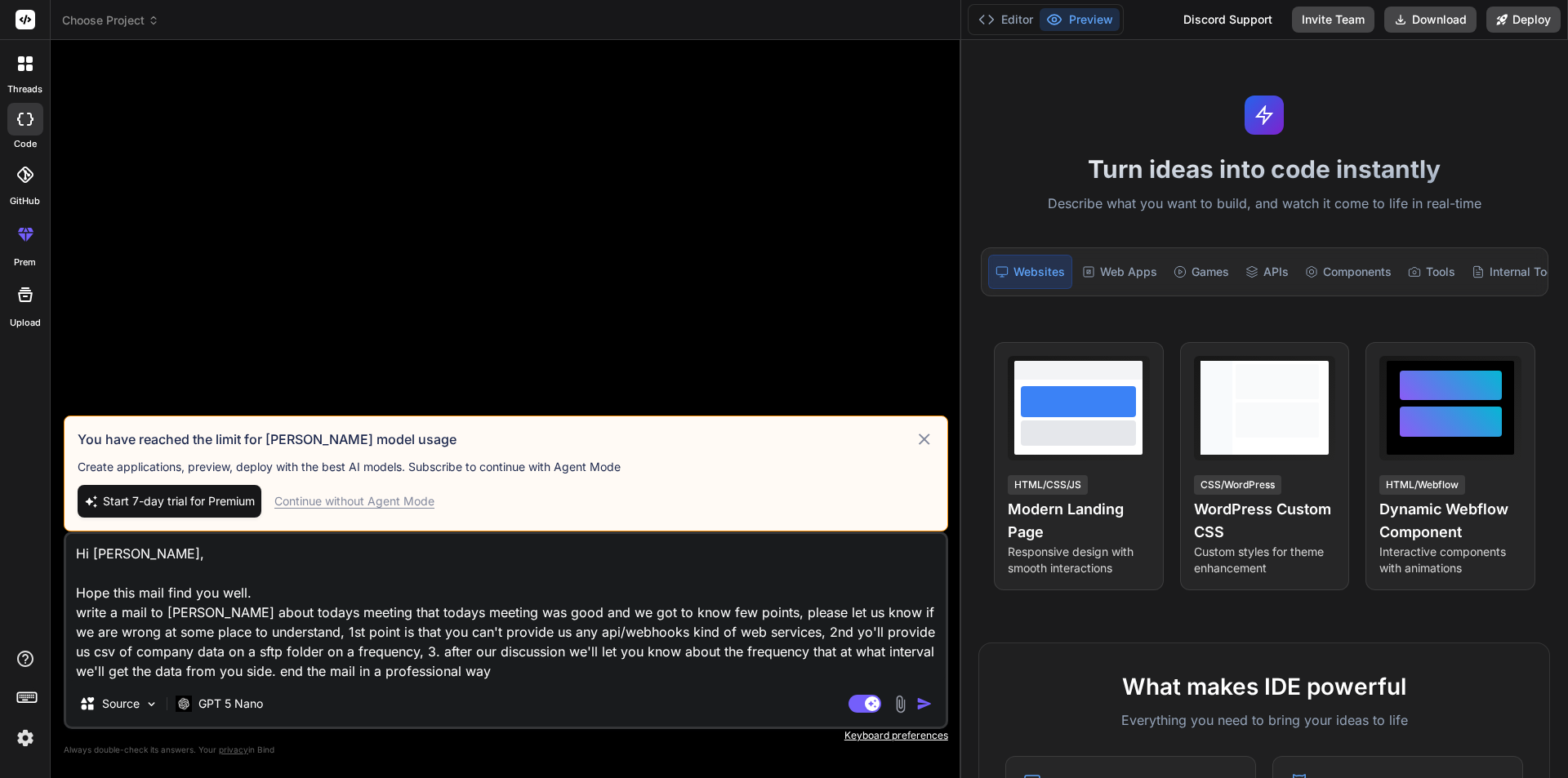
click at [533, 653] on textarea "Hi [PERSON_NAME], Hope this mail find you well. write a mail to [PERSON_NAME] a…" at bounding box center [506, 607] width 880 height 147
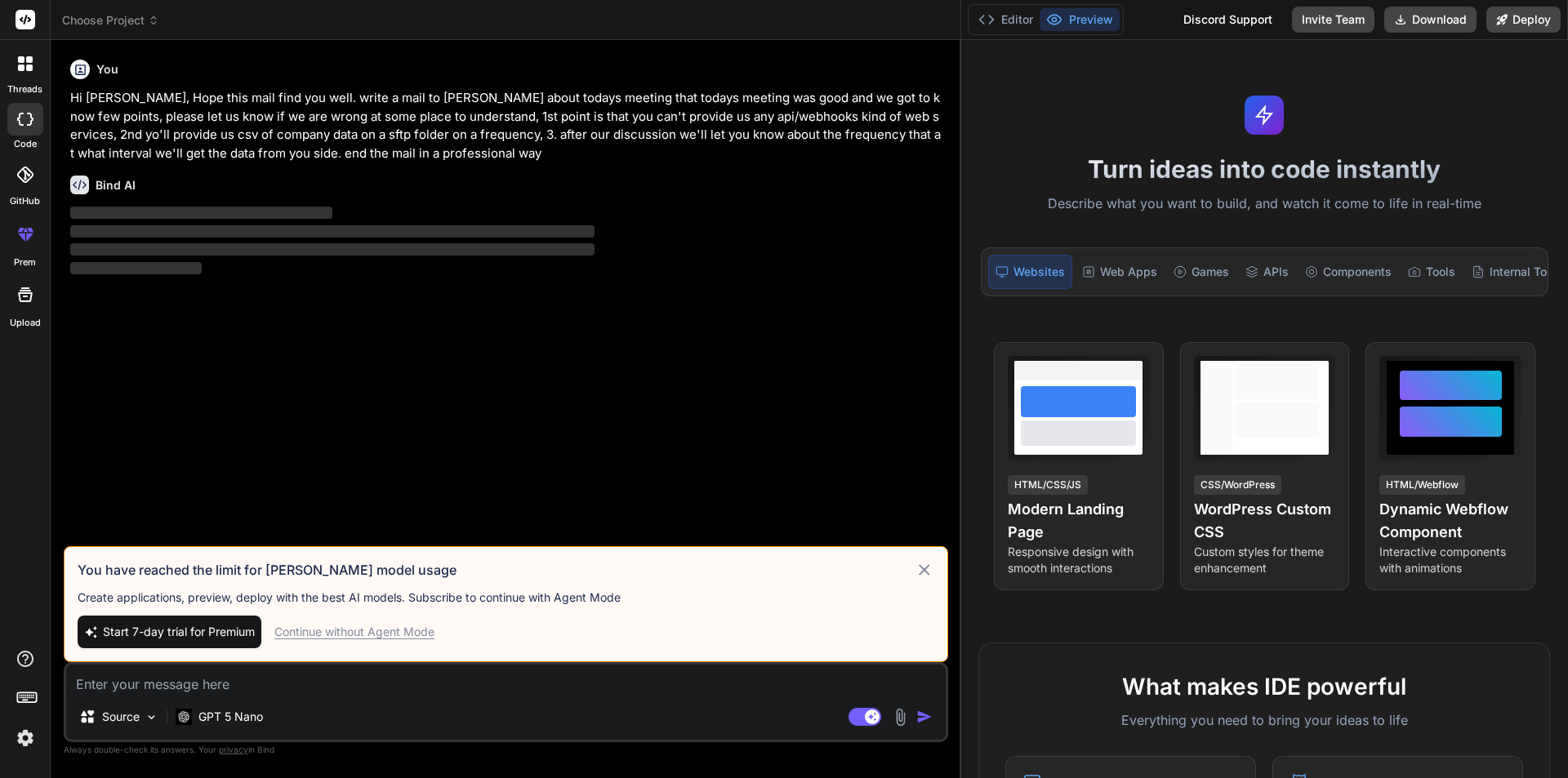
click at [355, 634] on div "Continue without Agent Mode" at bounding box center [354, 632] width 160 height 17
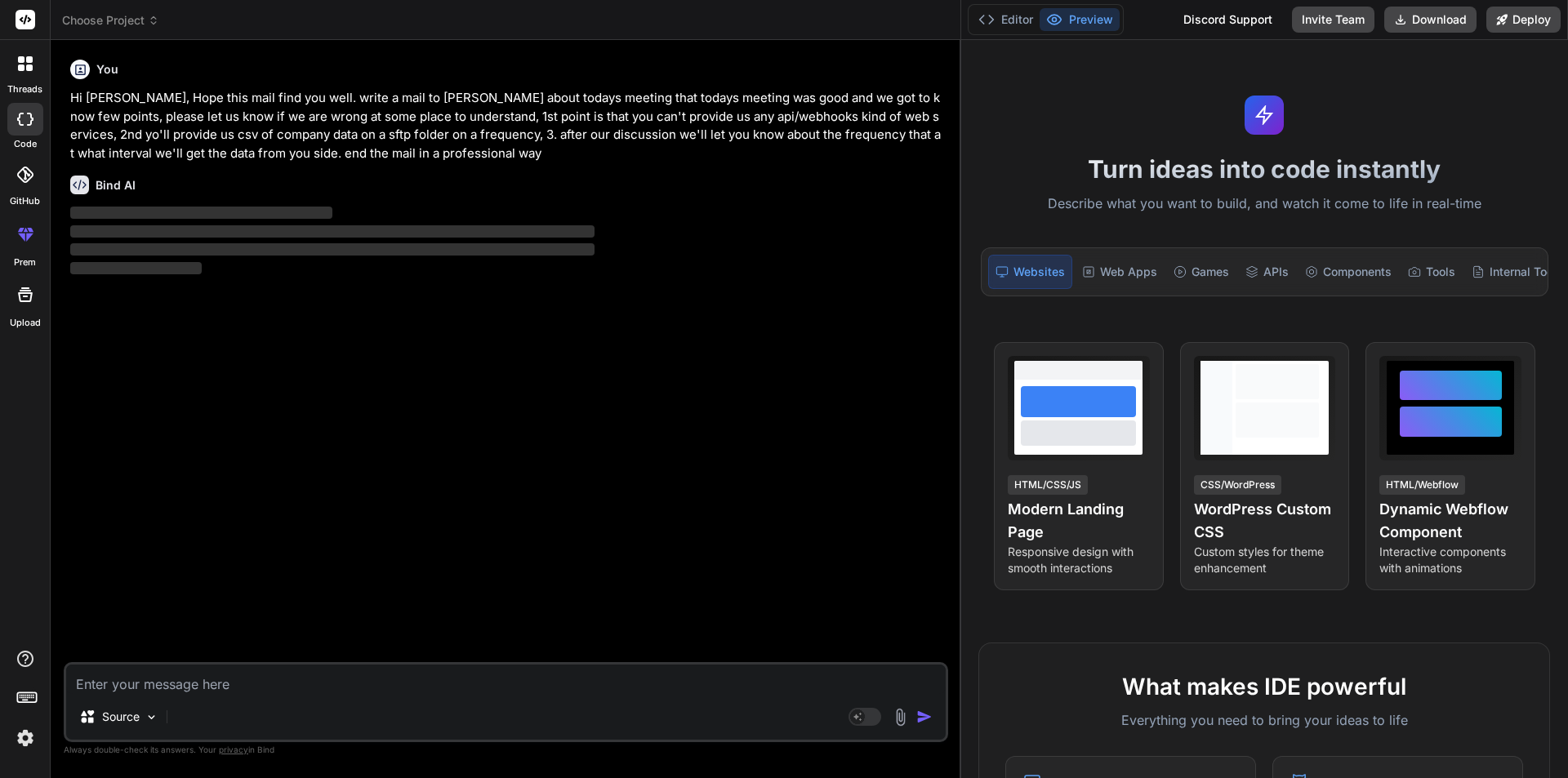
click at [306, 706] on div "Source" at bounding box center [506, 719] width 880 height 39
click at [292, 695] on div "Source Agent Mode. When this toggle is activated, AI automatically makes decisi…" at bounding box center [506, 701] width 885 height 80
click at [268, 686] on textarea at bounding box center [506, 679] width 880 height 30
paste textarea "Hi [PERSON_NAME], Hope this mail find you well. write a mail to [PERSON_NAME] a…"
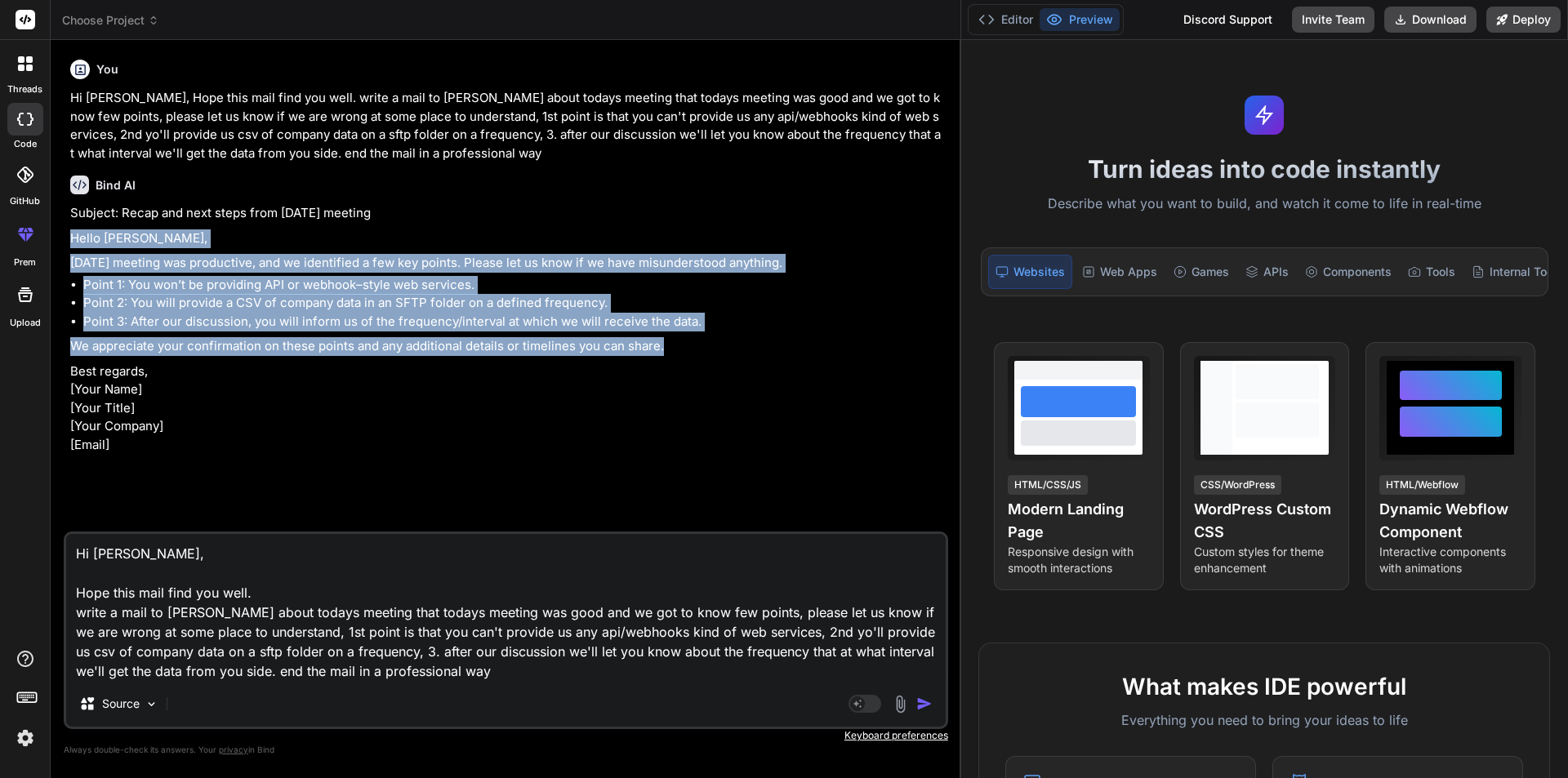
drag, startPoint x: 668, startPoint y: 347, endPoint x: 68, endPoint y: 237, distance: 610.0
click at [68, 237] on div "You Hi [PERSON_NAME], Hope this mail find you well. write a mail to [PERSON_NAM…" at bounding box center [508, 292] width 881 height 479
copy div "Hello [PERSON_NAME], [DATE] meeting was productive, and we identified a few key…"
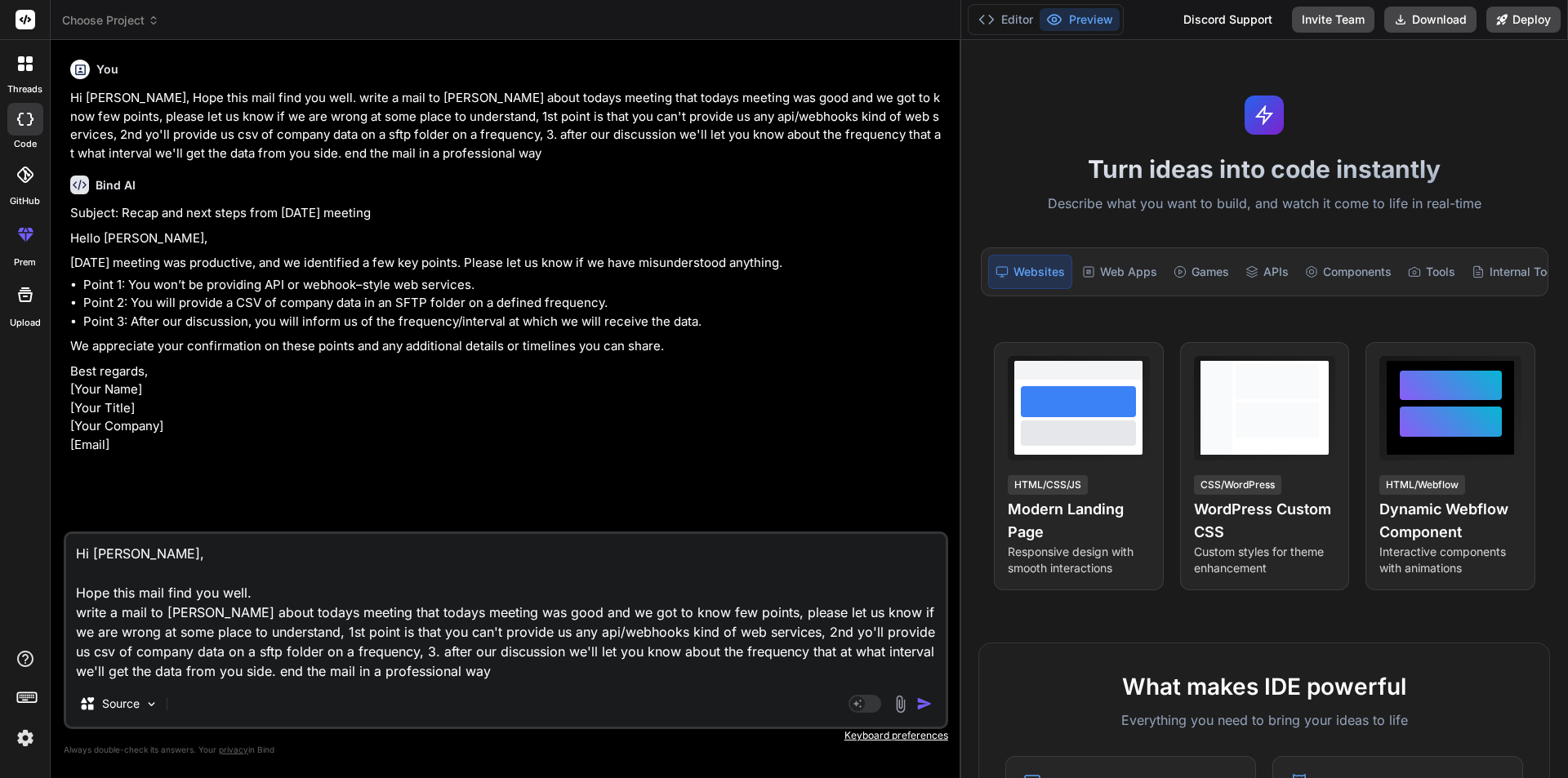
click at [484, 385] on p "Best regards, [Your Name] [Your Title] [Your Company] [Email]" at bounding box center [508, 408] width 875 height 92
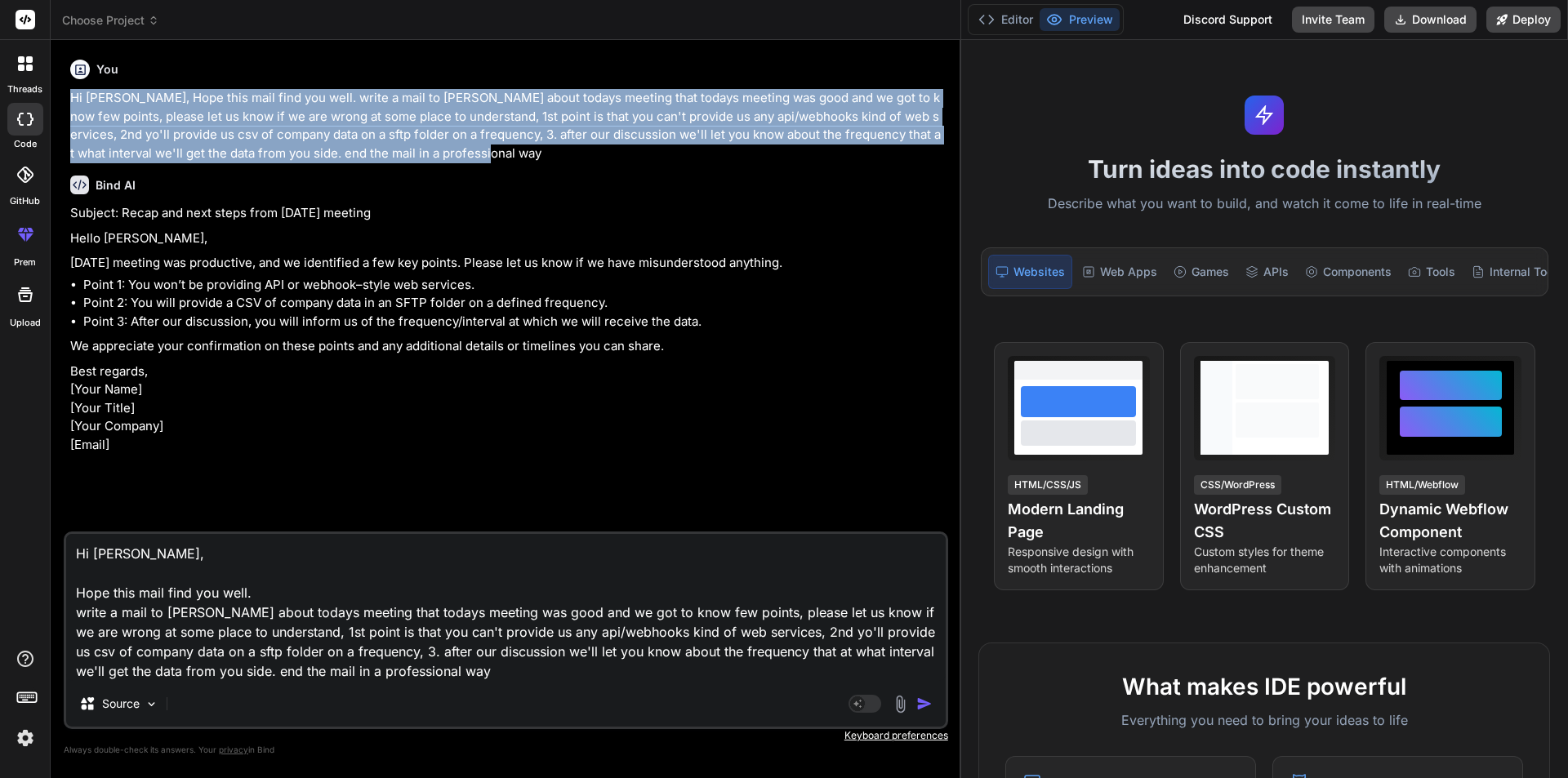
drag, startPoint x: 498, startPoint y: 149, endPoint x: 74, endPoint y: 106, distance: 426.2
click at [74, 106] on p "Hi [PERSON_NAME], Hope this mail find you well. write a mail to [PERSON_NAME] a…" at bounding box center [508, 125] width 875 height 73
copy p "Hi [PERSON_NAME], Hope this mail find you well. write a mail to [PERSON_NAME] a…"
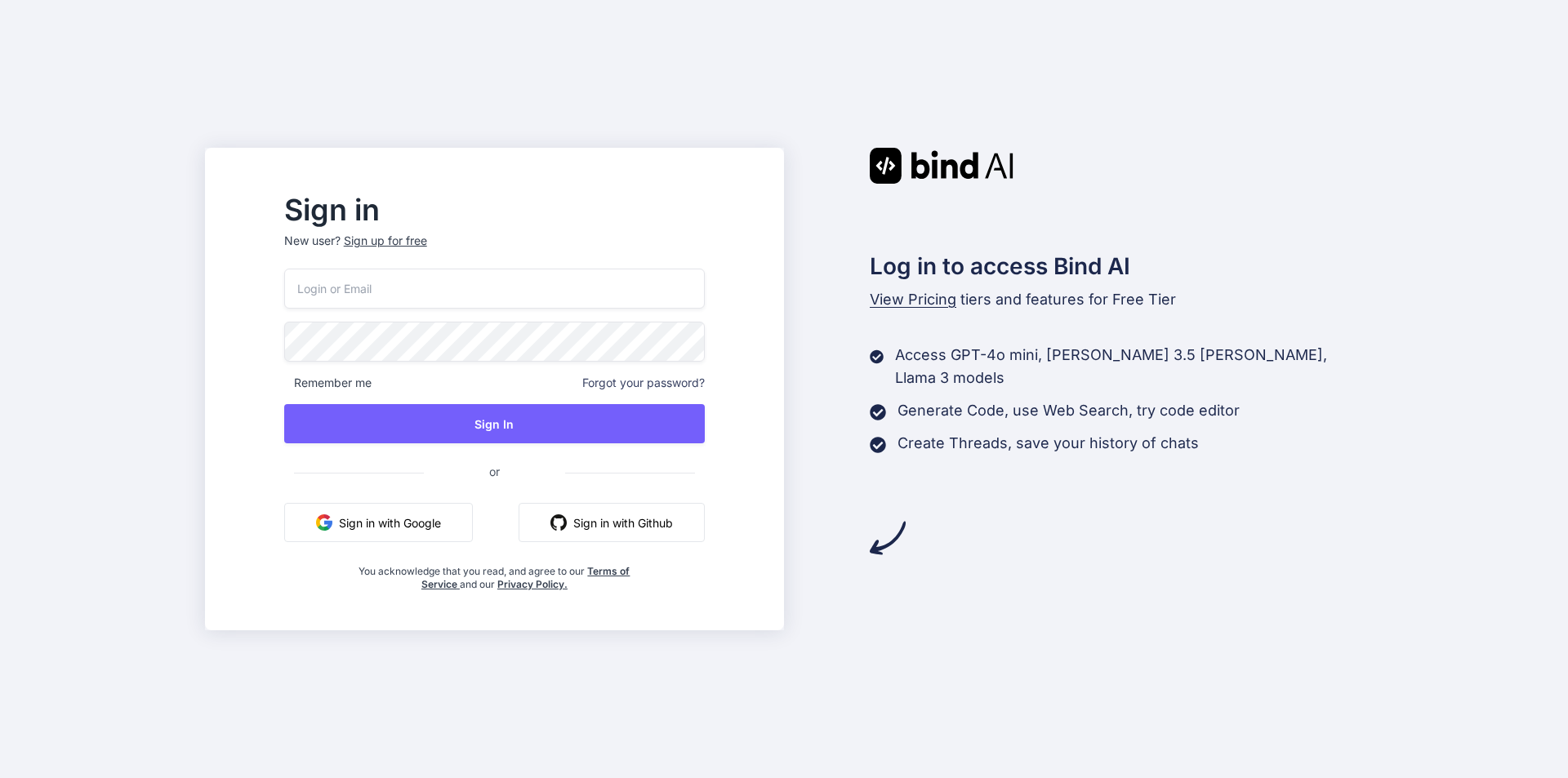
click at [472, 284] on input "email" at bounding box center [494, 289] width 421 height 40
type input "pradddev@yopmail.com"
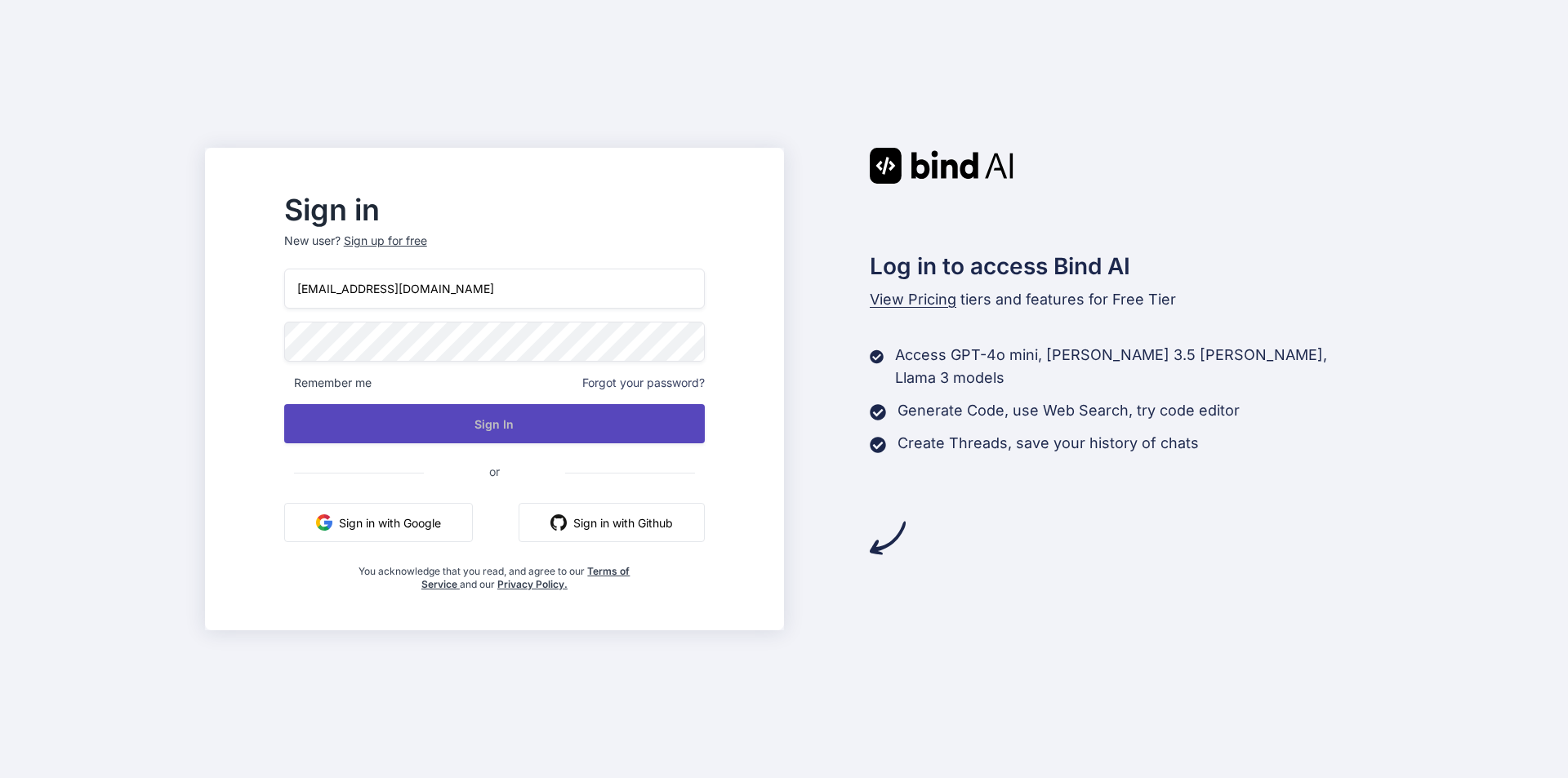
click at [460, 426] on button "Sign In" at bounding box center [494, 423] width 421 height 39
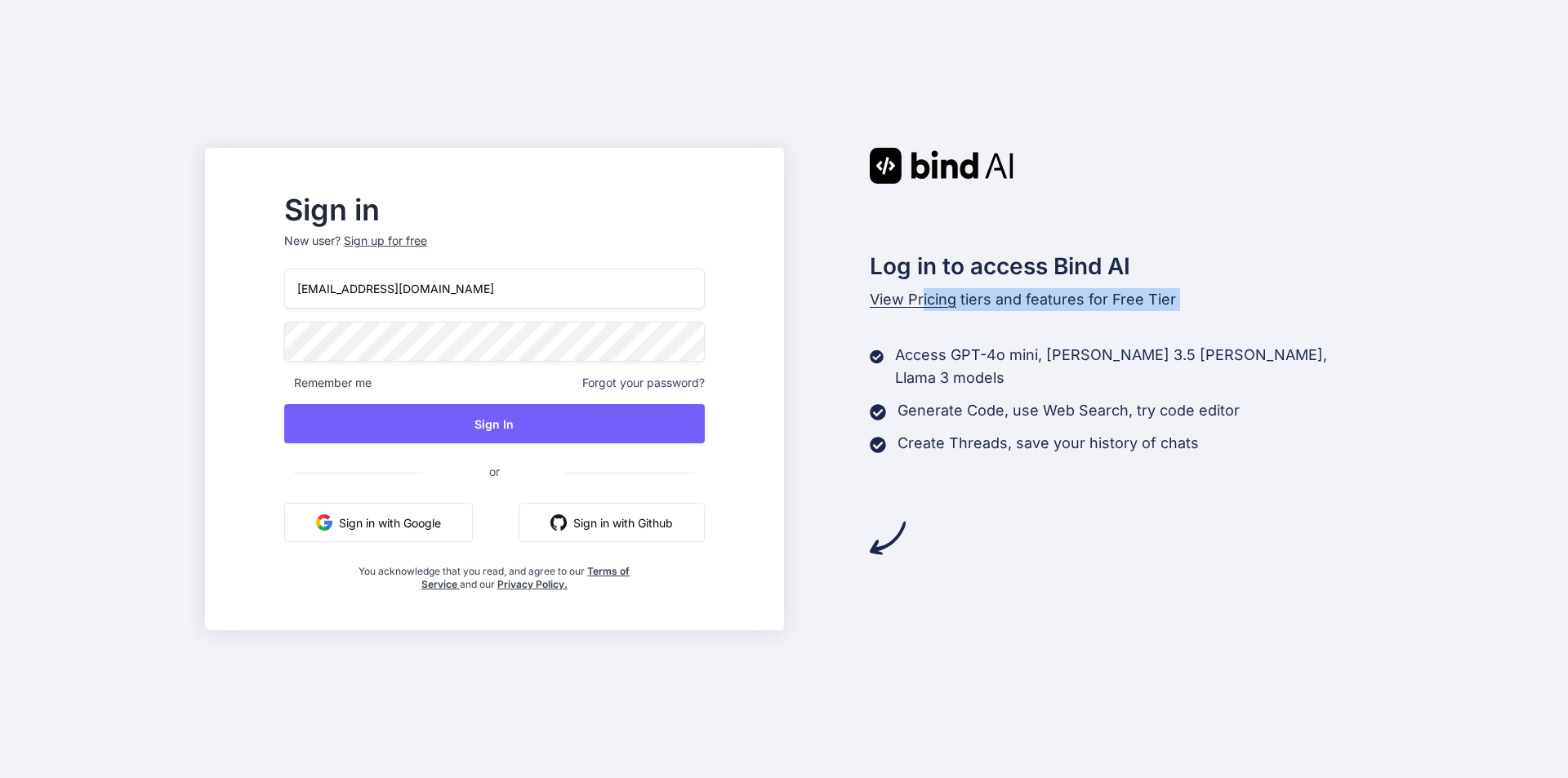
drag, startPoint x: 923, startPoint y: 304, endPoint x: 868, endPoint y: 355, distance: 75.0
click at [868, 355] on div "Log in to access Bind AI View Pricing tiers and features for Free Tier Access G…" at bounding box center [1074, 351] width 579 height 408
click at [852, 375] on div "Log in to access Bind AI View Pricing tiers and features for Free Tier Access G…" at bounding box center [1074, 351] width 579 height 408
drag, startPoint x: 890, startPoint y: 297, endPoint x: 897, endPoint y: 332, distance: 35.7
click at [897, 332] on div "Log in to access Bind AI View Pricing tiers and features for Free Tier Access G…" at bounding box center [1074, 351] width 579 height 408
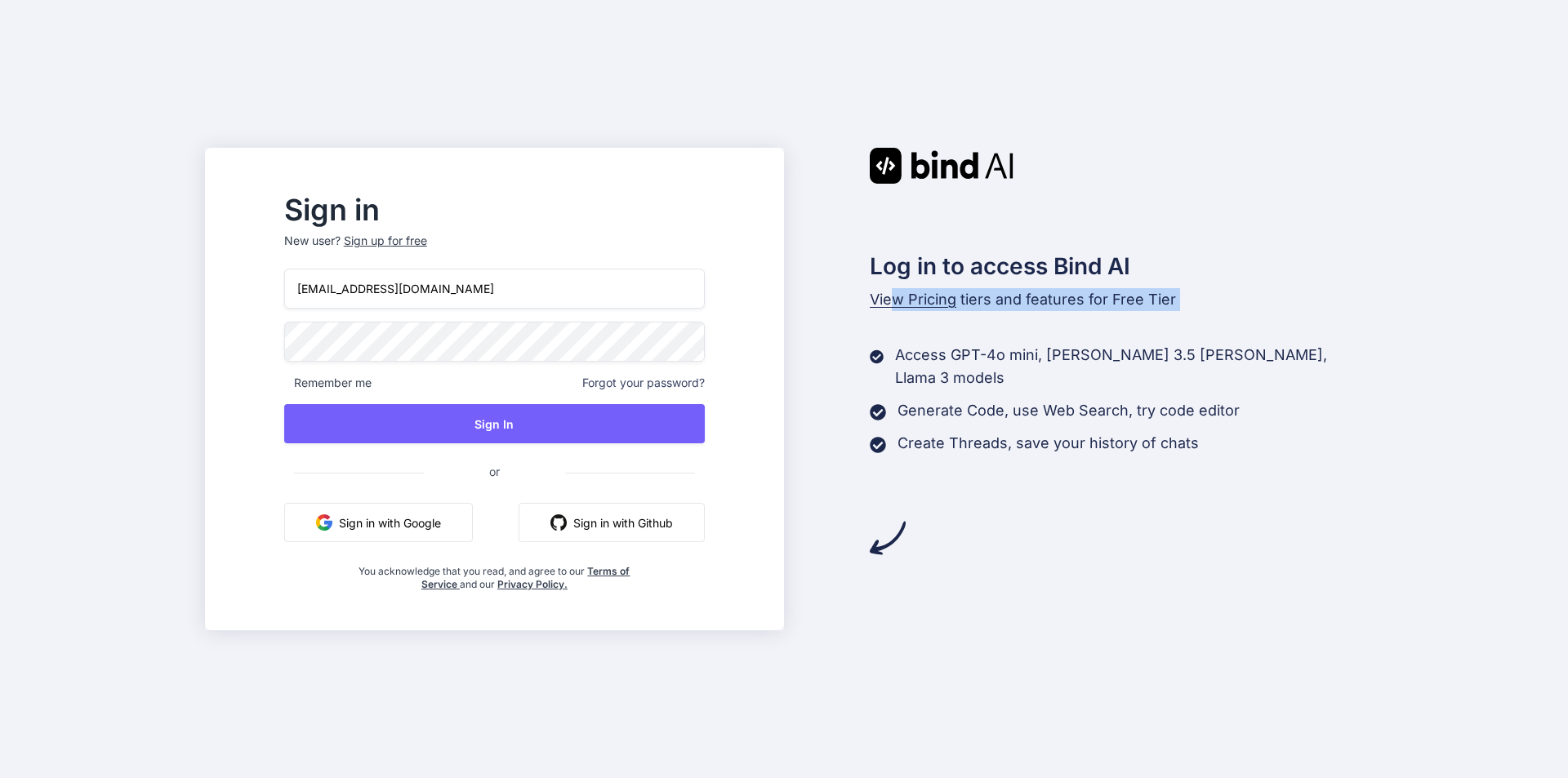
click at [897, 332] on div "Log in to access Bind AI View Pricing tiers and features for Free Tier Access G…" at bounding box center [1074, 351] width 579 height 408
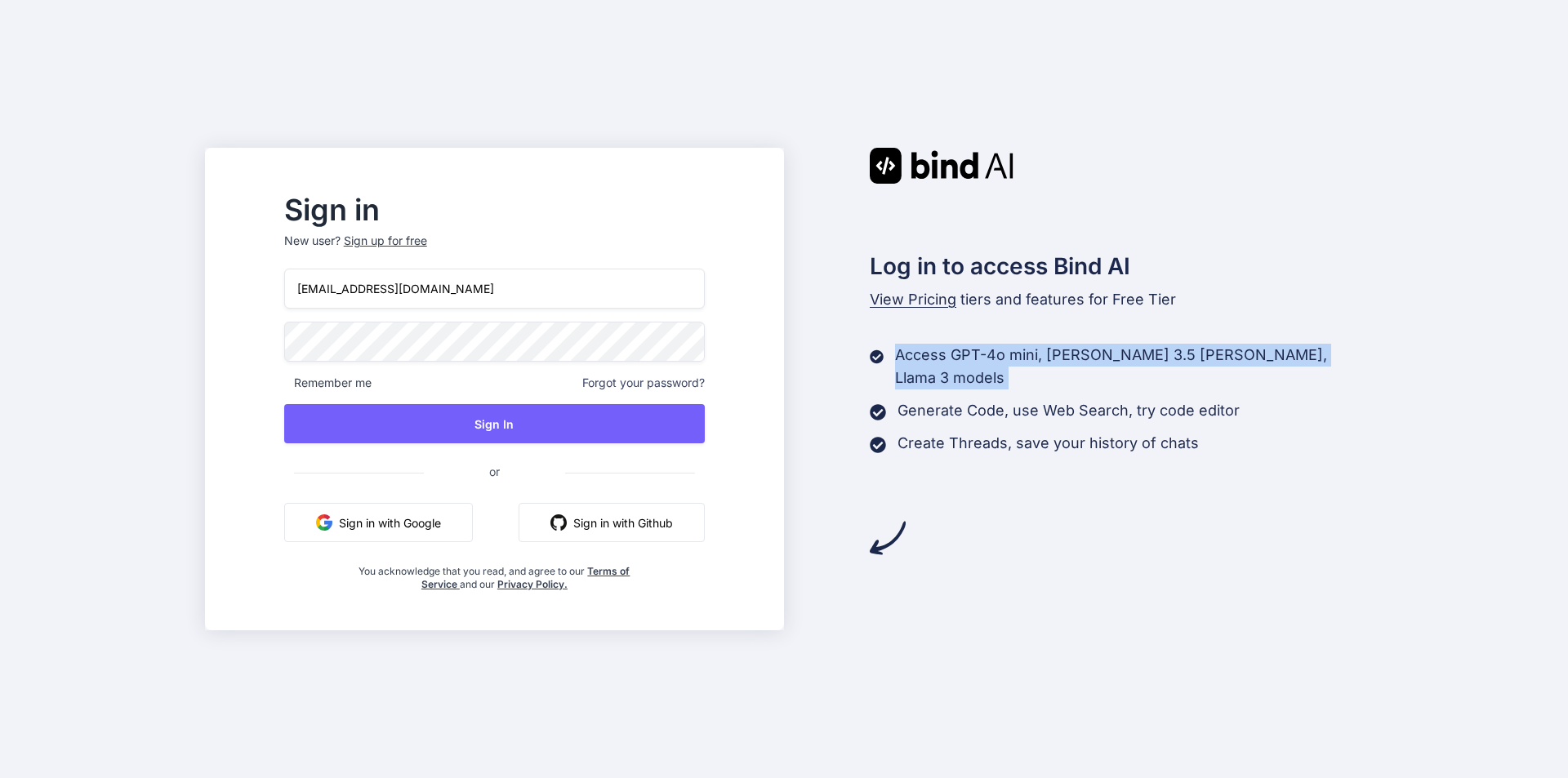
drag, startPoint x: 881, startPoint y: 351, endPoint x: 850, endPoint y: 368, distance: 35.4
click at [850, 368] on div "Log in to access Bind AI View Pricing tiers and features for Free Tier Access G…" at bounding box center [1074, 351] width 579 height 408
click at [846, 369] on div "Log in to access Bind AI View Pricing tiers and features for Free Tier Access G…" at bounding box center [1074, 351] width 579 height 408
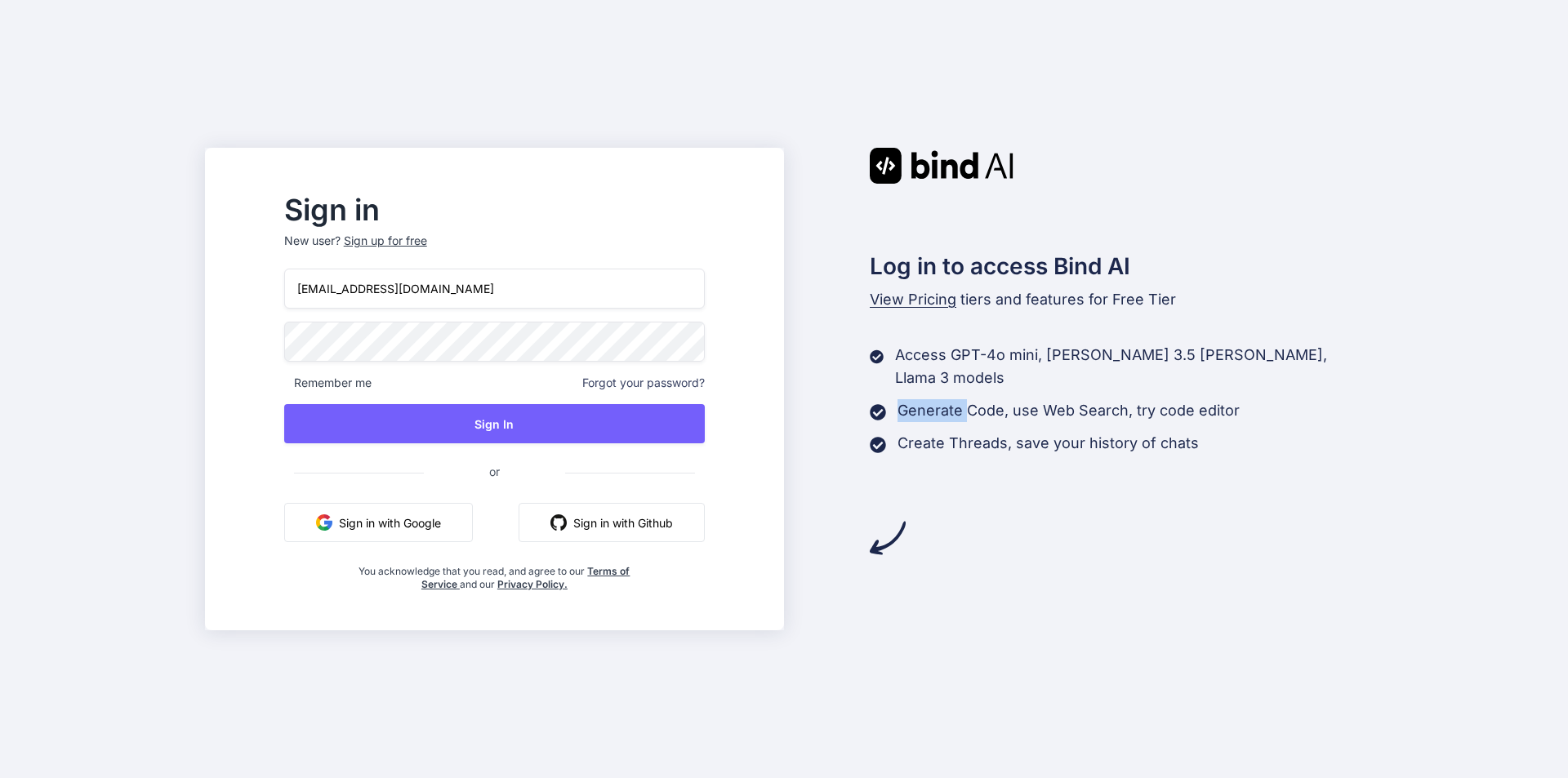
click at [846, 369] on div "Log in to access Bind AI View Pricing tiers and features for Free Tier Access G…" at bounding box center [1074, 351] width 579 height 408
click at [850, 382] on div "Log in to access Bind AI View Pricing tiers and features for Free Tier Access G…" at bounding box center [1074, 351] width 579 height 408
drag, startPoint x: 871, startPoint y: 389, endPoint x: 853, endPoint y: 408, distance: 26.2
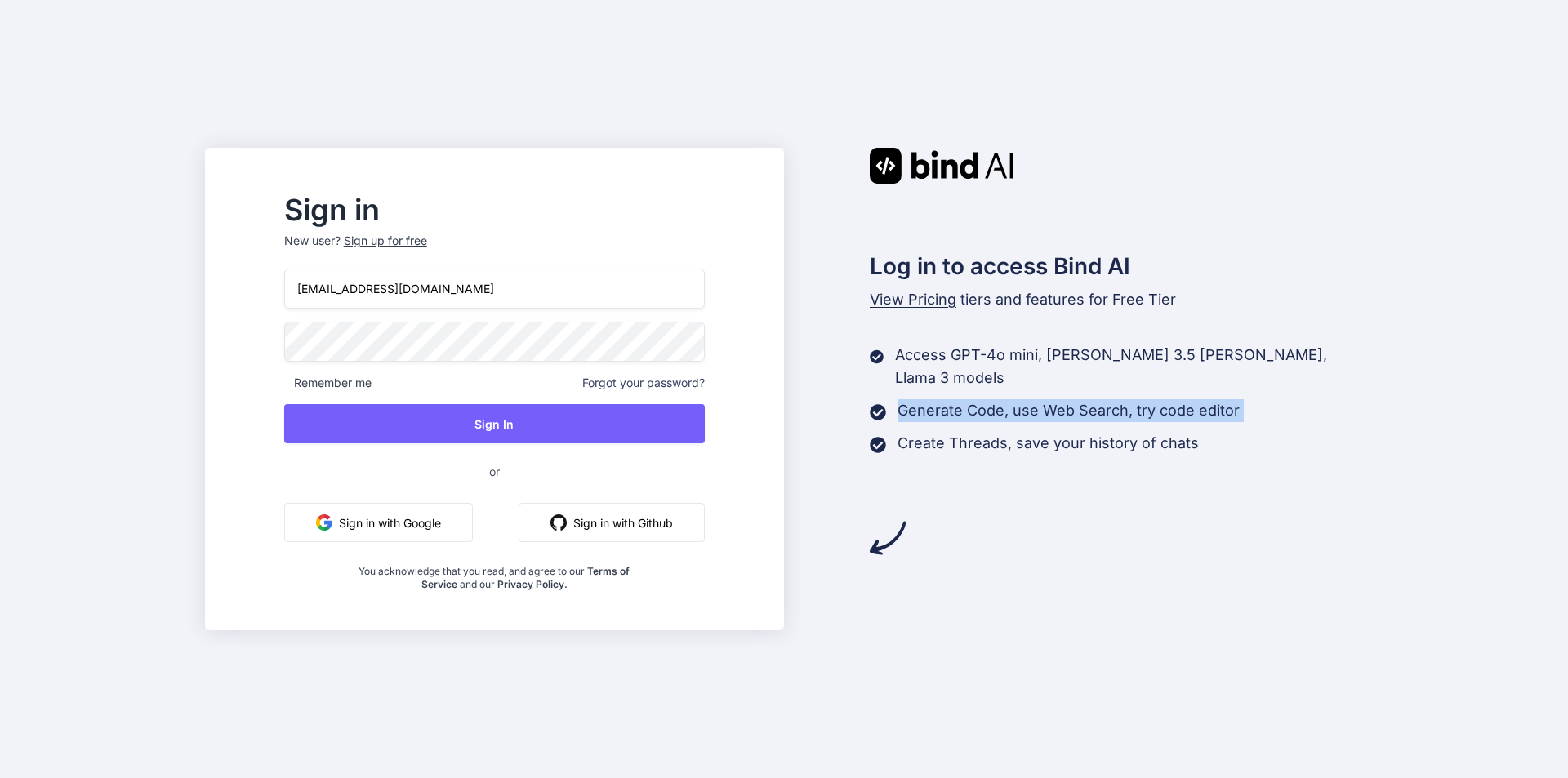
click at [853, 408] on div "Log in to access Bind AI View Pricing tiers and features for Free Tier Access G…" at bounding box center [1074, 351] width 579 height 408
drag, startPoint x: 879, startPoint y: 422, endPoint x: 826, endPoint y: 422, distance: 53.0
click at [826, 422] on div "Log in to access Bind AI View Pricing tiers and features for Free Tier Access G…" at bounding box center [1074, 351] width 579 height 408
drag, startPoint x: 880, startPoint y: 416, endPoint x: 863, endPoint y: 458, distance: 45.3
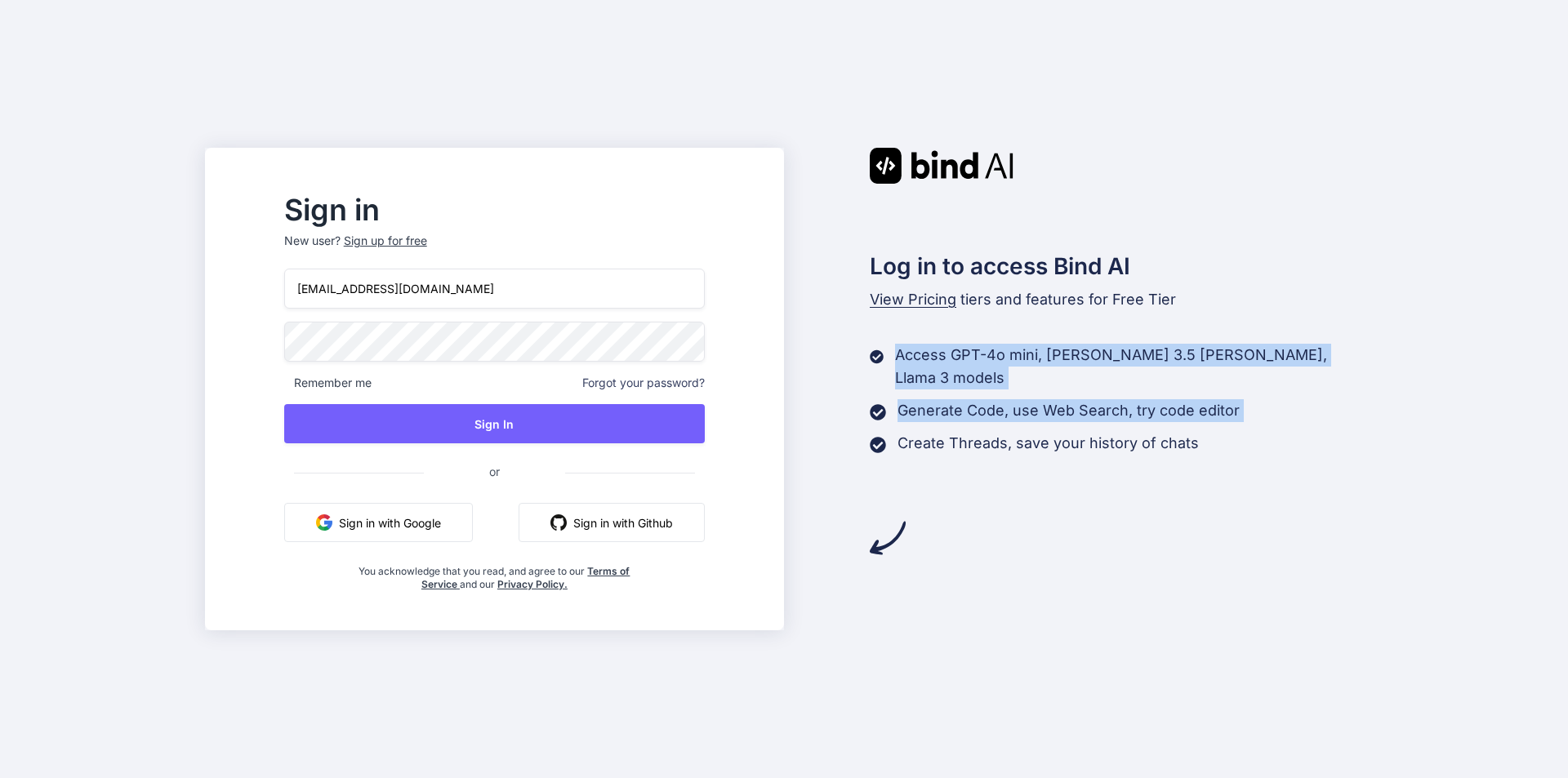
click at [863, 458] on div "Log in to access Bind AI View Pricing tiers and features for Free Tier Access G…" at bounding box center [1074, 351] width 579 height 408
click at [855, 455] on div "Log in to access Bind AI View Pricing tiers and features for Free Tier Access G…" at bounding box center [1074, 351] width 579 height 408
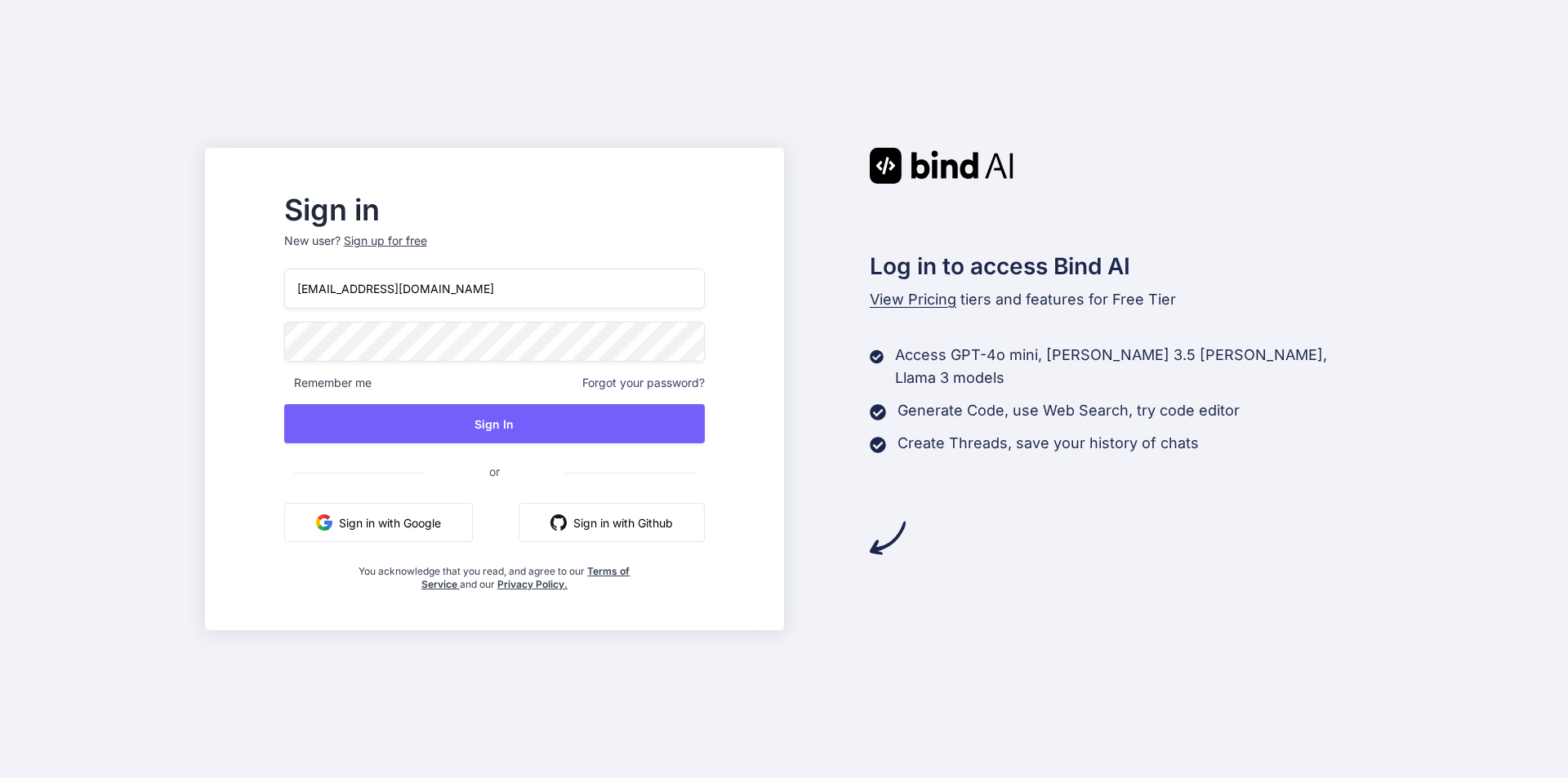
click at [855, 444] on div "Log in to access Bind AI View Pricing tiers and features for Free Tier Access G…" at bounding box center [1074, 351] width 579 height 408
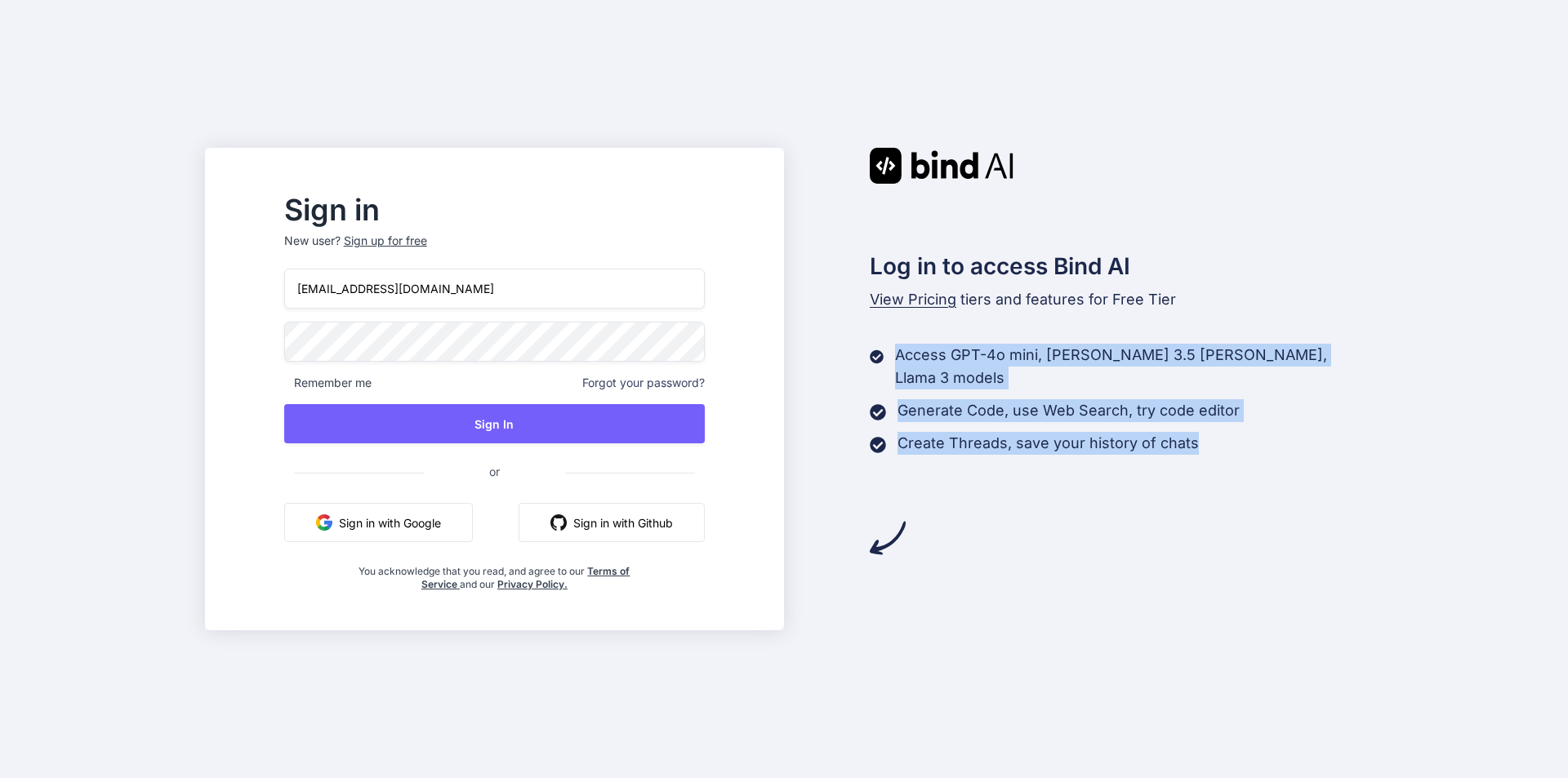
click at [855, 444] on div "Log in to access Bind AI View Pricing tiers and features for Free Tier Access G…" at bounding box center [1074, 351] width 579 height 408
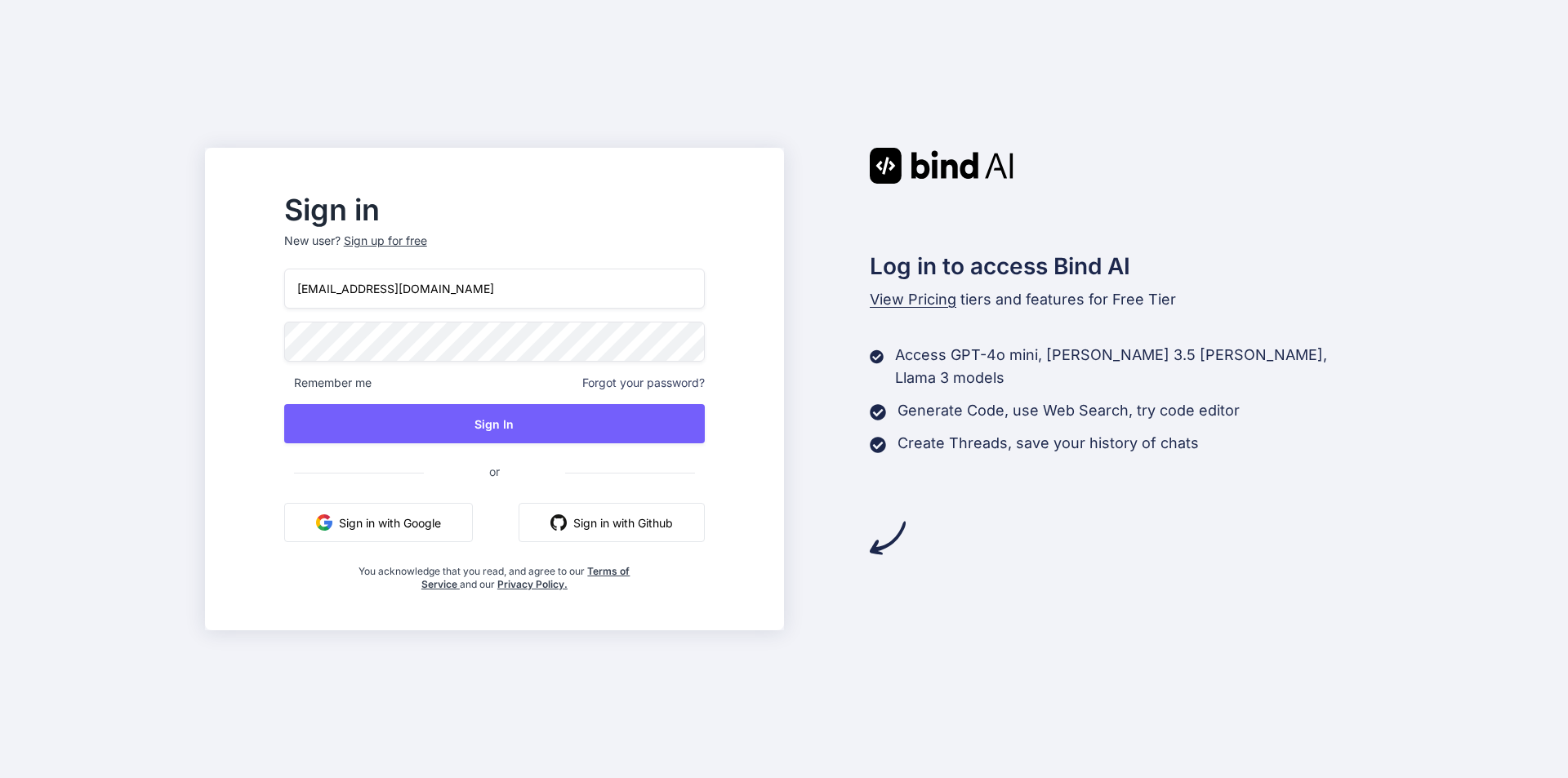
click at [874, 436] on icon at bounding box center [877, 444] width 16 height 16
click at [866, 426] on div "Log in to access Bind AI View Pricing tiers and features for Free Tier Access G…" at bounding box center [1074, 351] width 579 height 408
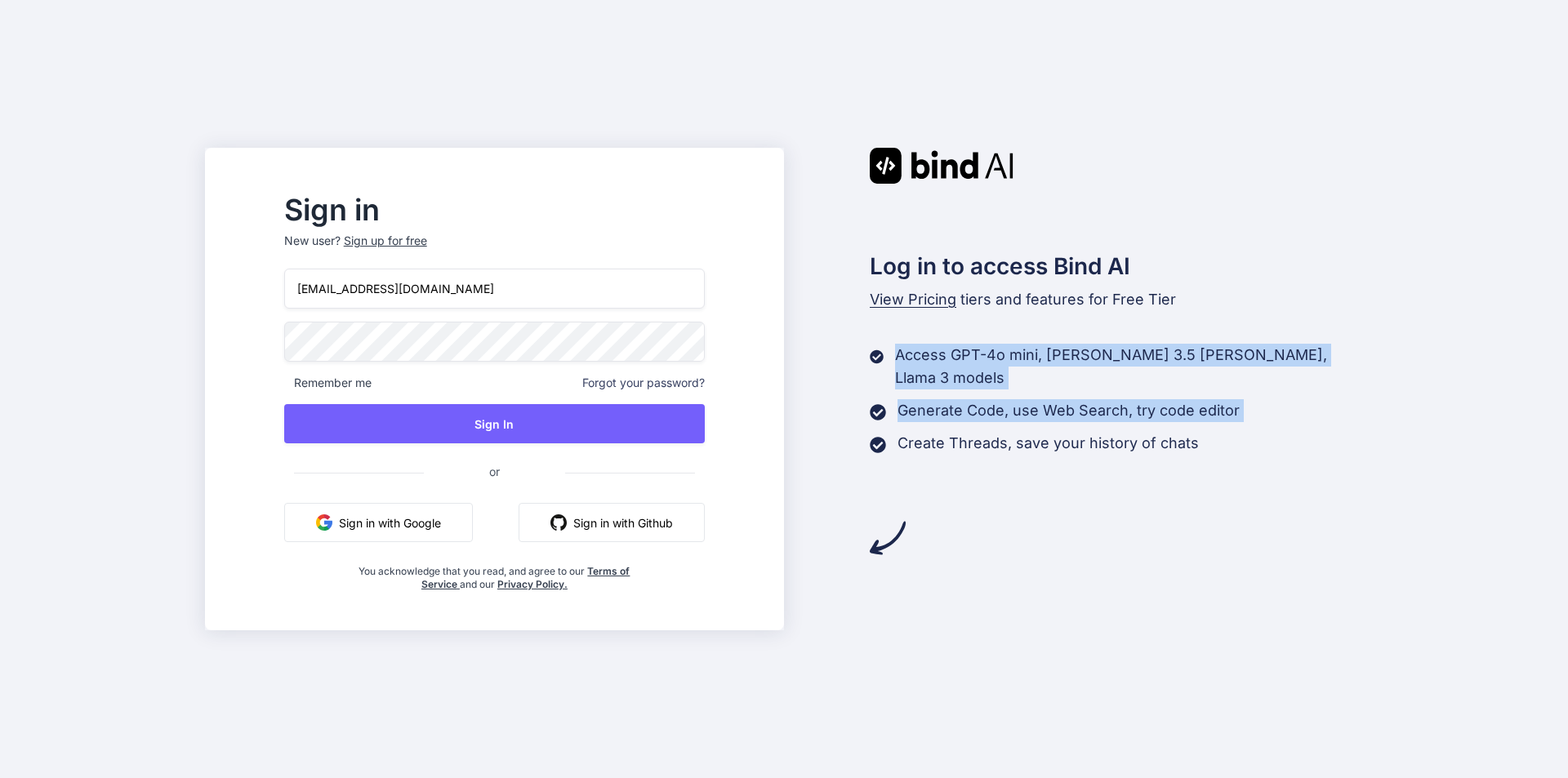
click at [866, 426] on div "Log in to access Bind AI View Pricing tiers and features for Free Tier Access G…" at bounding box center [1074, 351] width 579 height 408
drag, startPoint x: 871, startPoint y: 425, endPoint x: 862, endPoint y: 435, distance: 13.5
click at [862, 435] on div "Log in to access Bind AI View Pricing tiers and features for Free Tier Access G…" at bounding box center [1074, 351] width 579 height 408
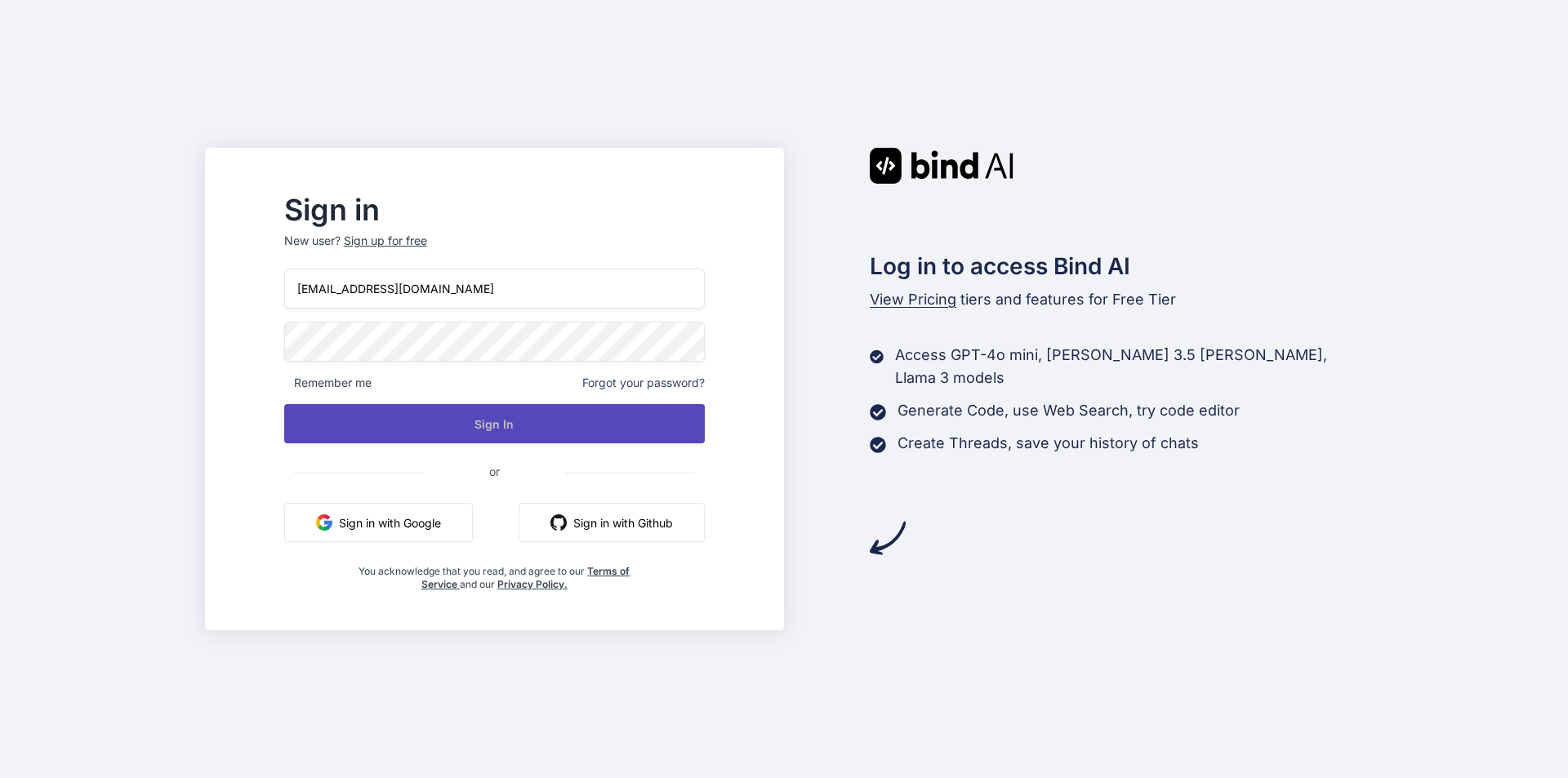
click at [506, 422] on button "Sign In" at bounding box center [494, 423] width 421 height 39
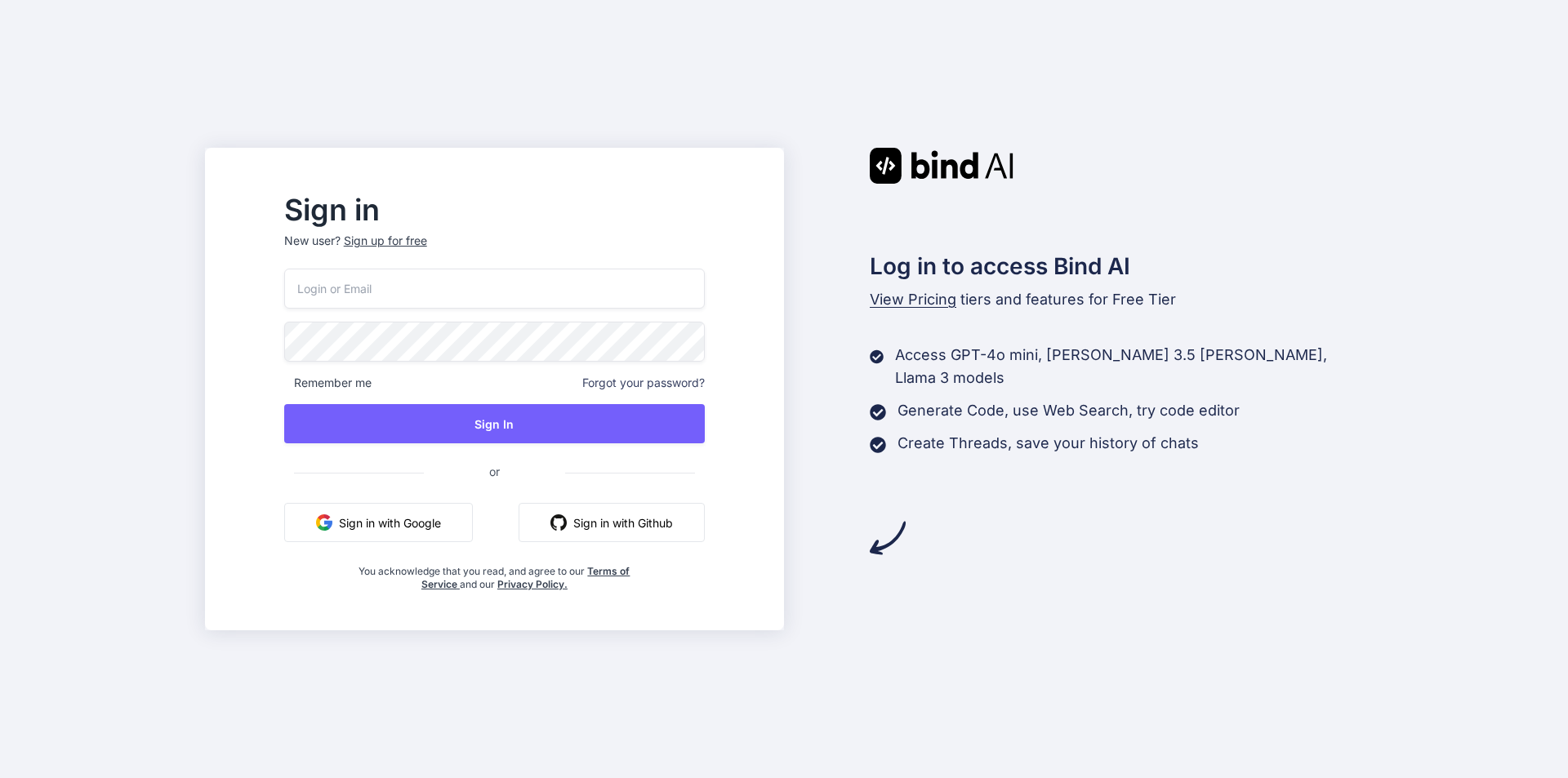
click at [417, 289] on input "email" at bounding box center [494, 289] width 421 height 40
type input "pradddev@yopmail.com"
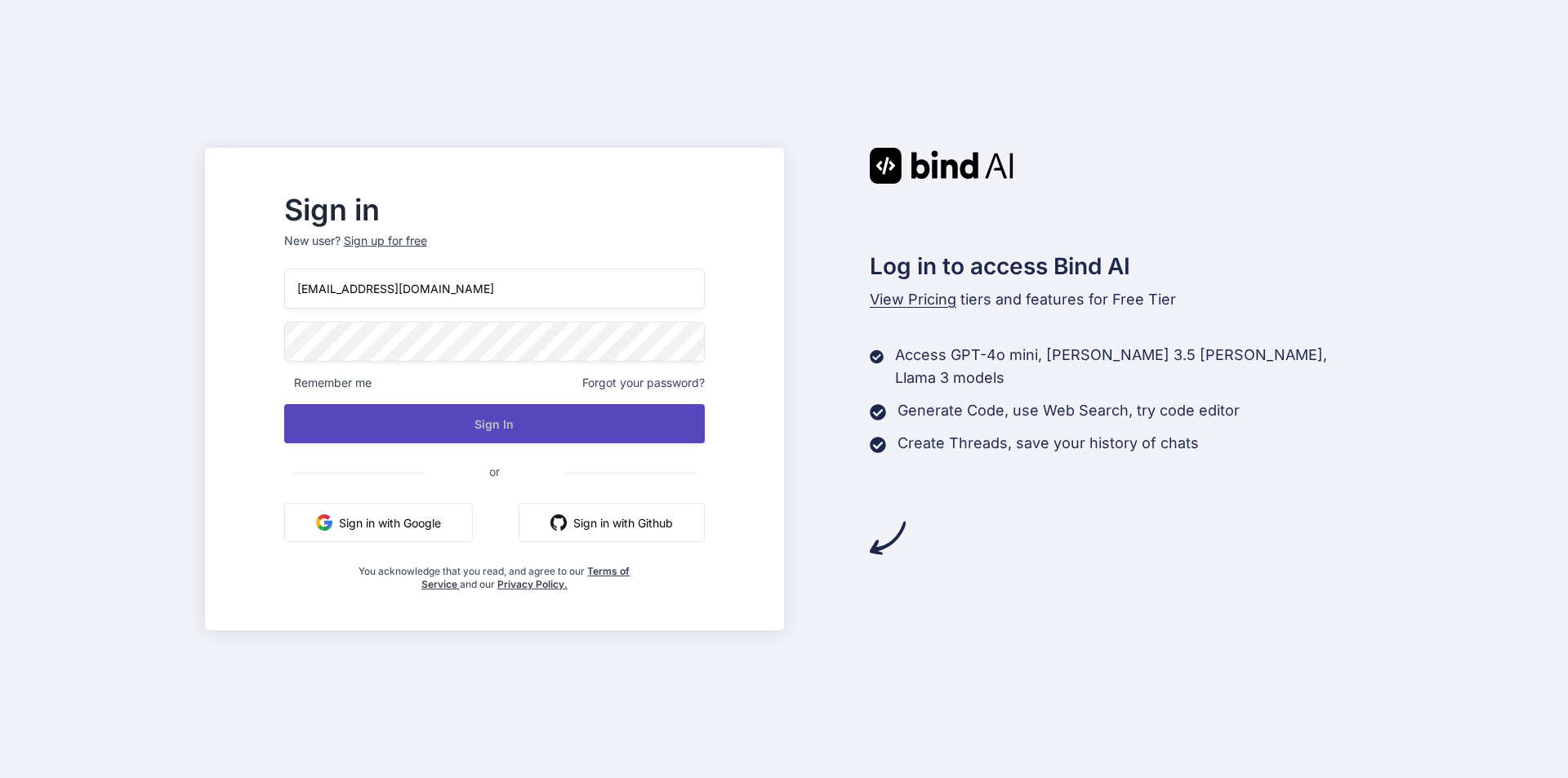
click at [467, 407] on button "Sign In" at bounding box center [494, 423] width 421 height 39
click at [513, 427] on button "Sign In" at bounding box center [494, 423] width 421 height 39
